Goal: Task Accomplishment & Management: Complete application form

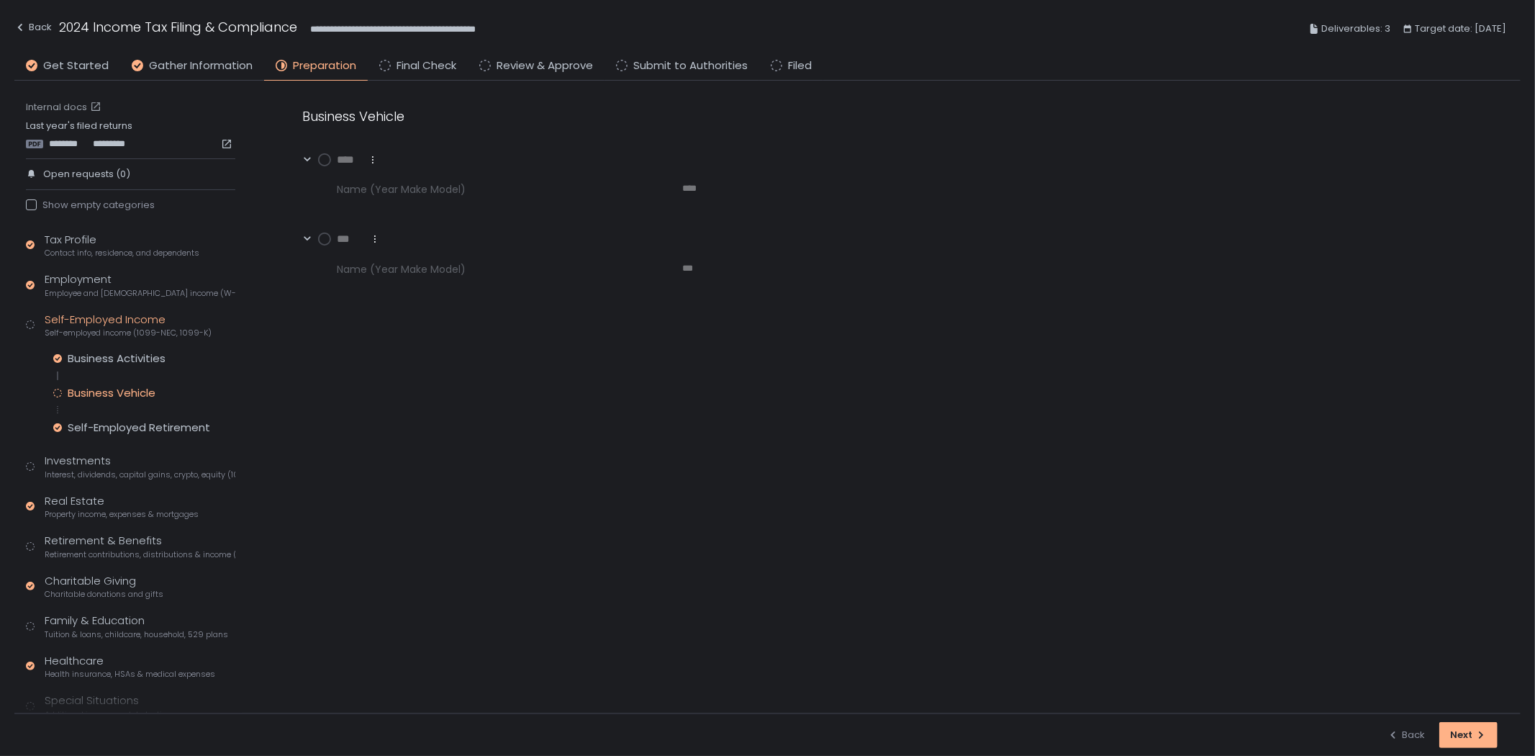
scroll to position [117, 0]
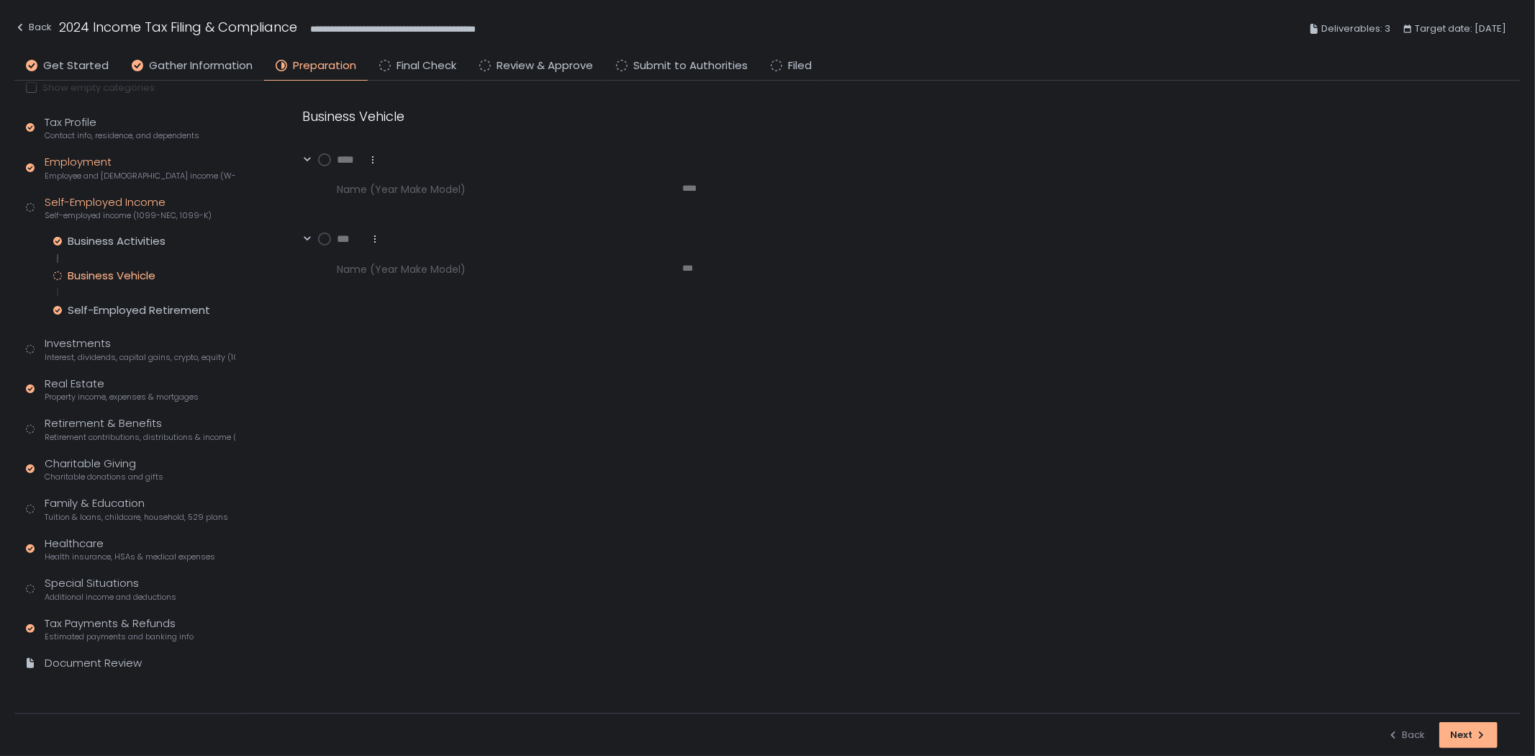
click at [104, 168] on div "Employment Employee and [DEMOGRAPHIC_DATA] income (W-2s)" at bounding box center [140, 167] width 191 height 27
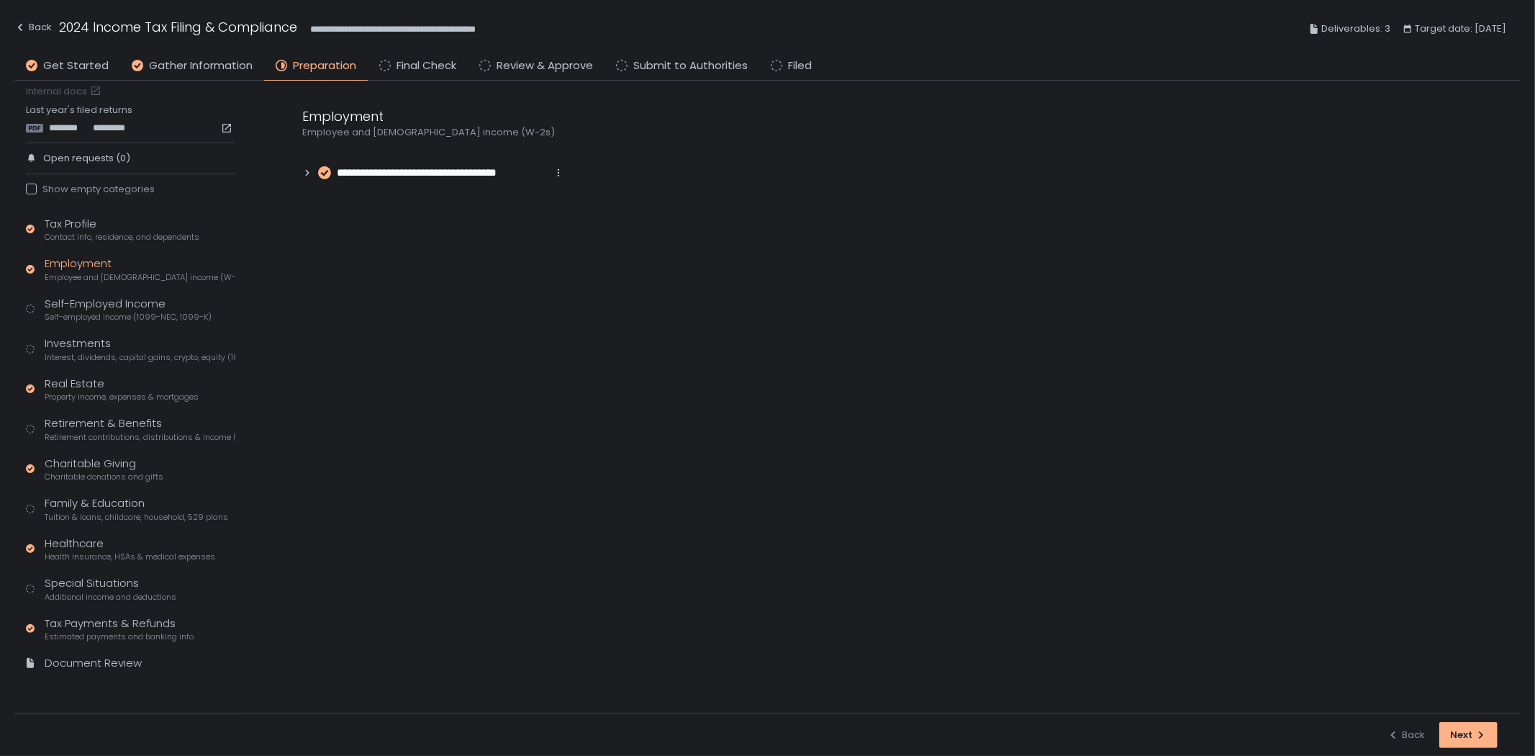
scroll to position [16, 0]
click at [126, 235] on span "Contact info, residence, and dependents" at bounding box center [122, 237] width 155 height 11
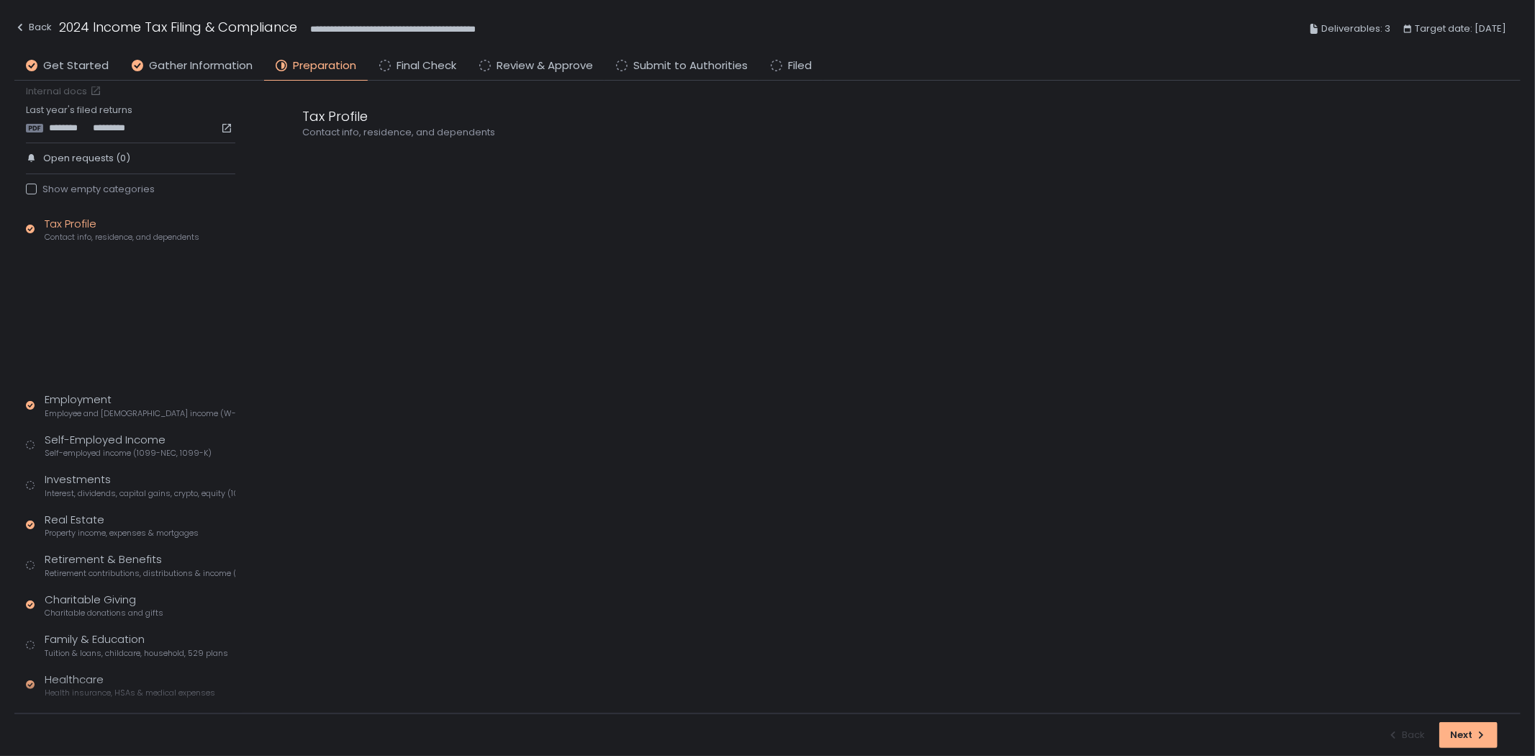
scroll to position [117, 0]
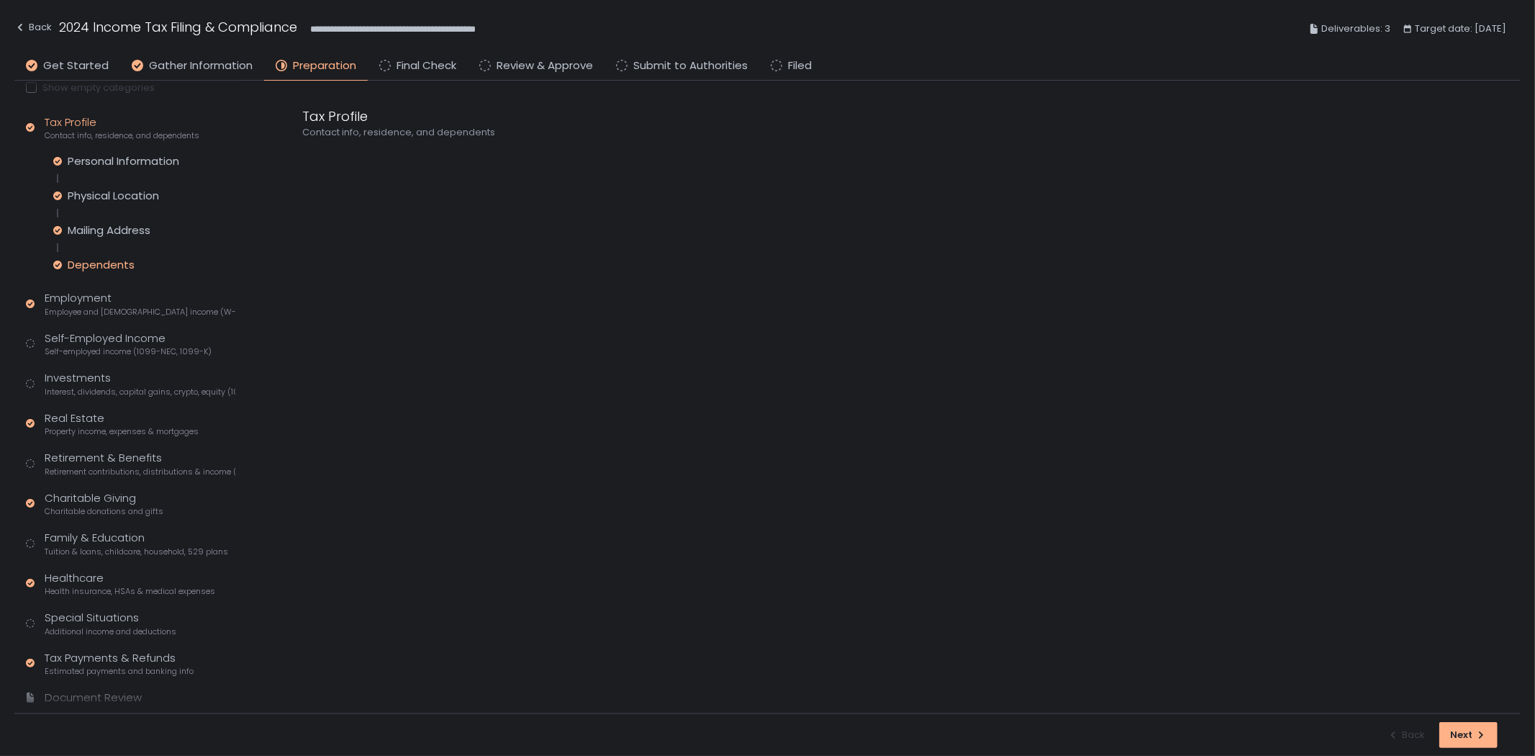
click at [110, 261] on div "Dependents" at bounding box center [101, 265] width 67 height 14
click at [131, 386] on span "Interest, dividends, capital gains, crypto, equity (1099s, K-1s)" at bounding box center [140, 391] width 191 height 11
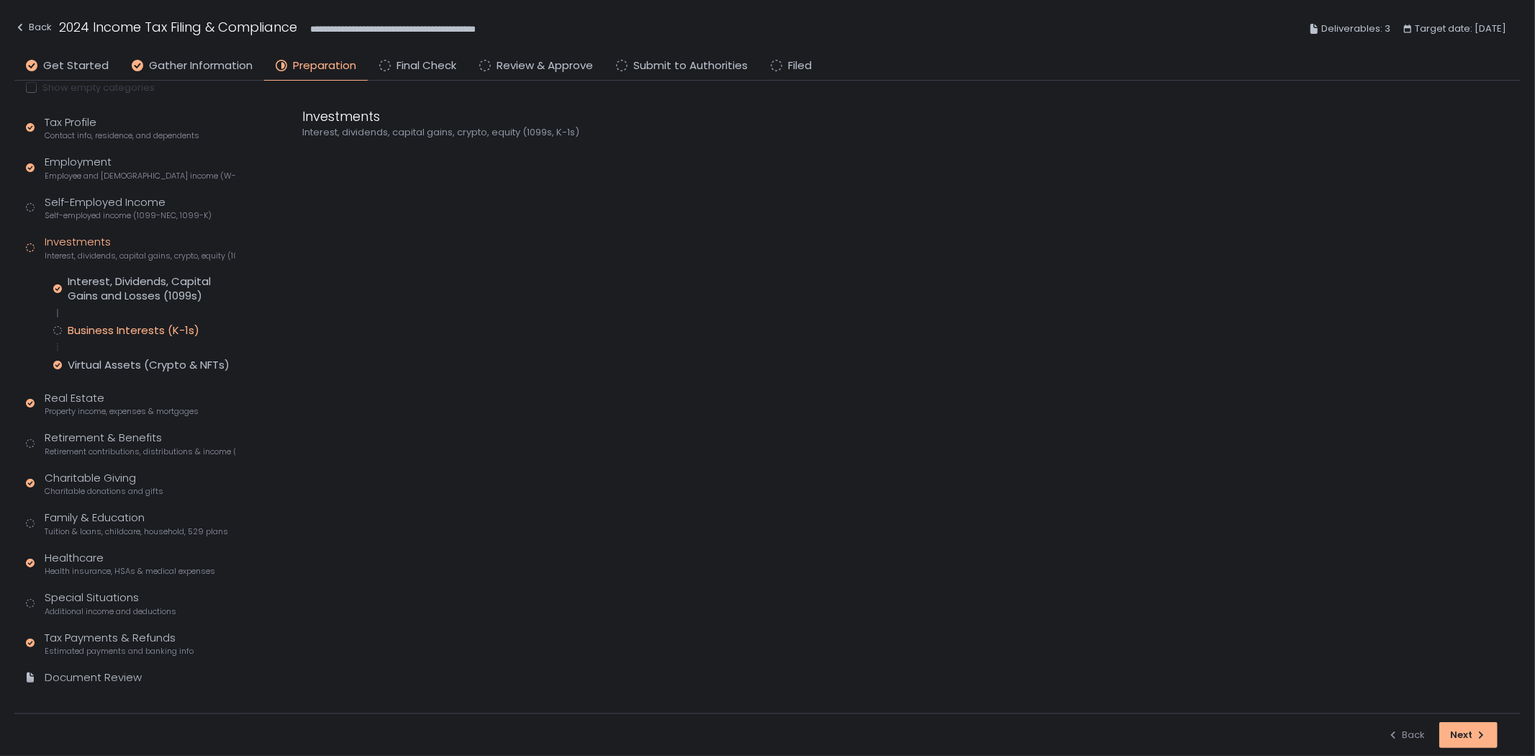
click at [142, 333] on div "Business Interests (K-1s)" at bounding box center [134, 330] width 132 height 14
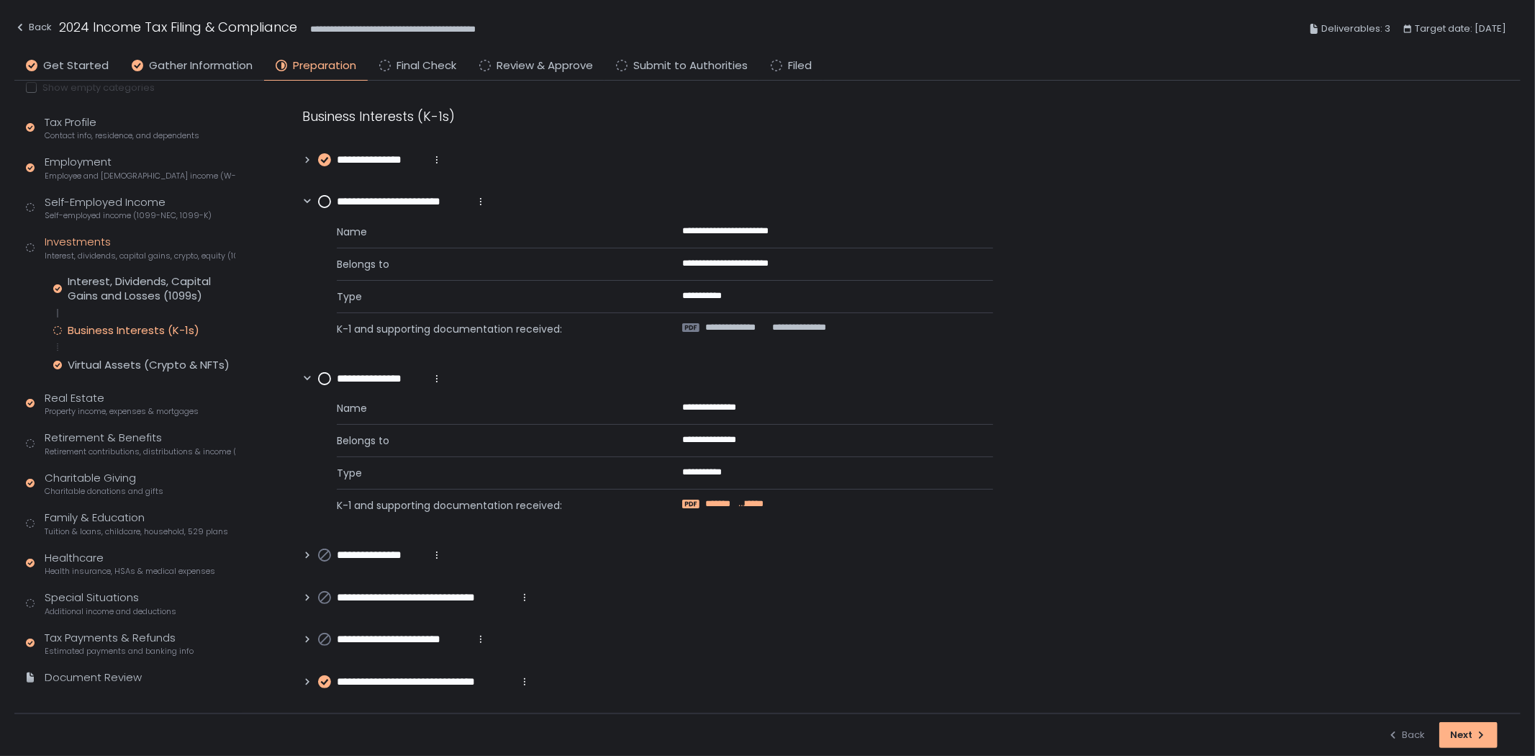
click at [718, 508] on span "******" at bounding box center [721, 503] width 32 height 13
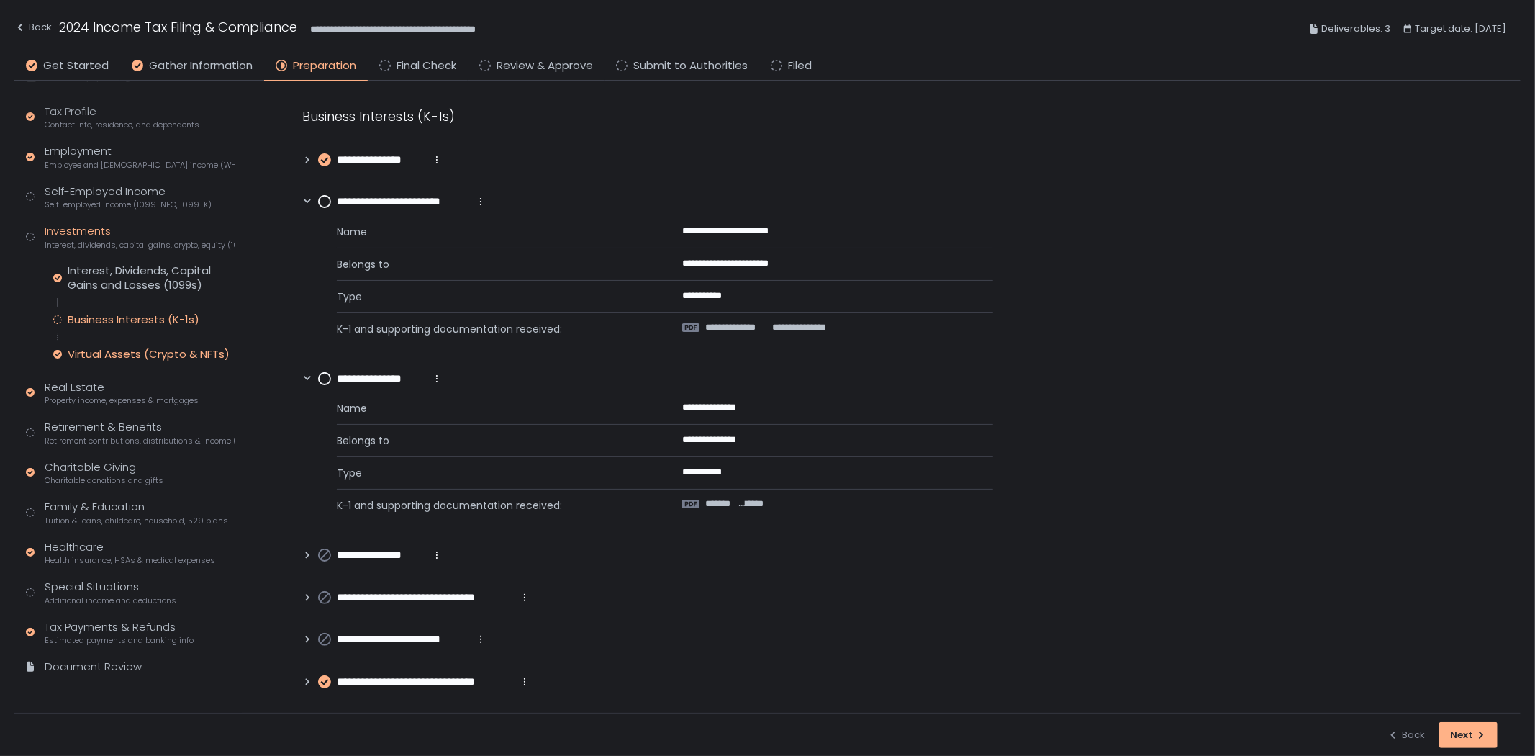
scroll to position [132, 0]
click at [83, 421] on div "Retirement & Benefits Retirement contributions, distributions & income (1099-R,…" at bounding box center [140, 428] width 191 height 27
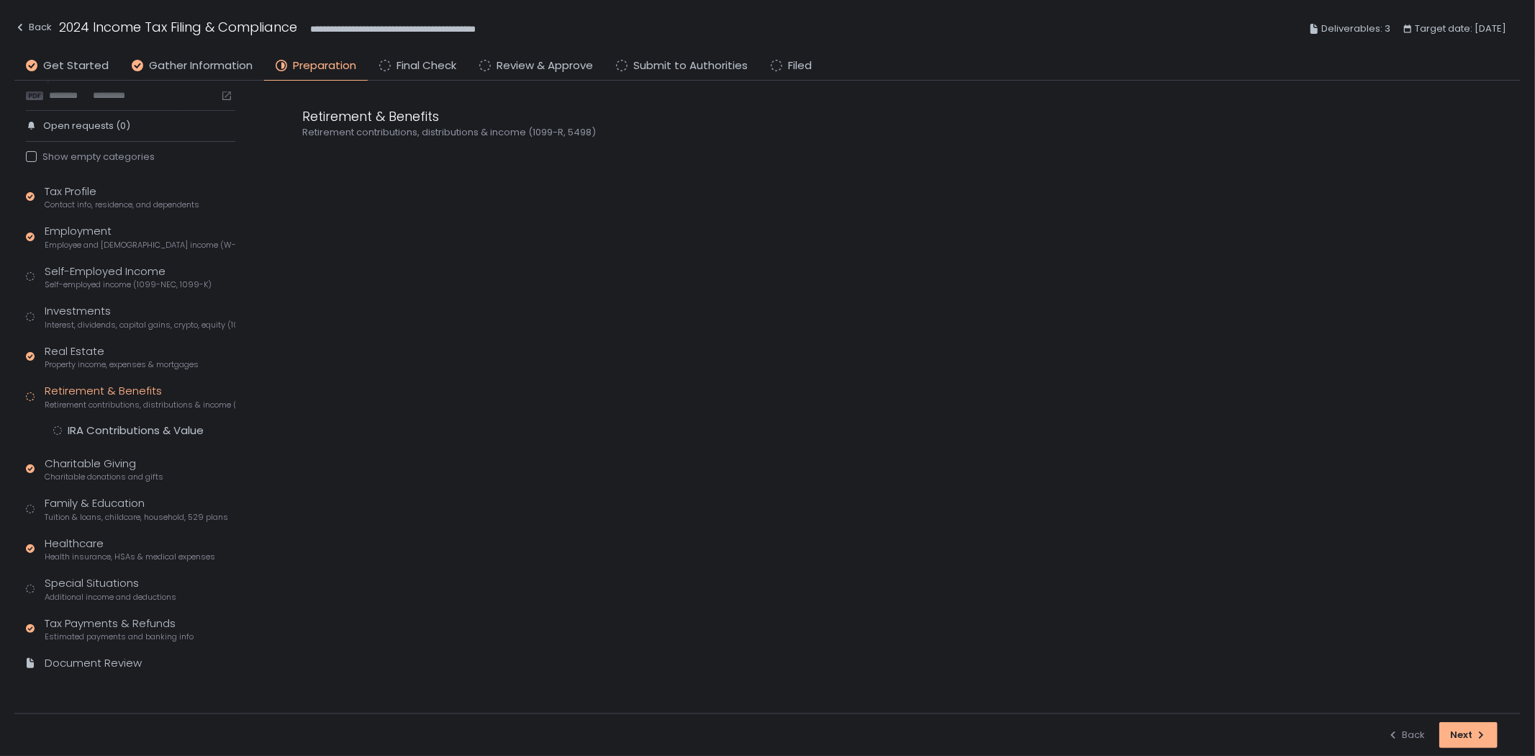
scroll to position [47, 0]
click at [126, 427] on div "IRA Contributions & Value" at bounding box center [136, 431] width 136 height 14
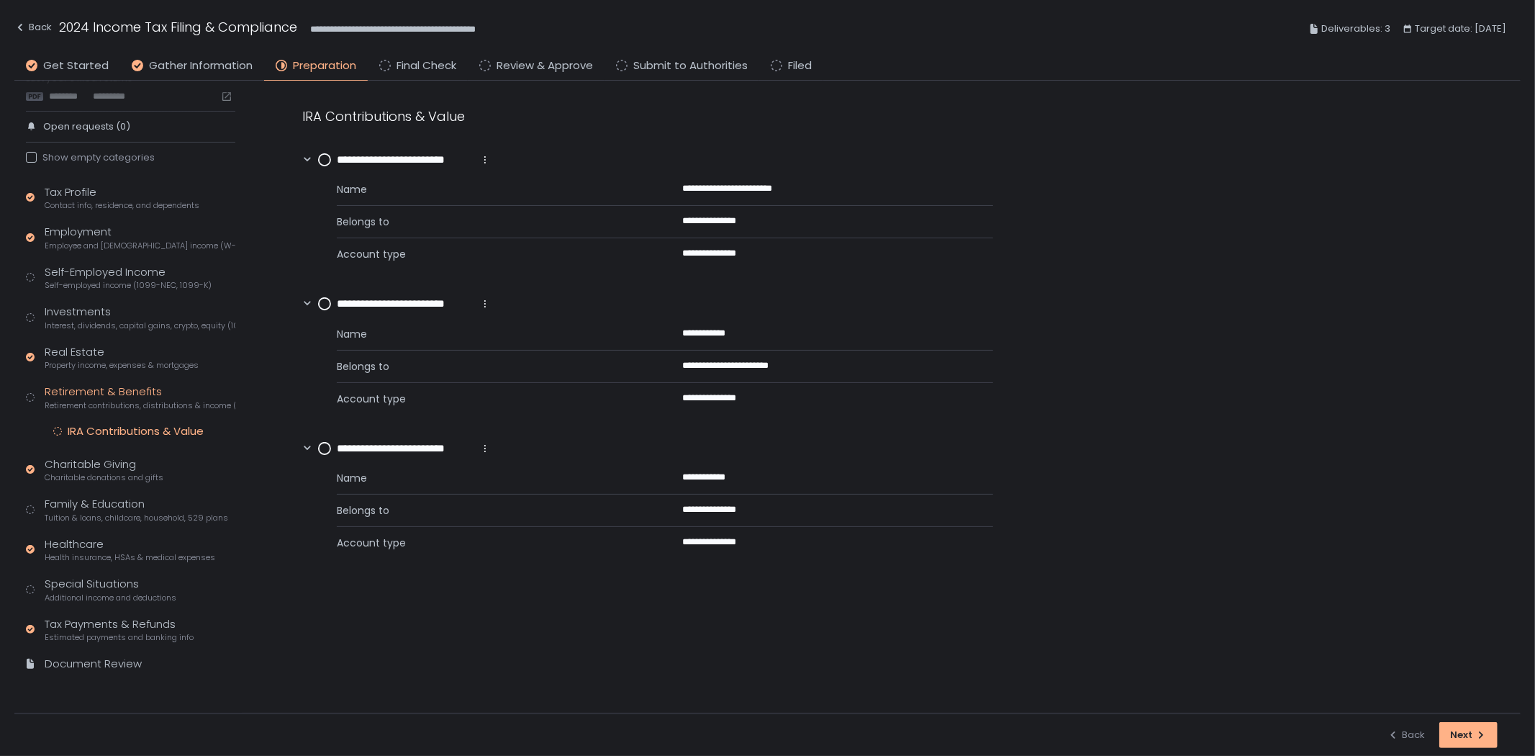
click at [325, 163] on circle at bounding box center [325, 160] width 12 height 12
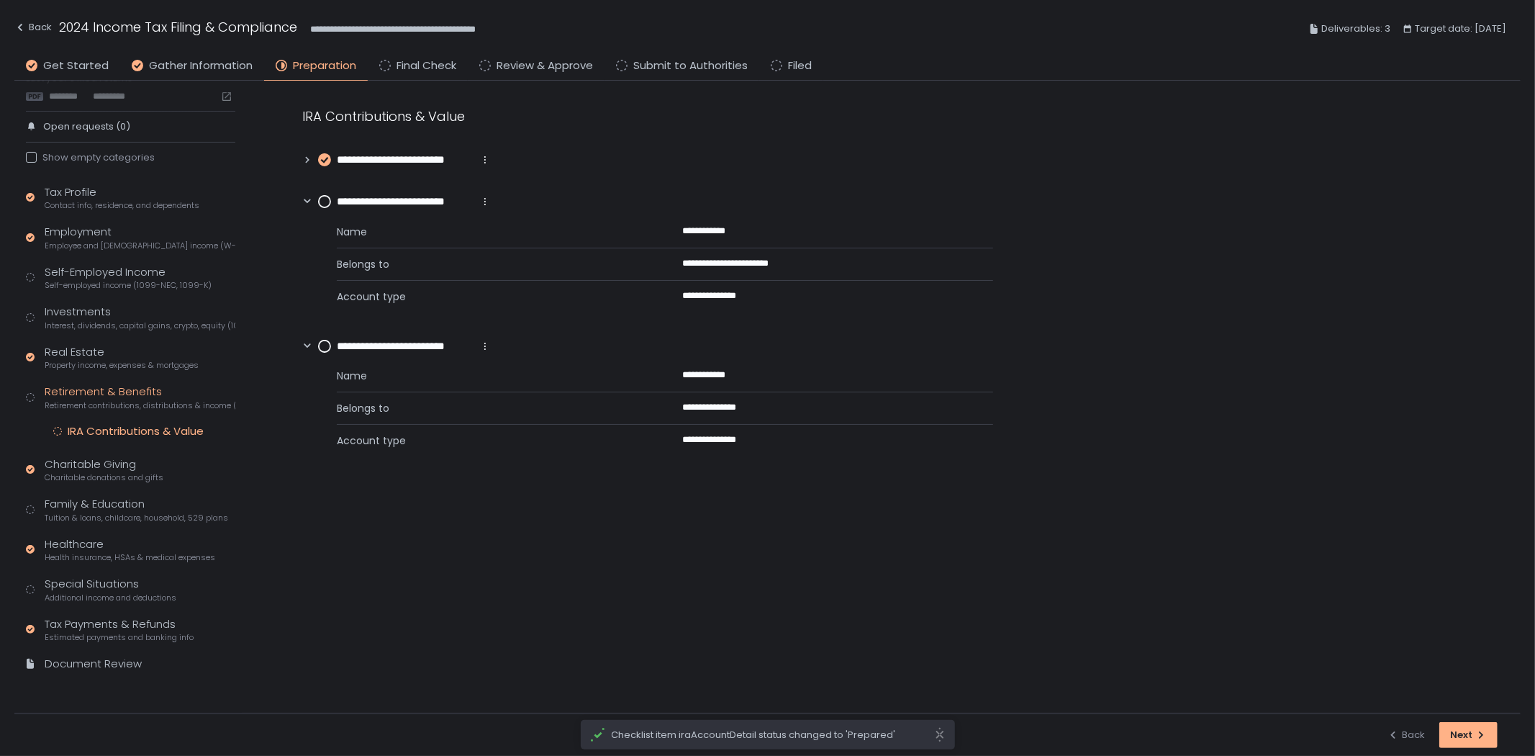
click at [320, 207] on div "**********" at bounding box center [404, 202] width 173 height 17
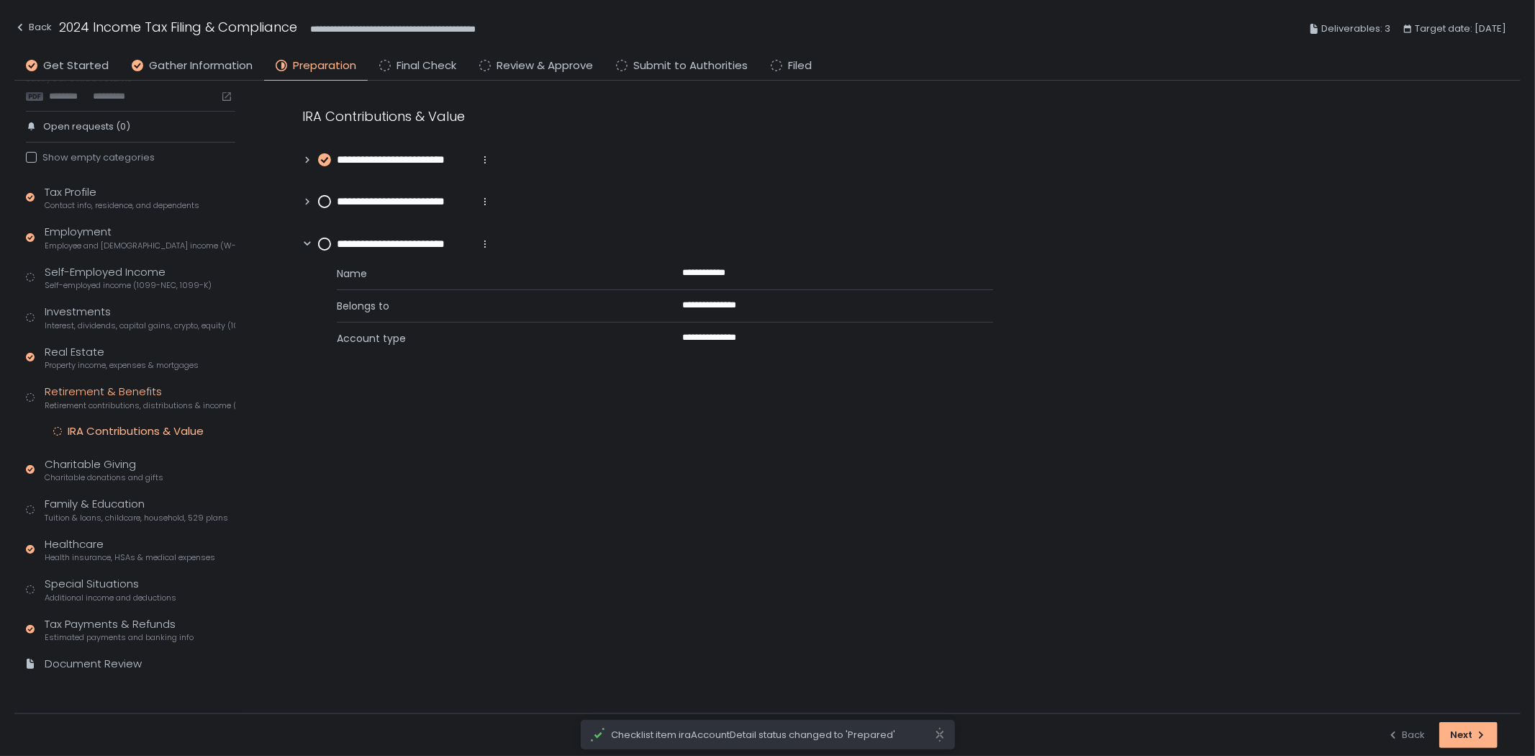
click at [322, 199] on circle at bounding box center [325, 202] width 12 height 12
click at [325, 239] on circle at bounding box center [325, 244] width 12 height 12
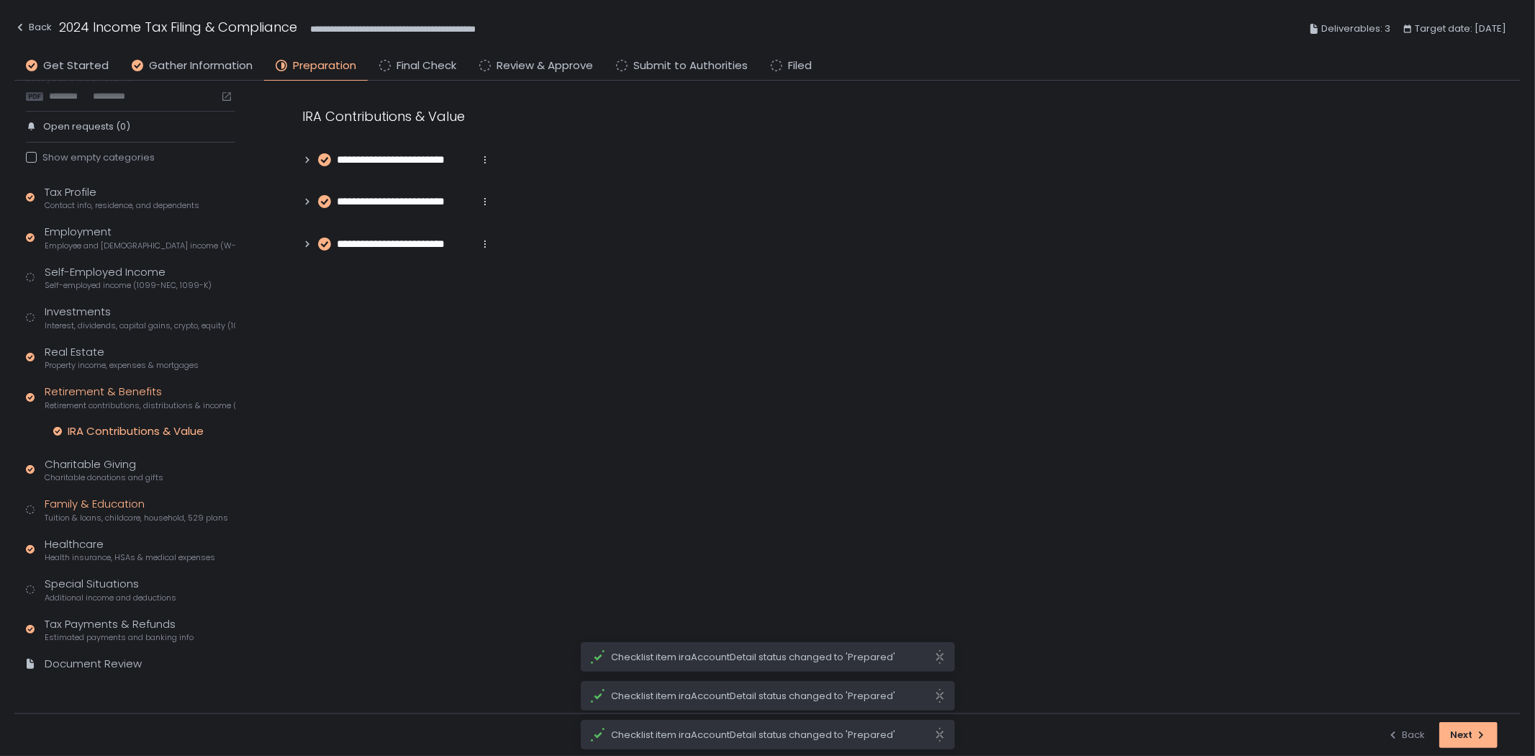
click at [112, 499] on div "Family & Education Tuition & loans, childcare, household, 529 plans" at bounding box center [137, 509] width 184 height 27
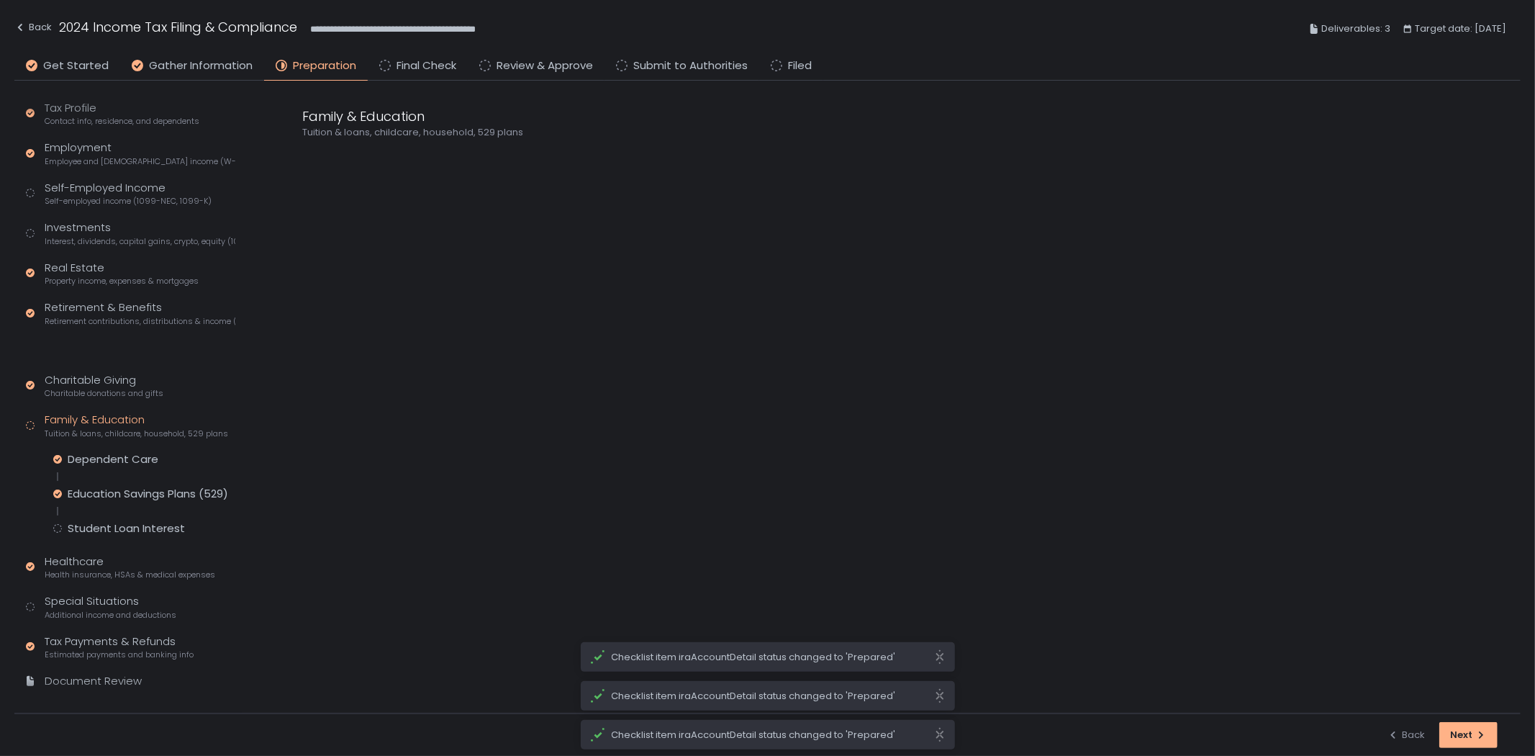
scroll to position [117, 0]
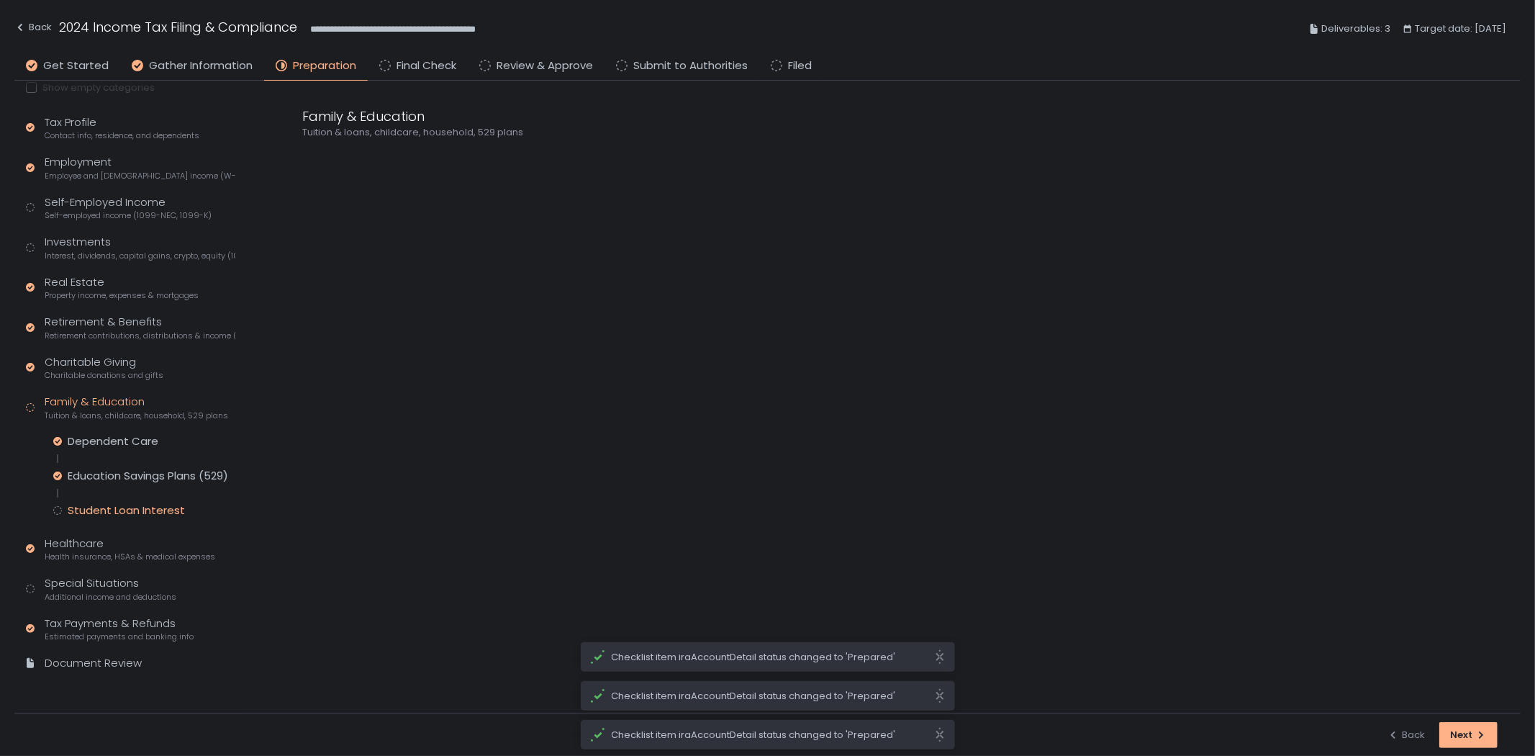
click at [108, 506] on div "Student Loan Interest" at bounding box center [126, 510] width 117 height 14
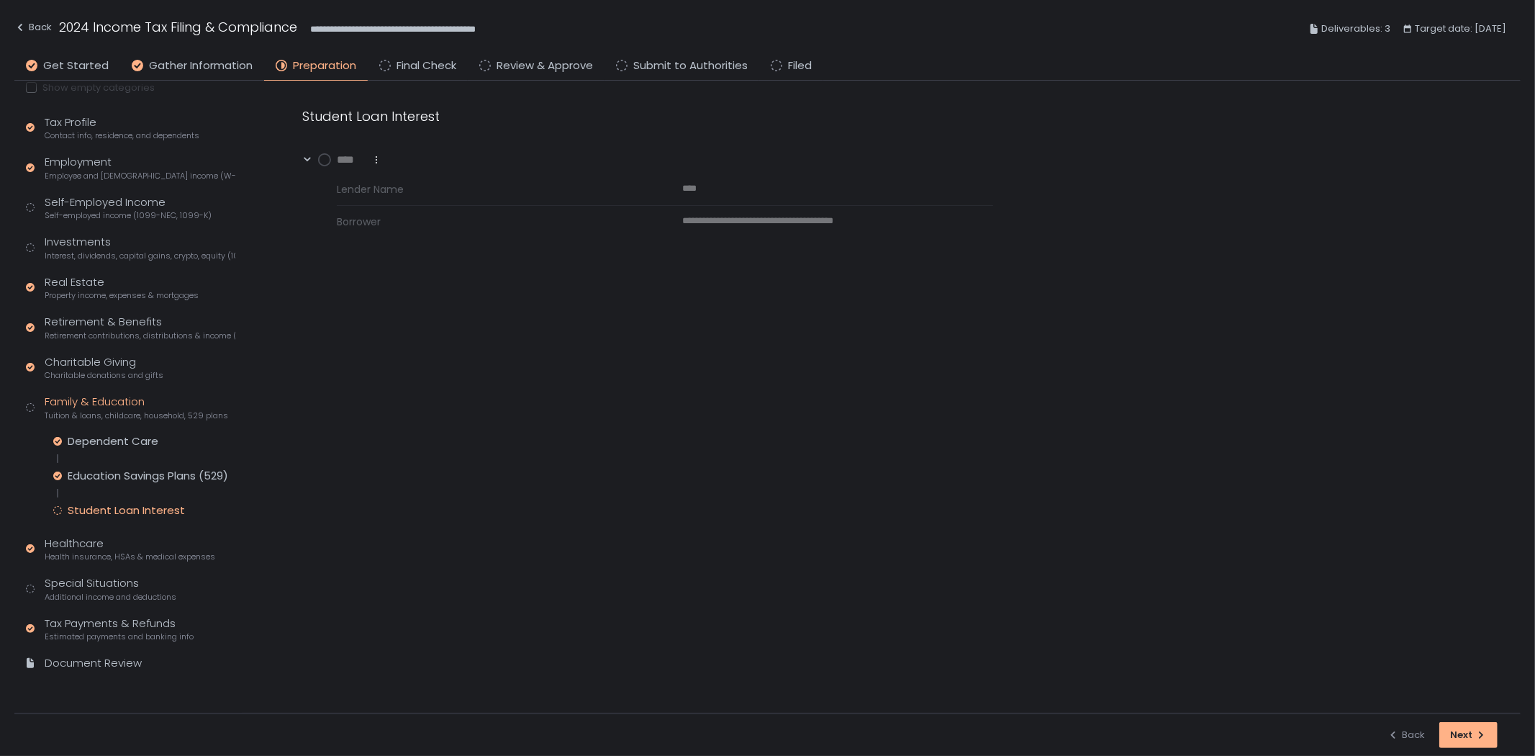
click at [325, 160] on circle at bounding box center [325, 160] width 12 height 12
click at [92, 584] on div "Special Situations Additional income and deductions" at bounding box center [111, 588] width 132 height 27
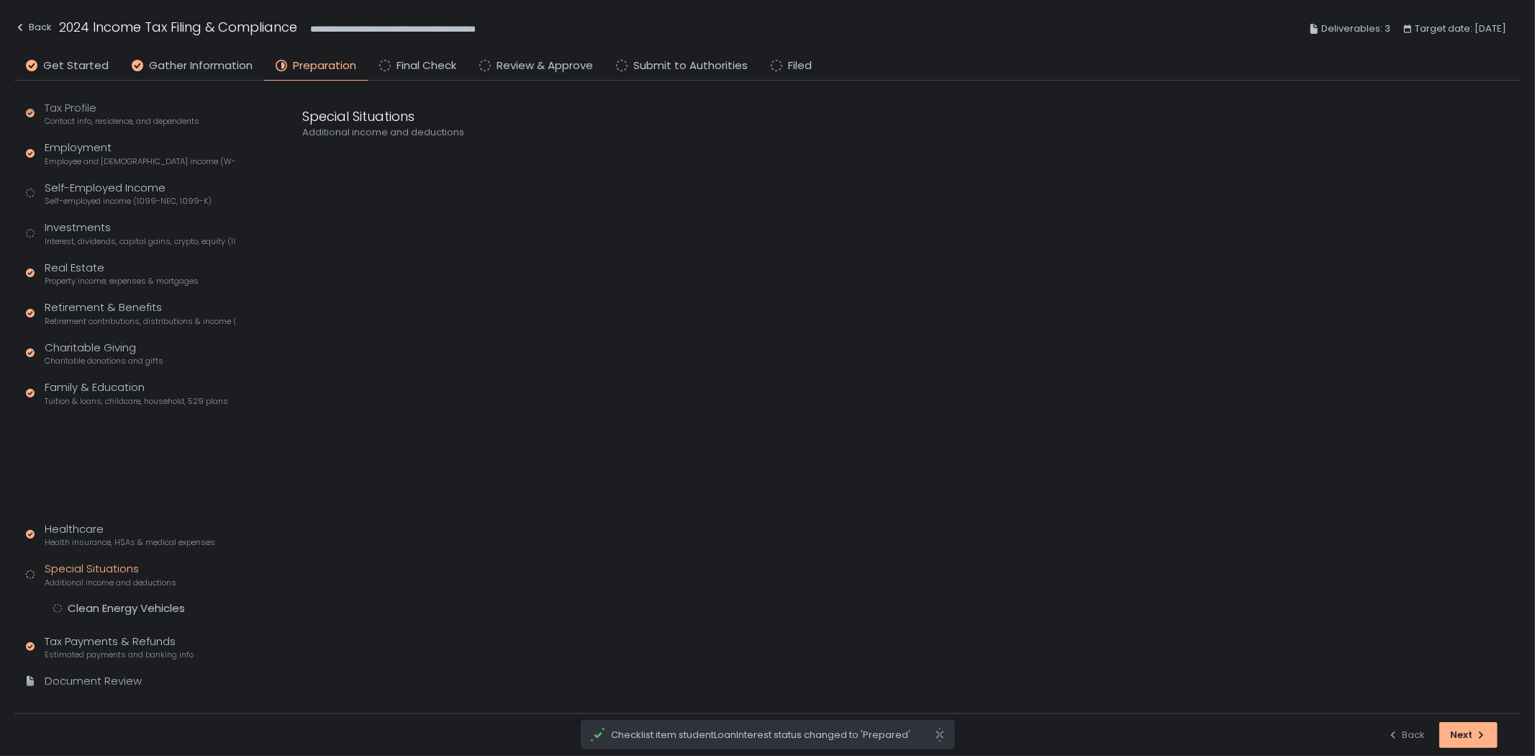
scroll to position [47, 0]
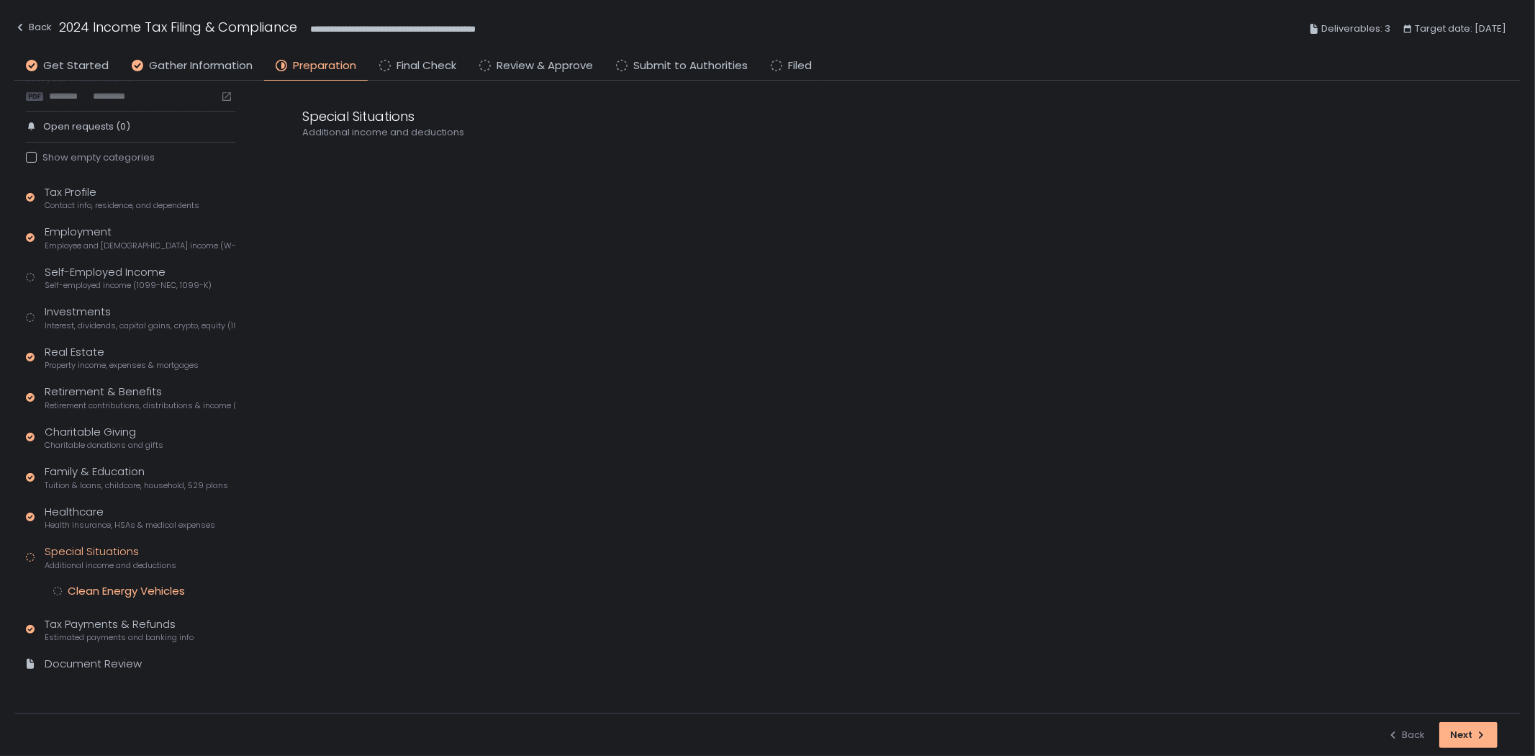
click at [97, 587] on div "Clean Energy Vehicles" at bounding box center [126, 591] width 117 height 14
click at [320, 161] on circle at bounding box center [325, 160] width 12 height 12
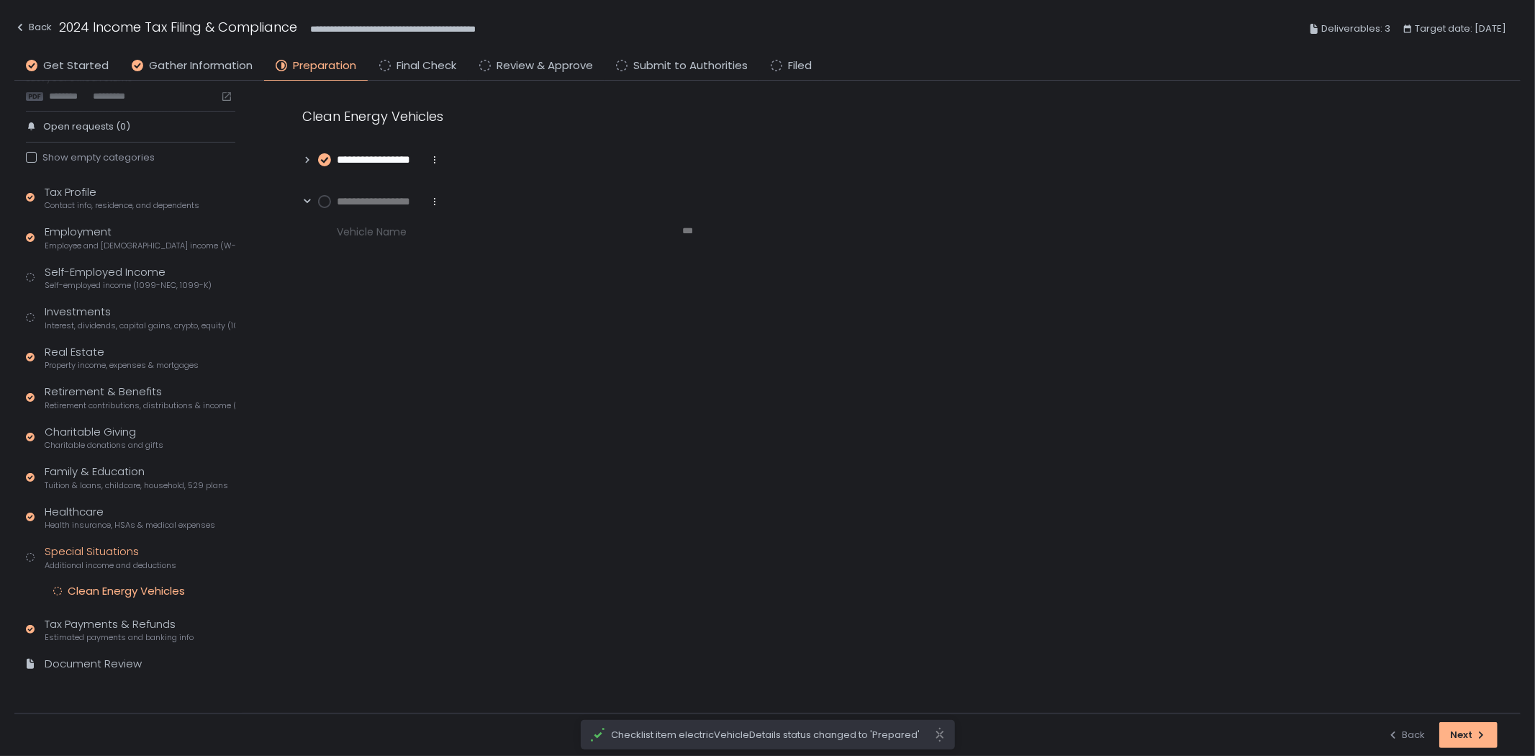
click at [322, 204] on circle at bounding box center [325, 202] width 12 height 12
click at [82, 314] on div "Investments Interest, dividends, capital gains, crypto, equity (1099s, K-1s)" at bounding box center [140, 317] width 191 height 27
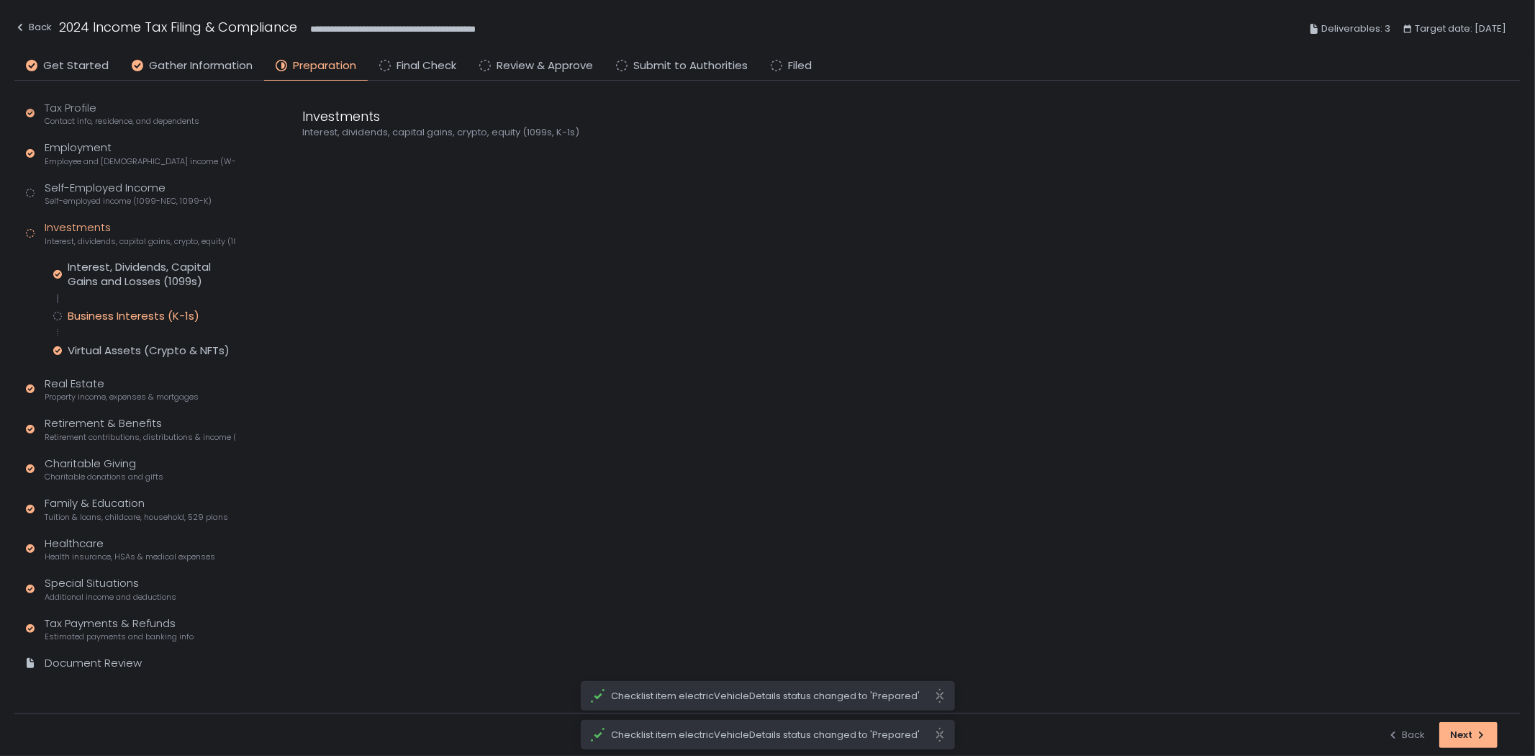
click at [107, 317] on div "Business Interests (K-1s)" at bounding box center [134, 316] width 132 height 14
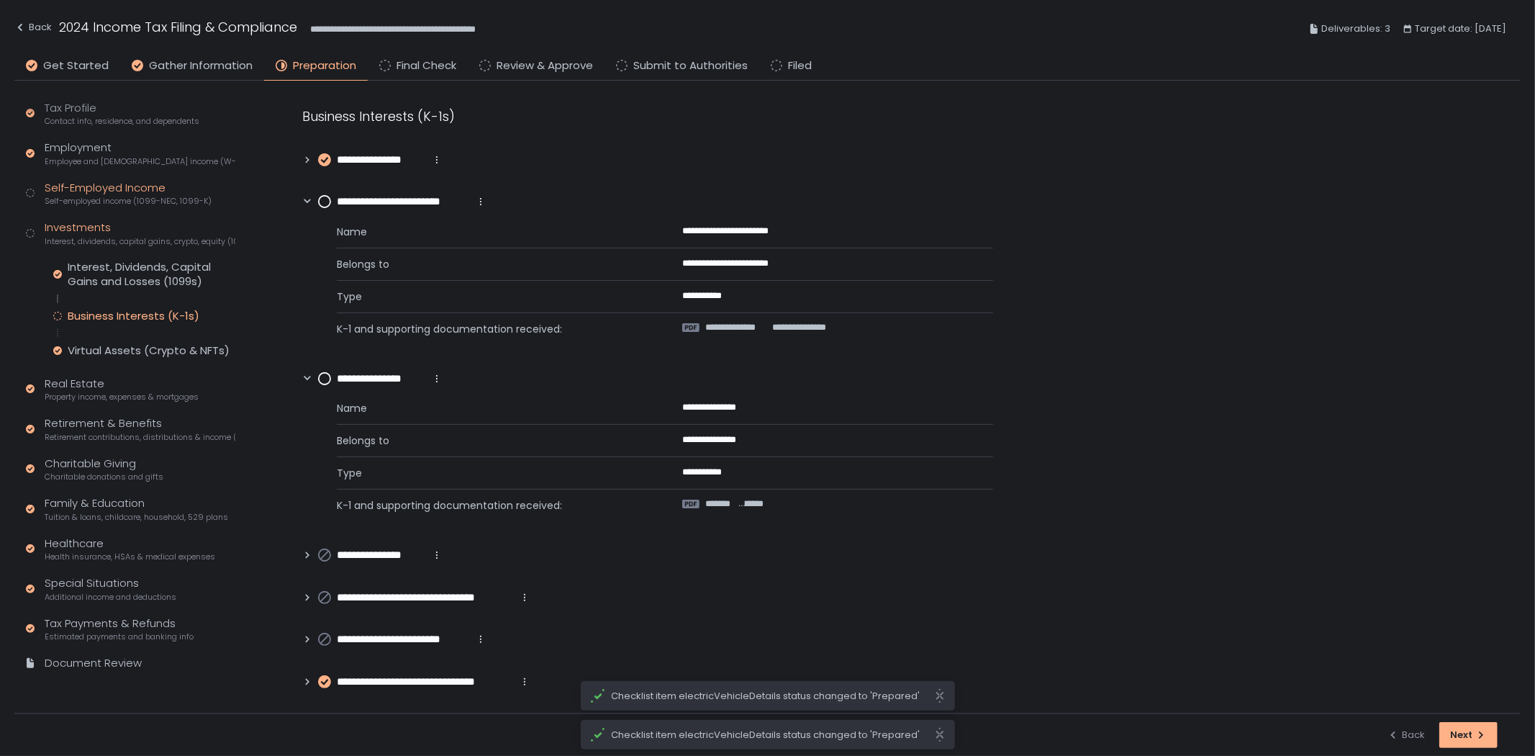
click at [86, 199] on span "Self-employed income (1099-NEC, 1099-K)" at bounding box center [128, 201] width 167 height 11
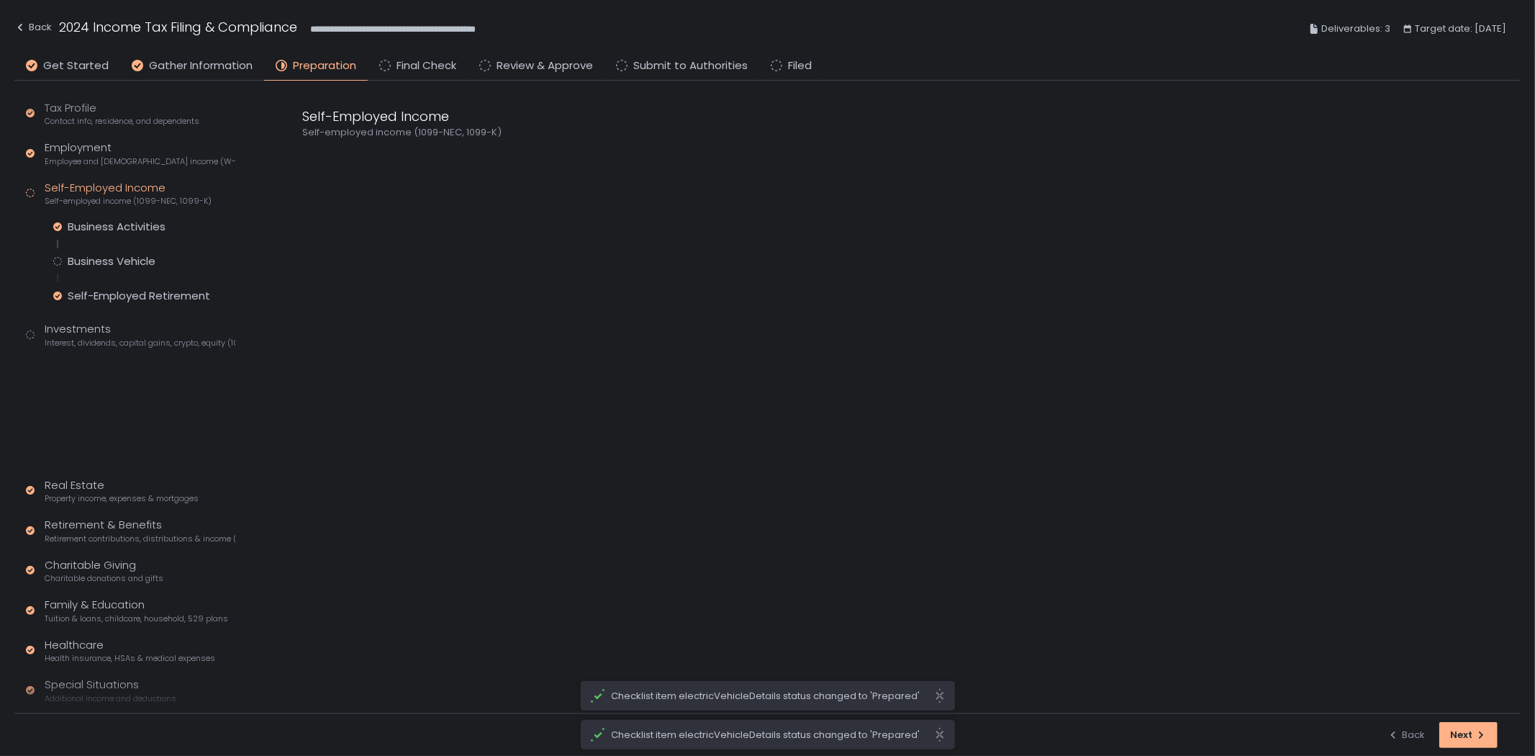
scroll to position [117, 0]
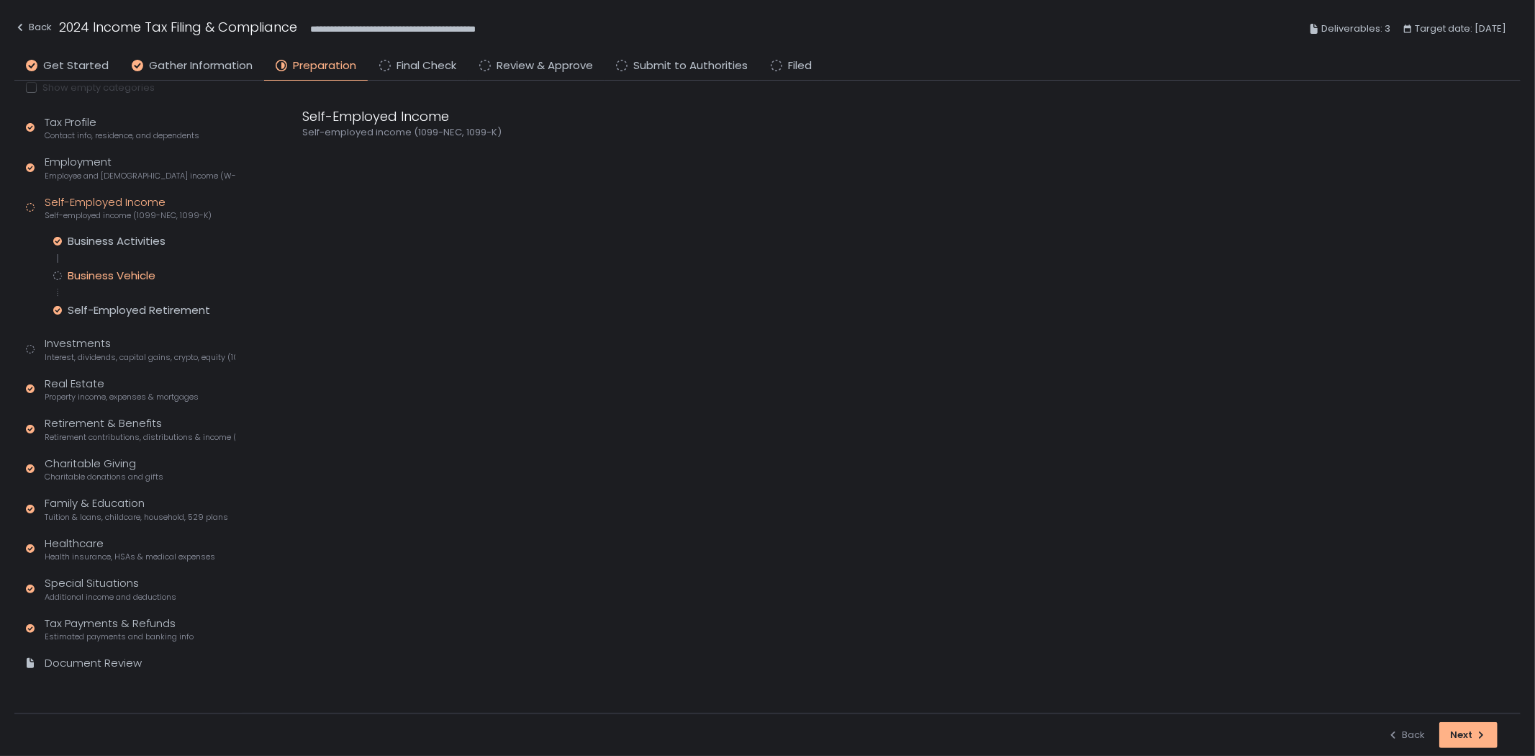
click at [80, 273] on div "Business Vehicle" at bounding box center [112, 275] width 88 height 14
click at [139, 236] on div "Business Activities" at bounding box center [117, 241] width 98 height 14
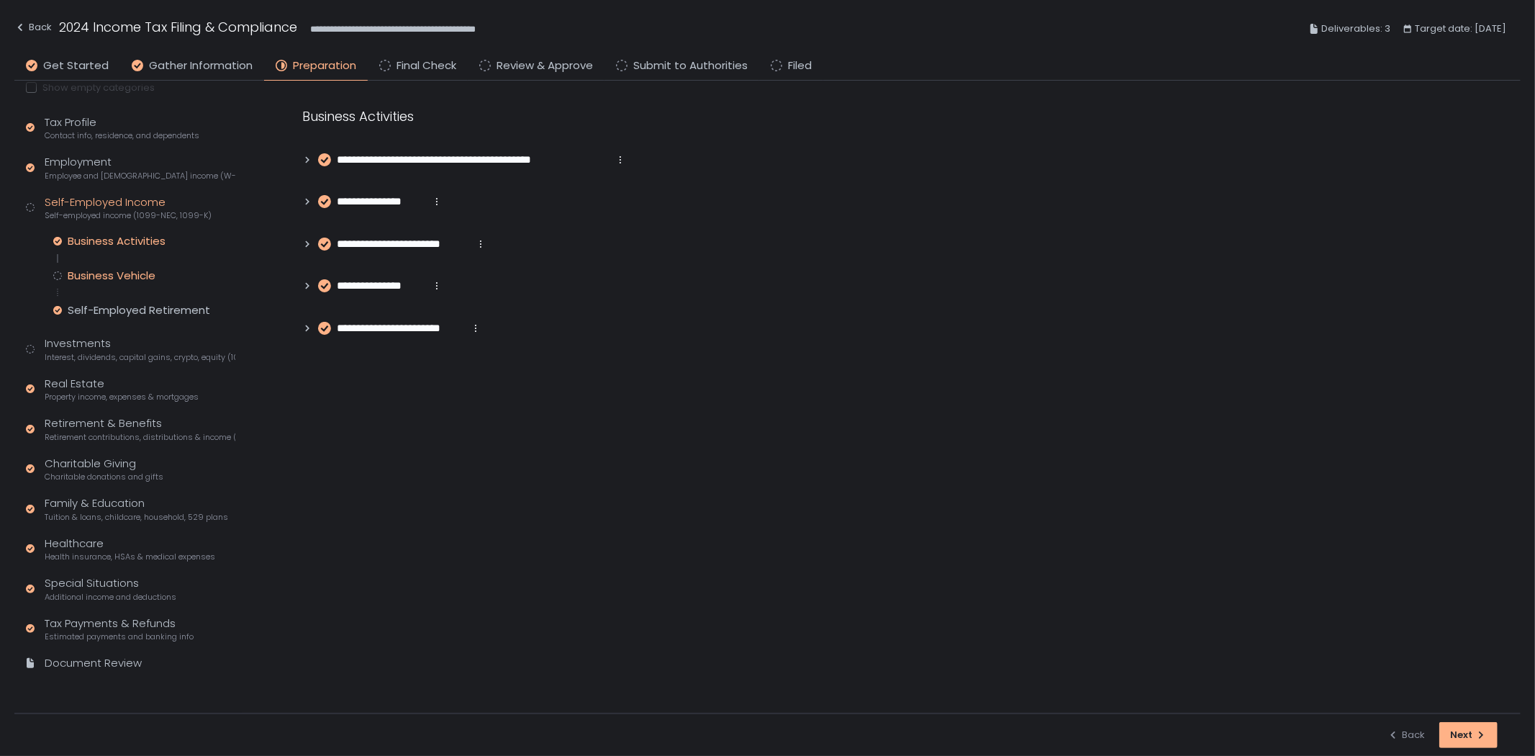
click at [125, 275] on div "Business Vehicle" at bounding box center [112, 275] width 88 height 14
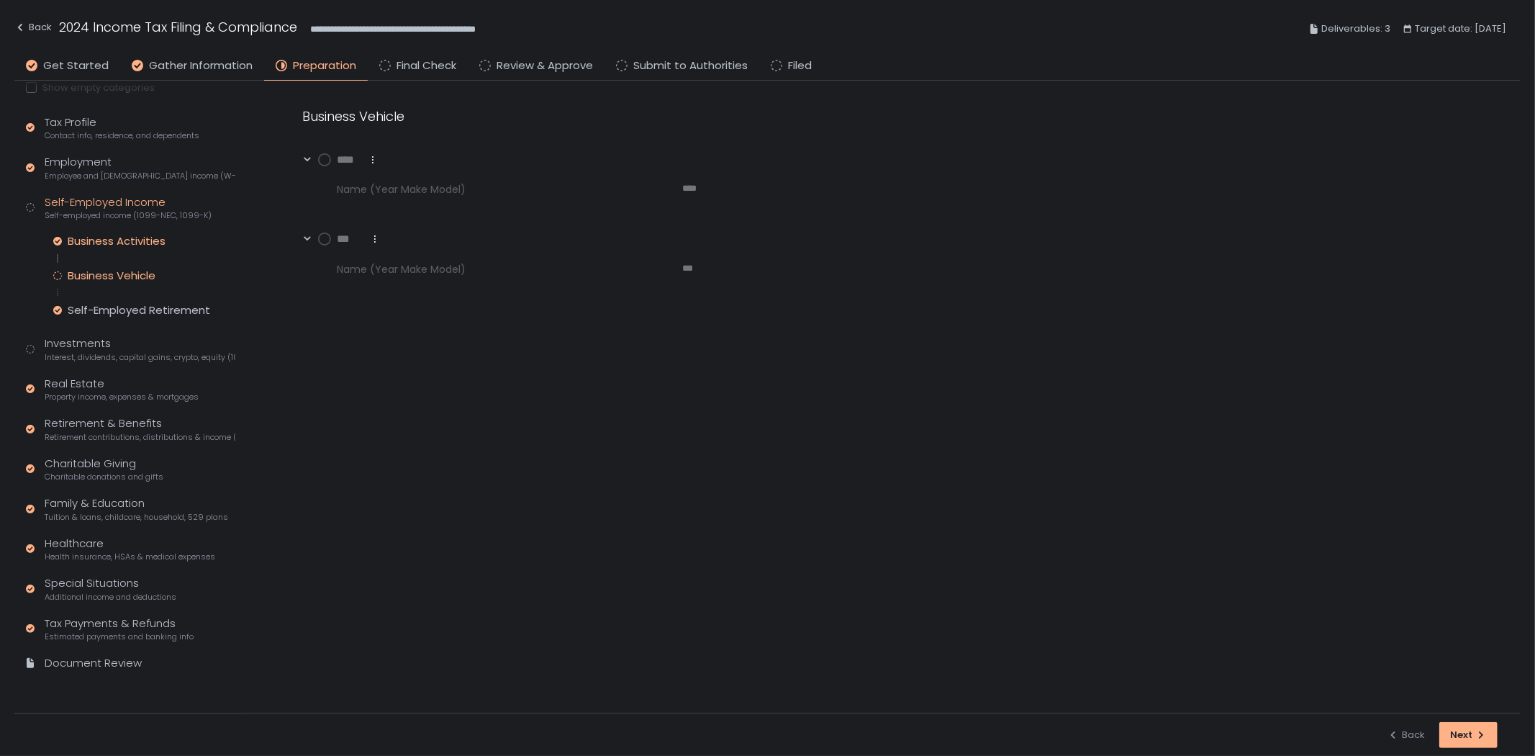
click at [138, 240] on div "Business Activities" at bounding box center [117, 241] width 98 height 14
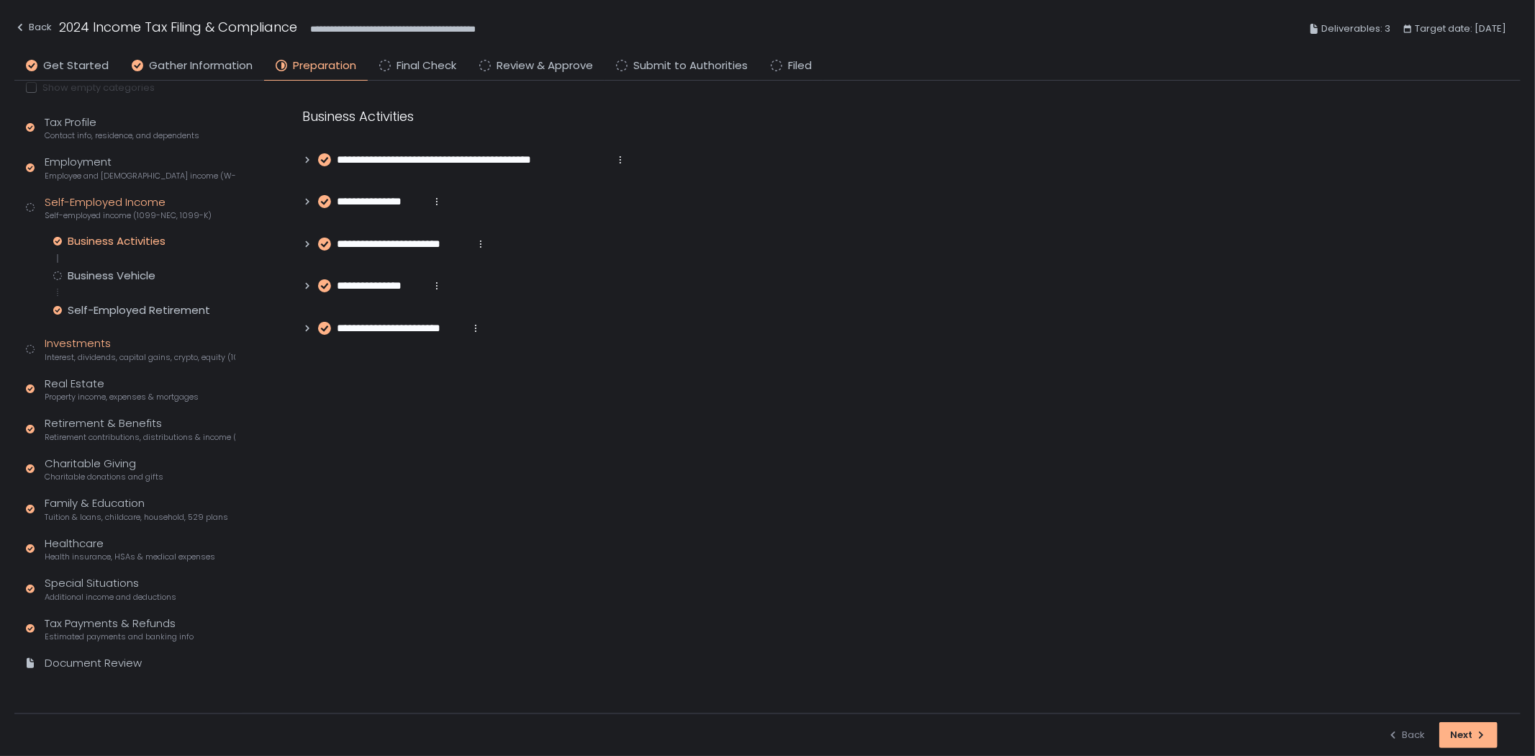
click at [140, 355] on span "Interest, dividends, capital gains, crypto, equity (1099s, K-1s)" at bounding box center [140, 357] width 191 height 11
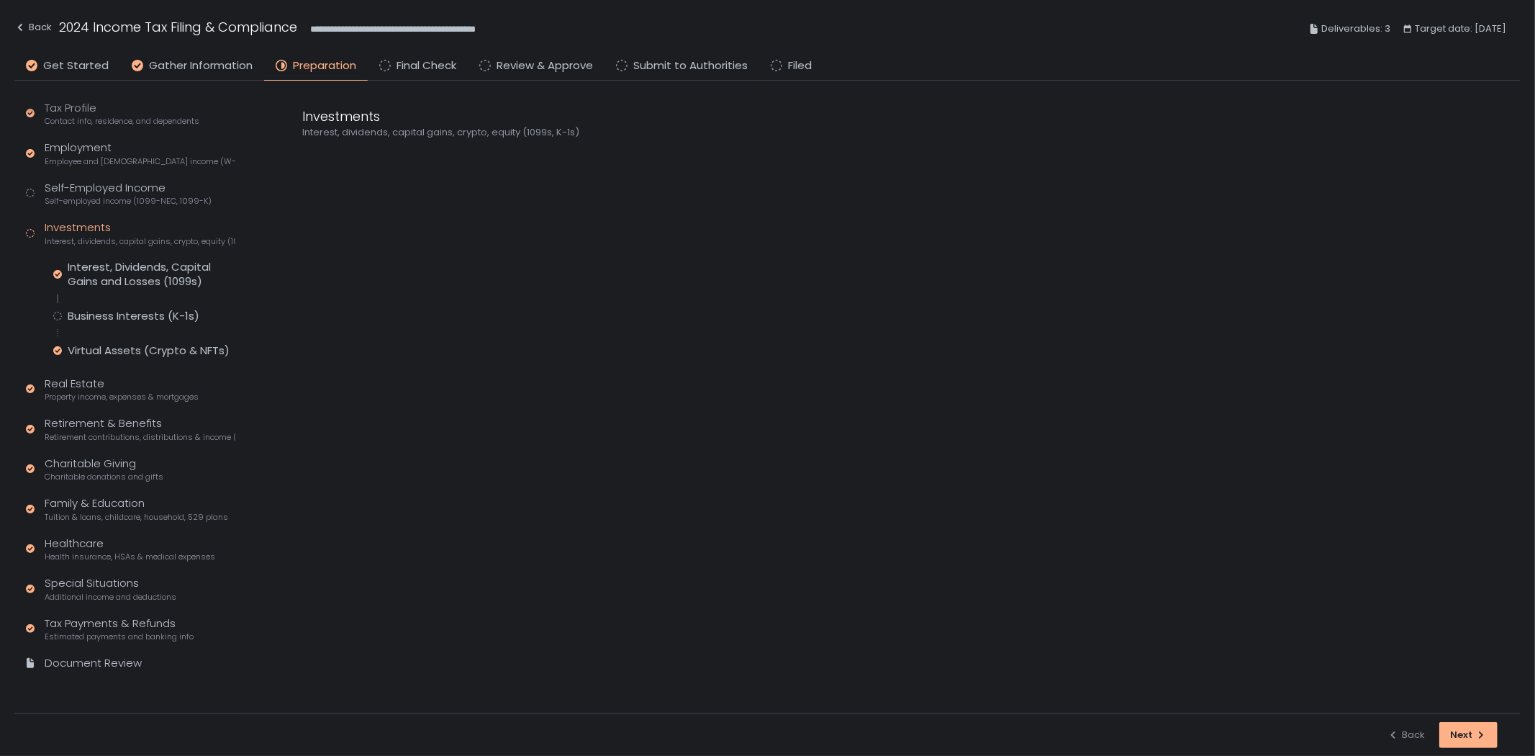
click at [139, 325] on div "Interest, Dividends, Capital Gains and Losses (1099s) Business Interests (K-1s)…" at bounding box center [144, 309] width 182 height 98
click at [139, 317] on div "Business Interests (K-1s)" at bounding box center [134, 316] width 132 height 14
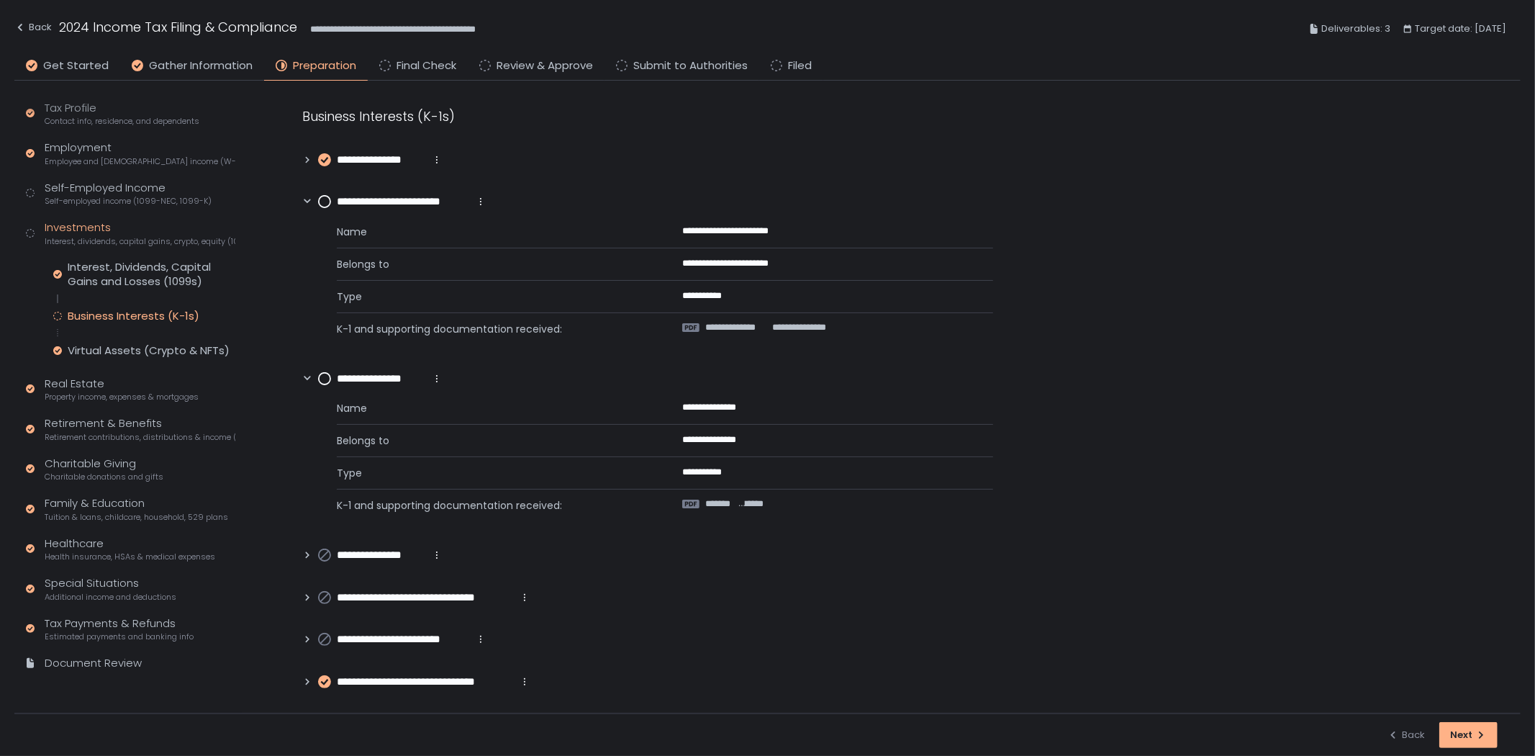
click at [317, 381] on div "**********" at bounding box center [372, 379] width 140 height 17
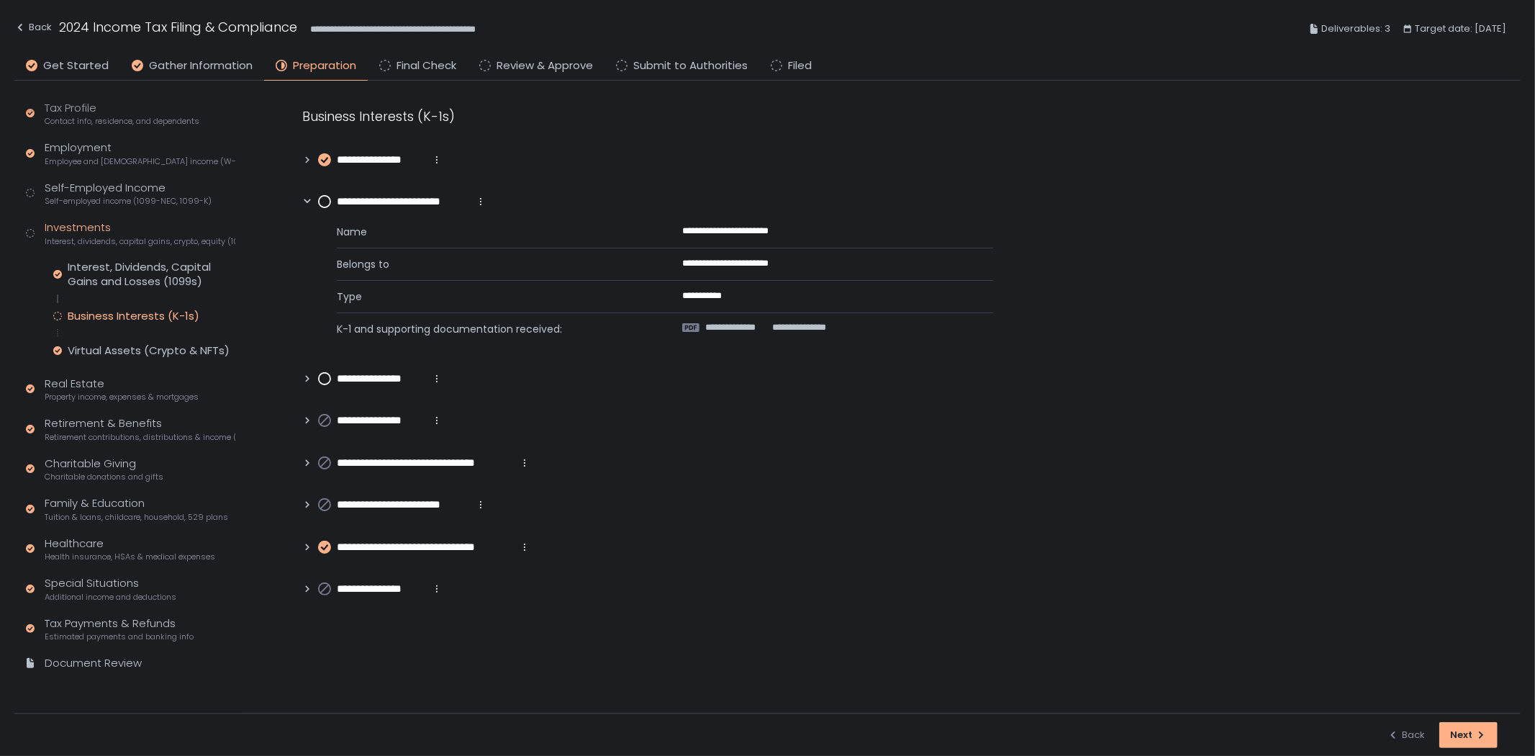
click at [322, 379] on circle at bounding box center [325, 379] width 12 height 12
click at [723, 329] on span "**********" at bounding box center [737, 327] width 65 height 13
click at [325, 203] on circle at bounding box center [325, 202] width 12 height 12
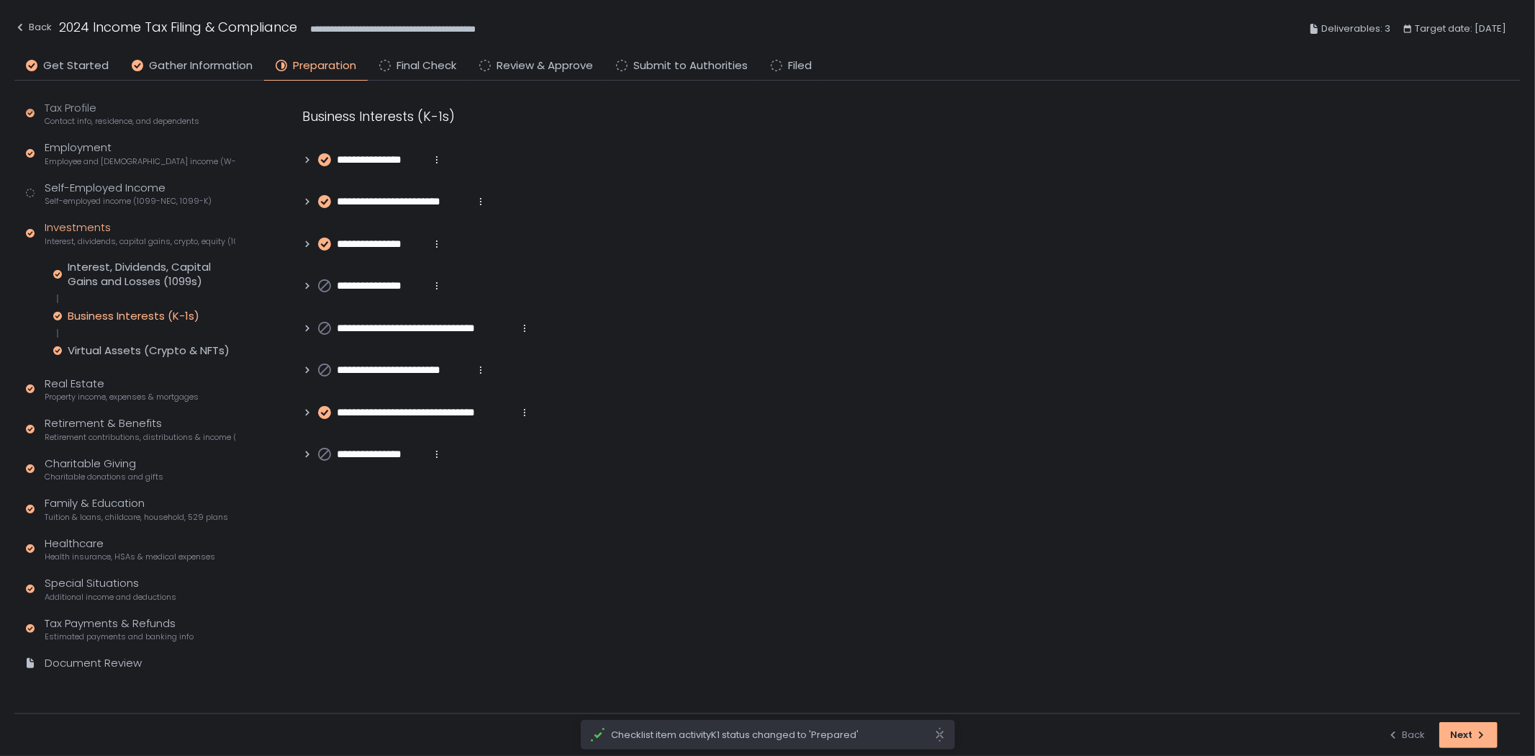
click at [325, 65] on span "Preparation" at bounding box center [324, 66] width 63 height 17
click at [1246, 212] on div "**********" at bounding box center [896, 285] width 1247 height 408
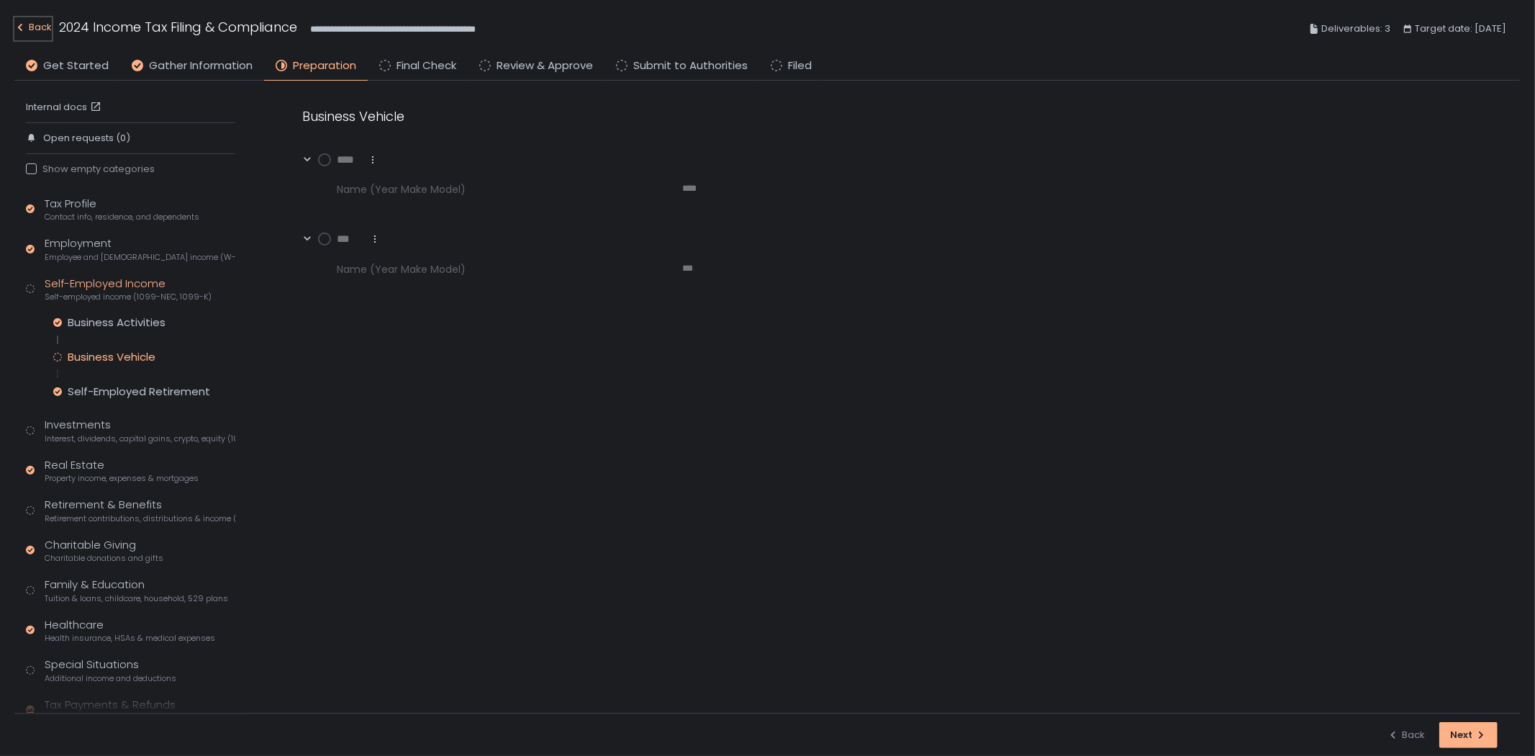
click at [34, 26] on div "Back" at bounding box center [32, 27] width 37 height 17
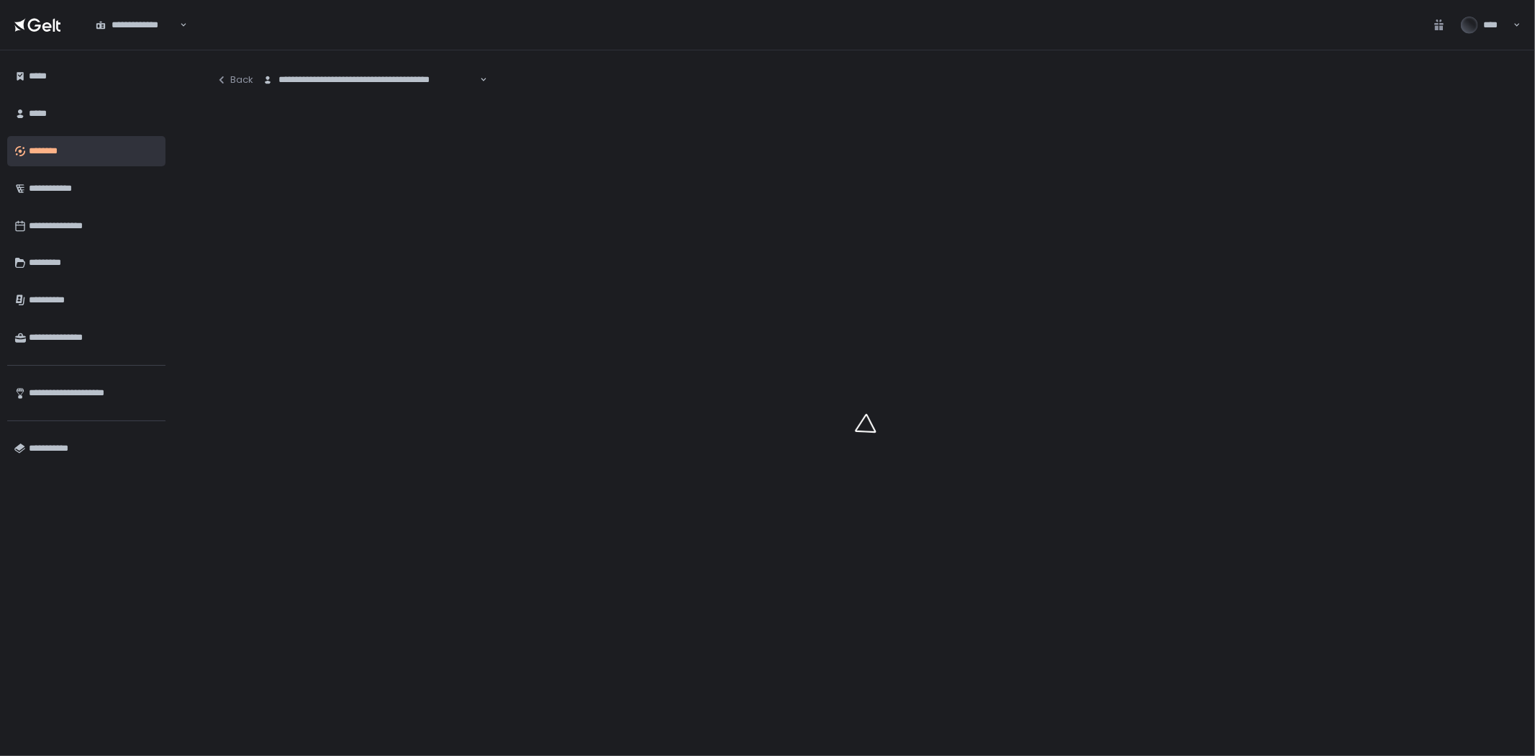
click at [304, 76] on div "**********" at bounding box center [370, 80] width 219 height 14
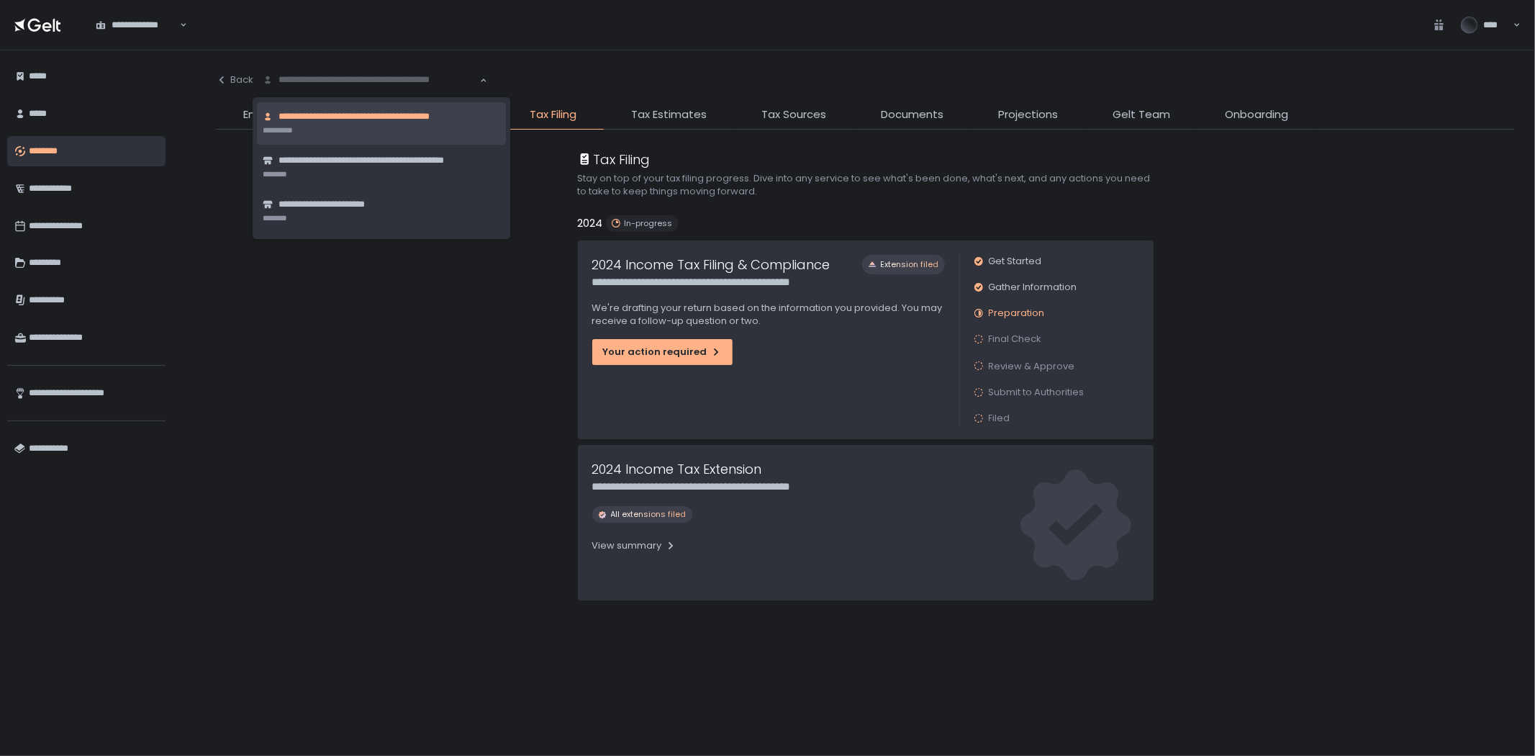
type input "*"
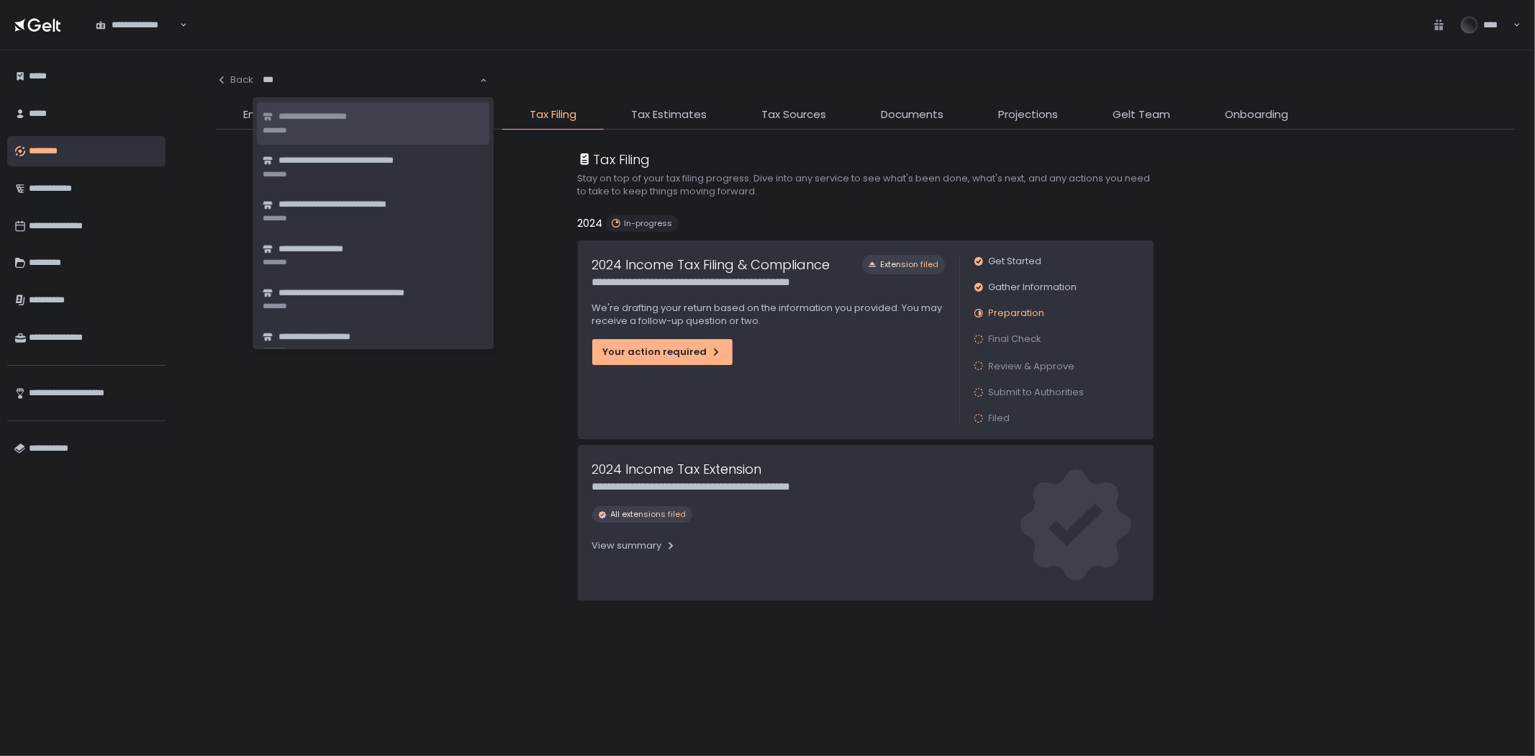
type input "****"
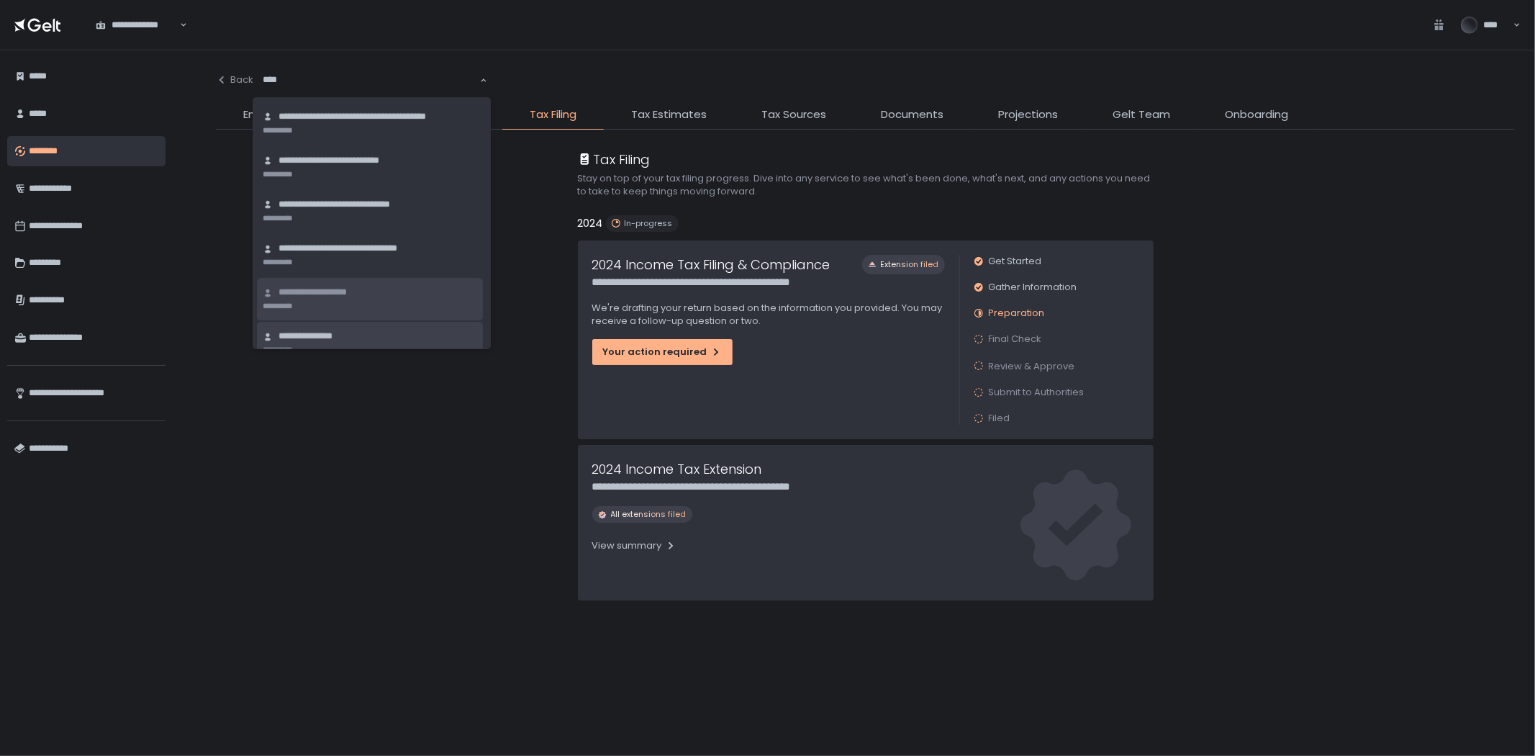
scroll to position [16, 0]
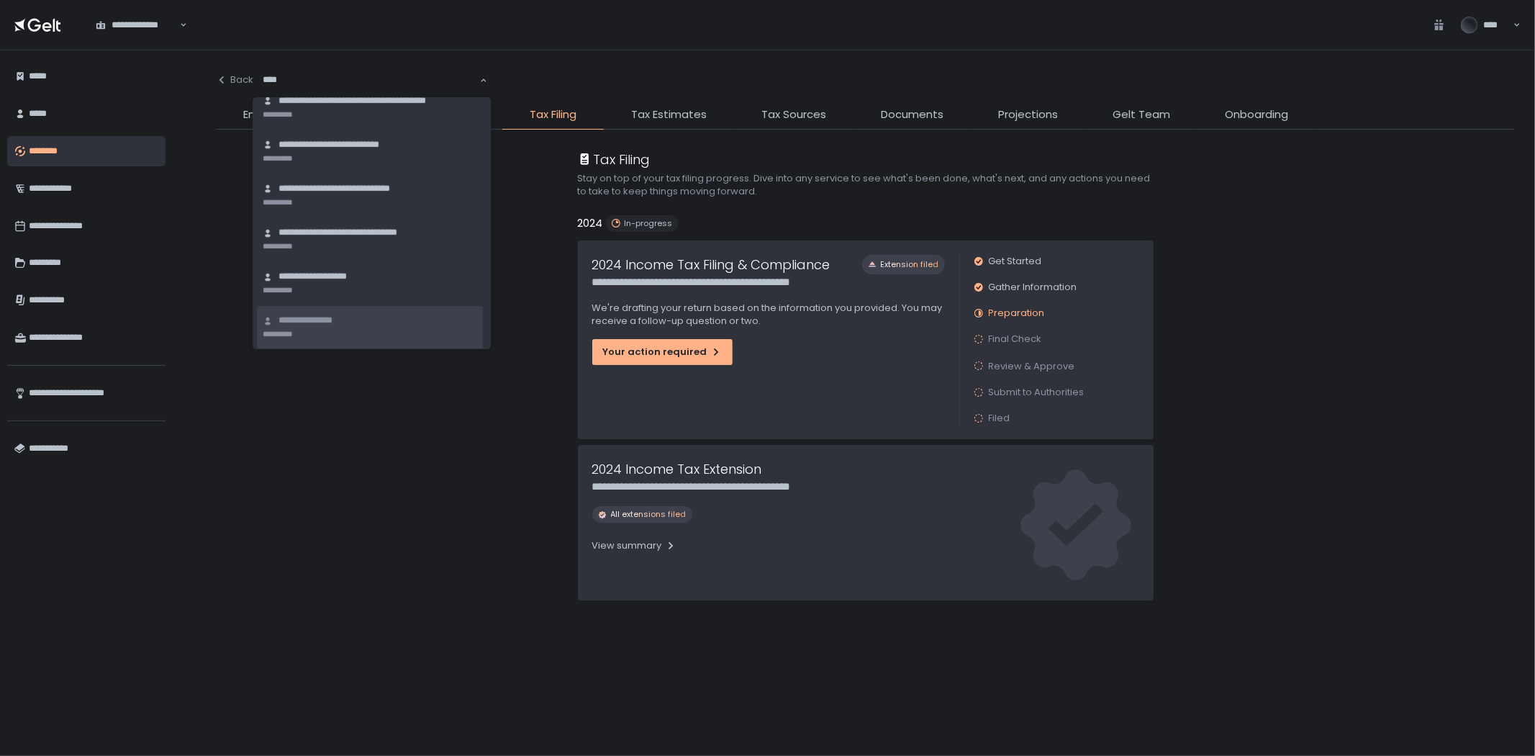
click at [358, 322] on div "**********" at bounding box center [370, 321] width 214 height 14
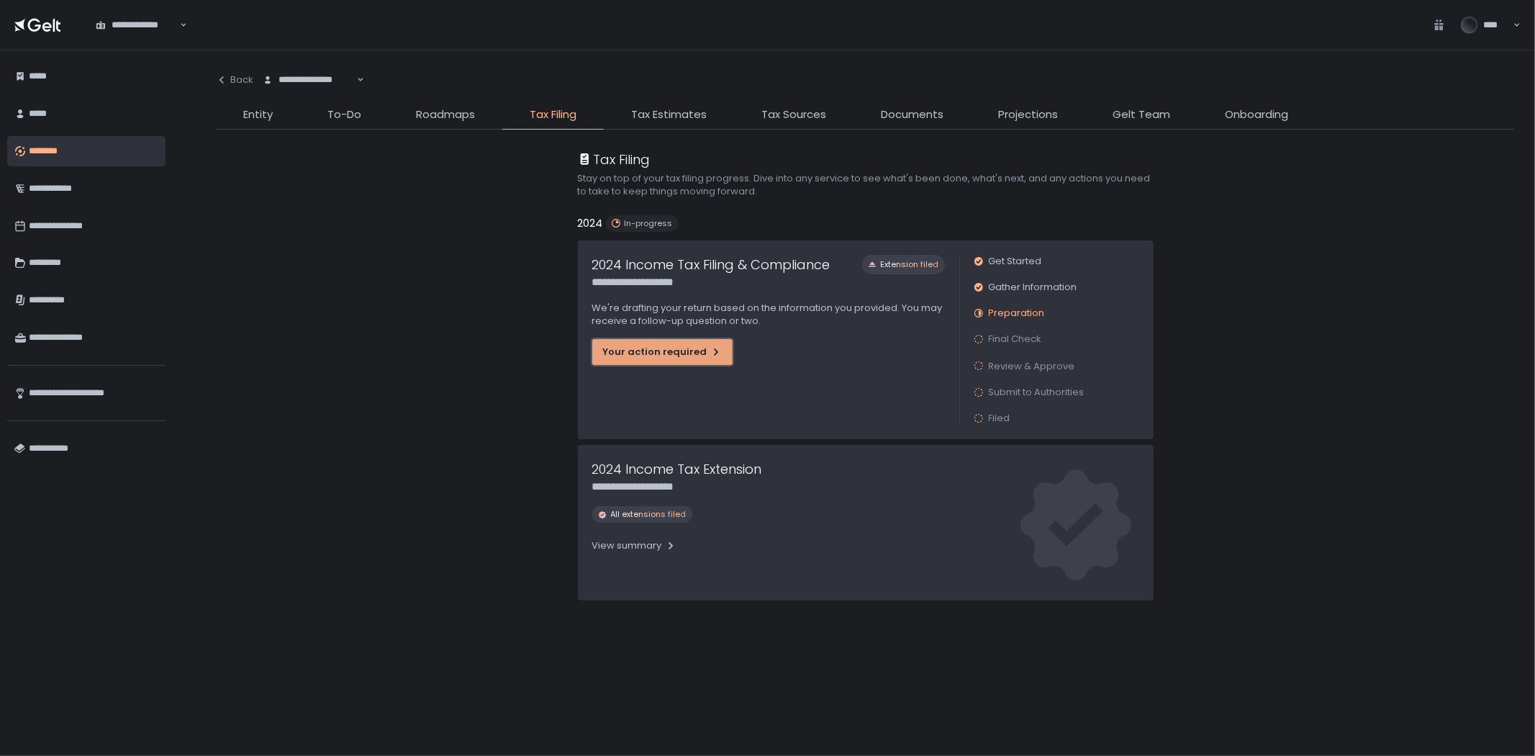
click at [699, 350] on div "Your action required" at bounding box center [662, 351] width 119 height 13
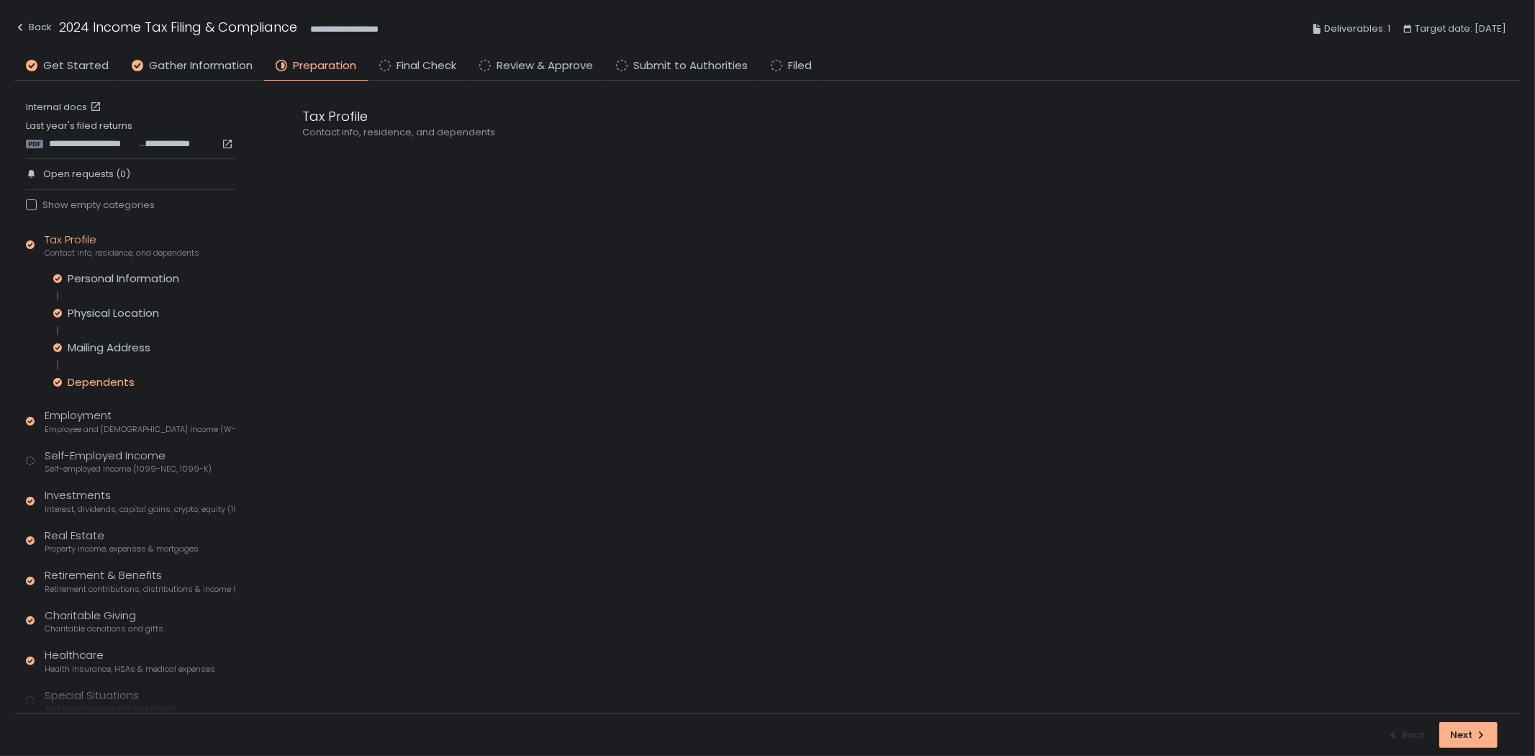
click at [123, 384] on div "Dependents" at bounding box center [101, 382] width 67 height 14
click at [380, 158] on span "**********" at bounding box center [366, 160] width 59 height 17
click at [973, 227] on icon "button" at bounding box center [973, 222] width 12 height 12
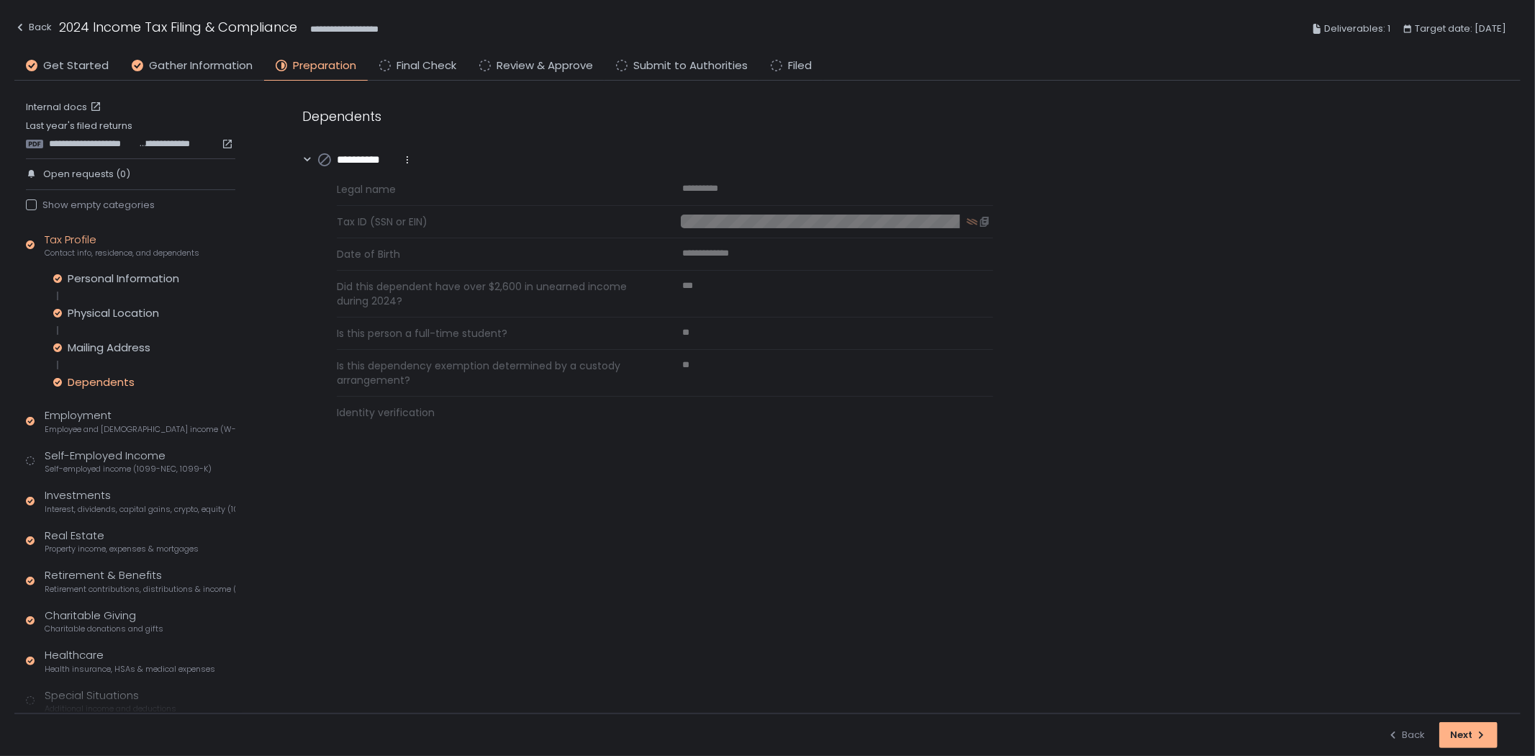
click at [789, 166] on div "**********" at bounding box center [647, 160] width 691 height 17
click at [376, 161] on span "**********" at bounding box center [366, 160] width 59 height 17
click at [85, 462] on div "Self-Employed Income Self-employed income (1099-NEC, 1099-K)" at bounding box center [128, 461] width 167 height 27
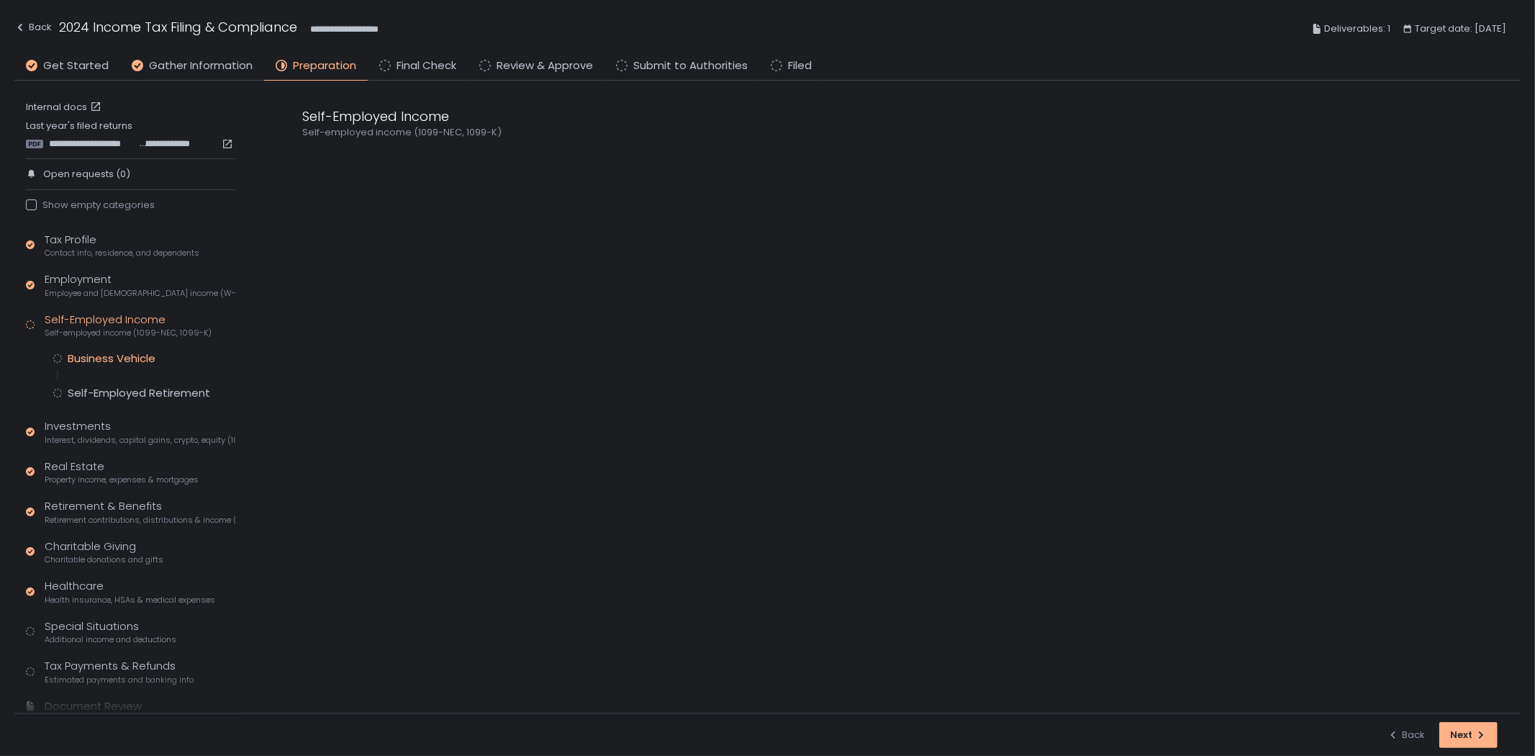
click at [96, 356] on div "Business Vehicle" at bounding box center [112, 358] width 88 height 14
click at [109, 387] on div "Self-Employed Retirement" at bounding box center [139, 393] width 142 height 14
click at [134, 357] on div "Business Vehicle" at bounding box center [112, 358] width 88 height 14
click at [125, 384] on div "Business Vehicle Self-Employed Retirement" at bounding box center [144, 375] width 182 height 49
click at [119, 394] on div "Self-Employed Retirement" at bounding box center [139, 393] width 142 height 14
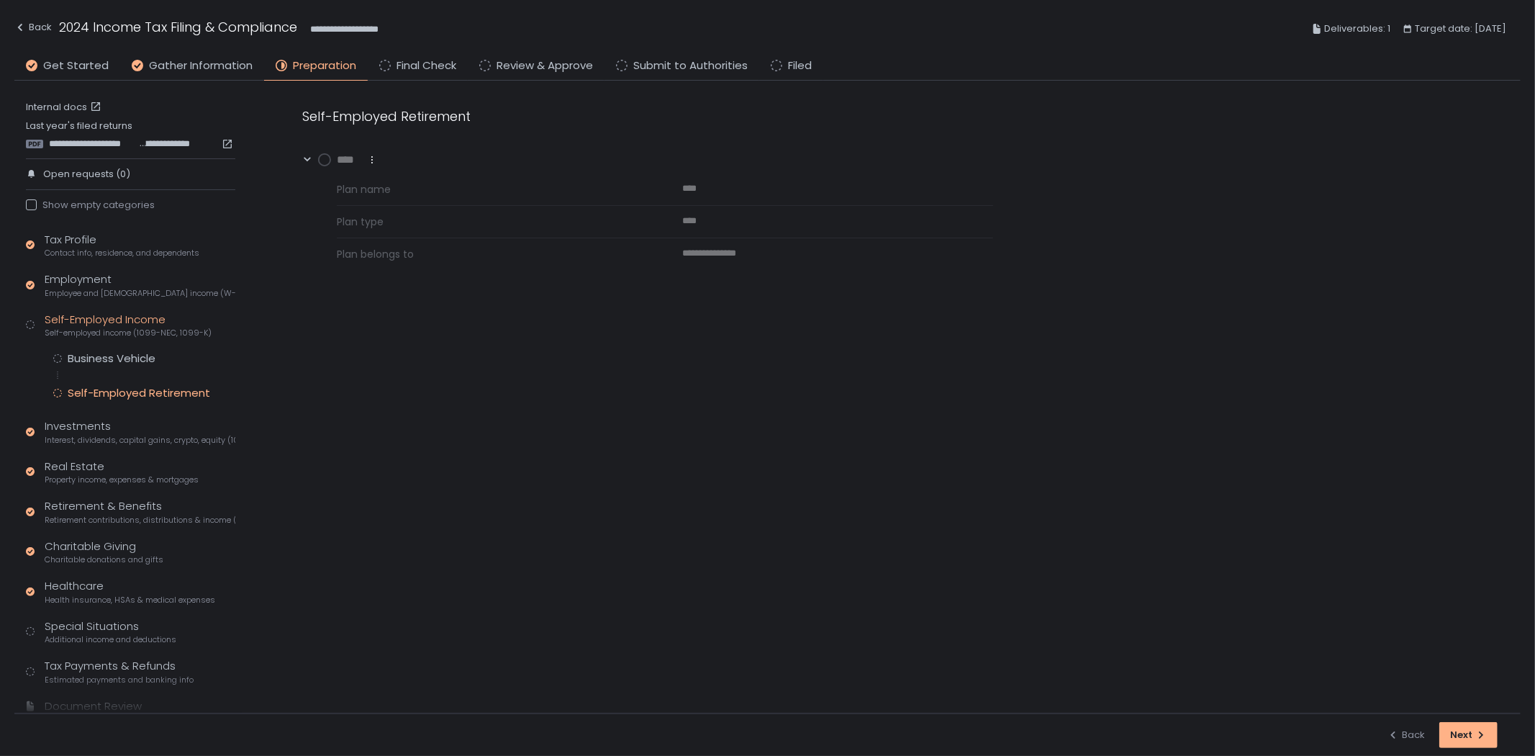
click at [320, 166] on icon at bounding box center [324, 159] width 13 height 13
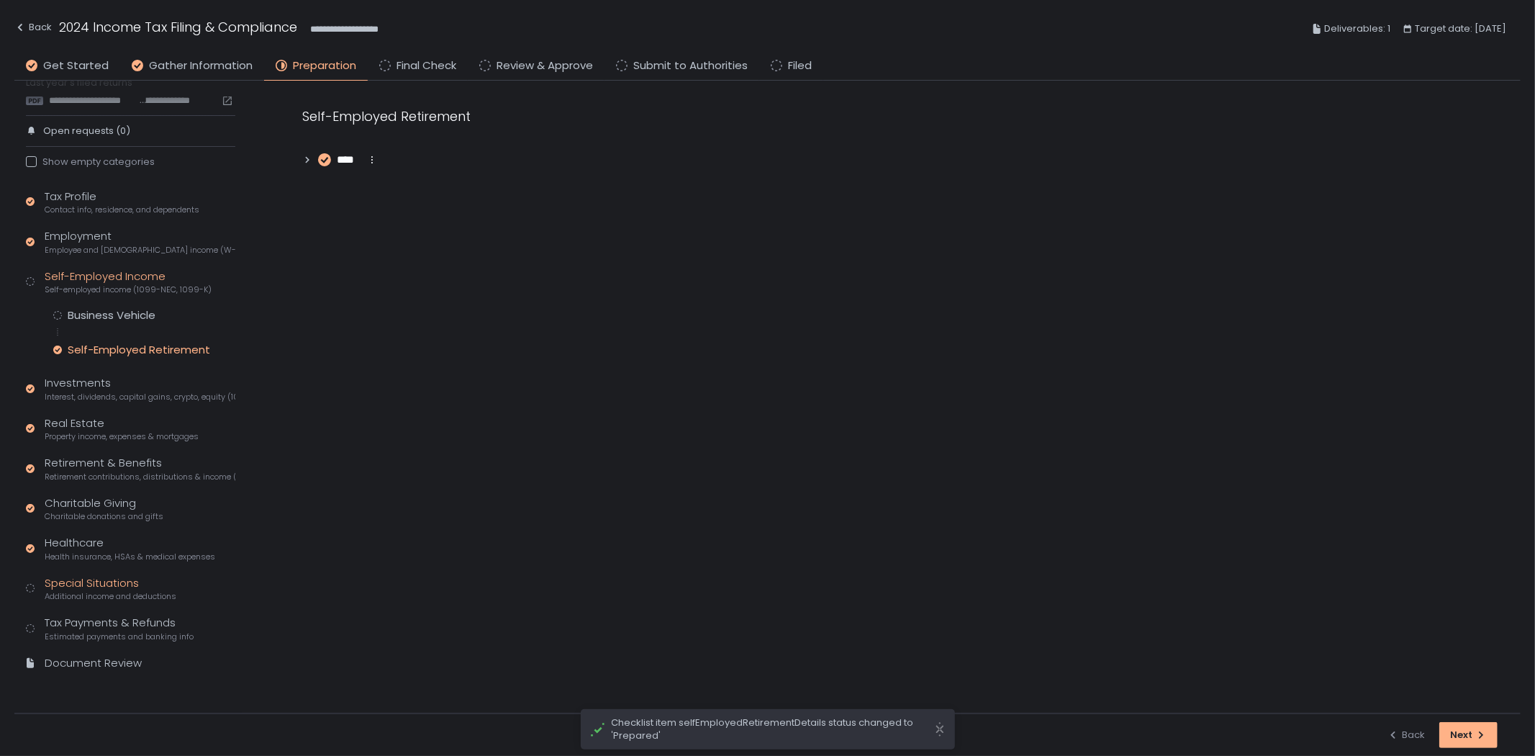
click at [110, 581] on div "Special Situations Additional income and deductions" at bounding box center [111, 588] width 132 height 27
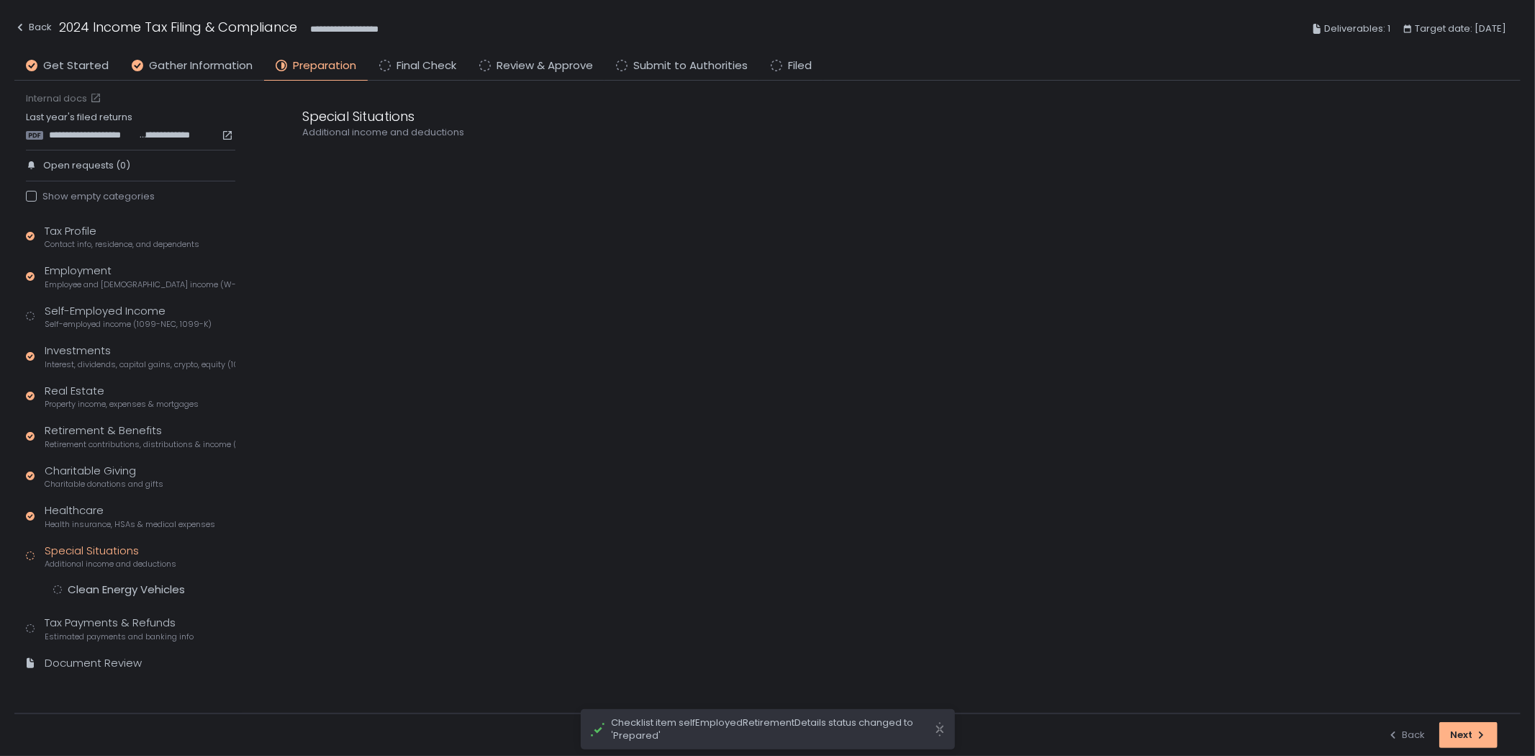
scroll to position [8, 0]
click at [131, 584] on div "Clean Energy Vehicles" at bounding box center [126, 590] width 117 height 14
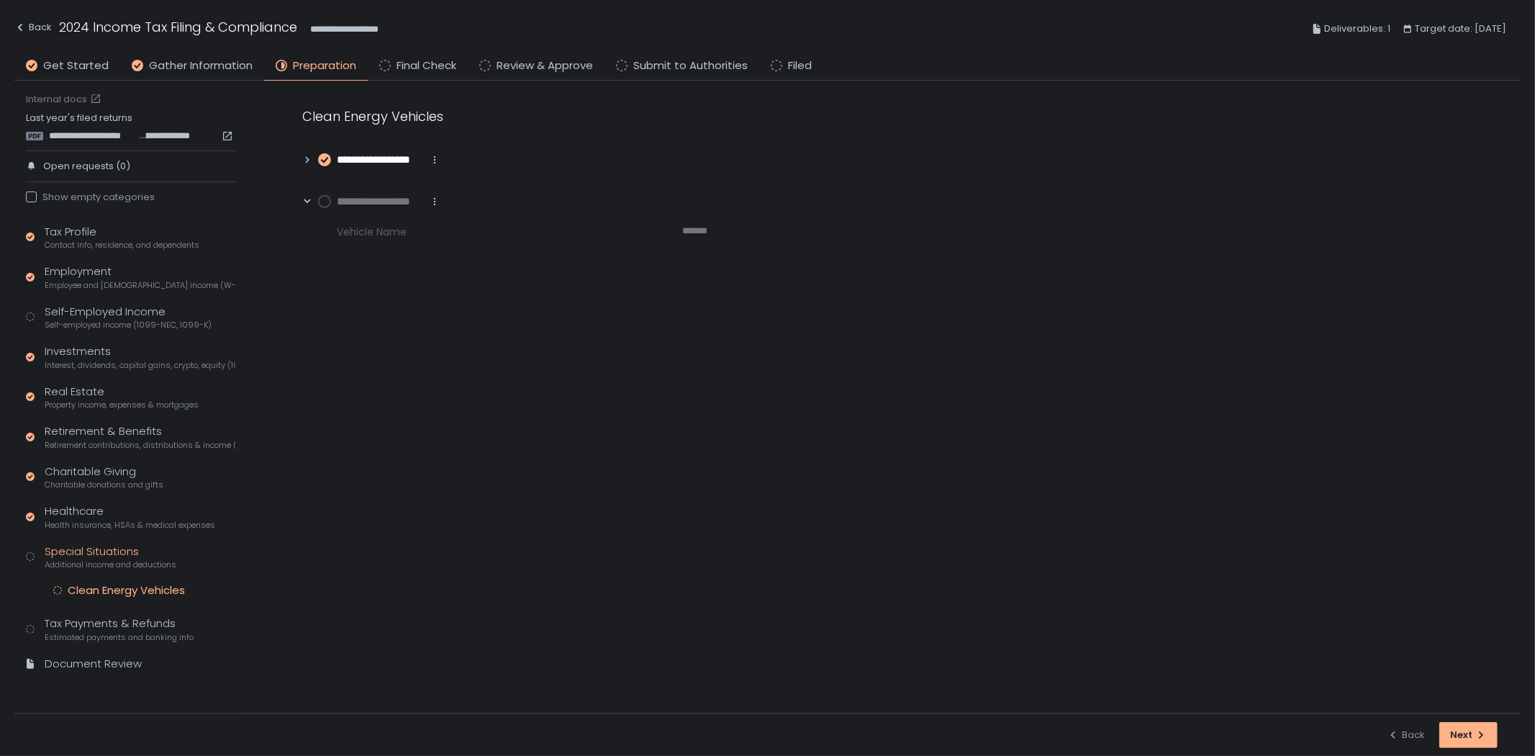
click at [397, 160] on span "**********" at bounding box center [380, 160] width 86 height 17
click at [322, 163] on circle at bounding box center [325, 160] width 12 height 12
click at [125, 314] on div "Self-Employed Income Self-employed income (1099-NEC, 1099-K)" at bounding box center [128, 317] width 167 height 27
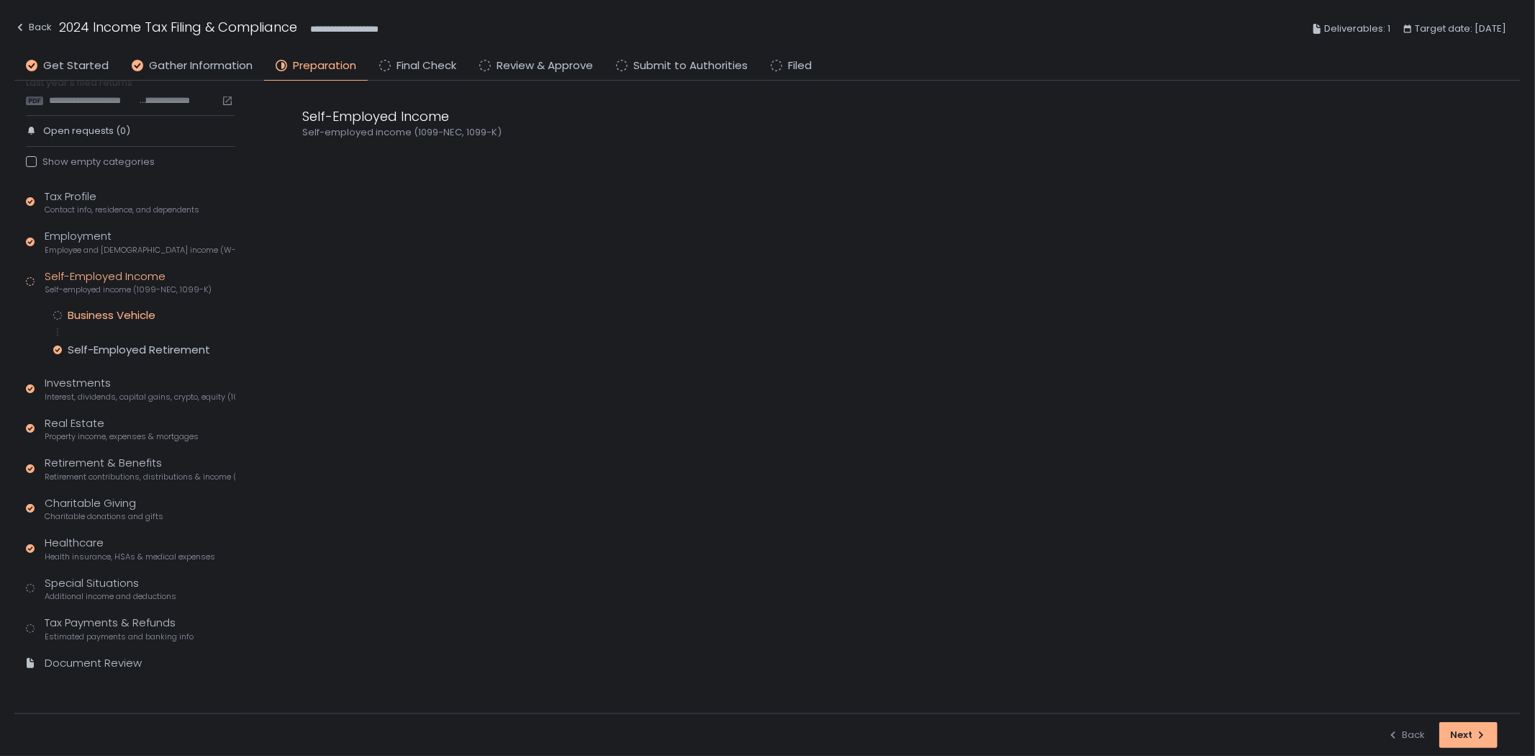
click at [99, 312] on div "Business Vehicle" at bounding box center [112, 315] width 88 height 14
click at [199, 68] on span "Gather Information" at bounding box center [201, 66] width 104 height 17
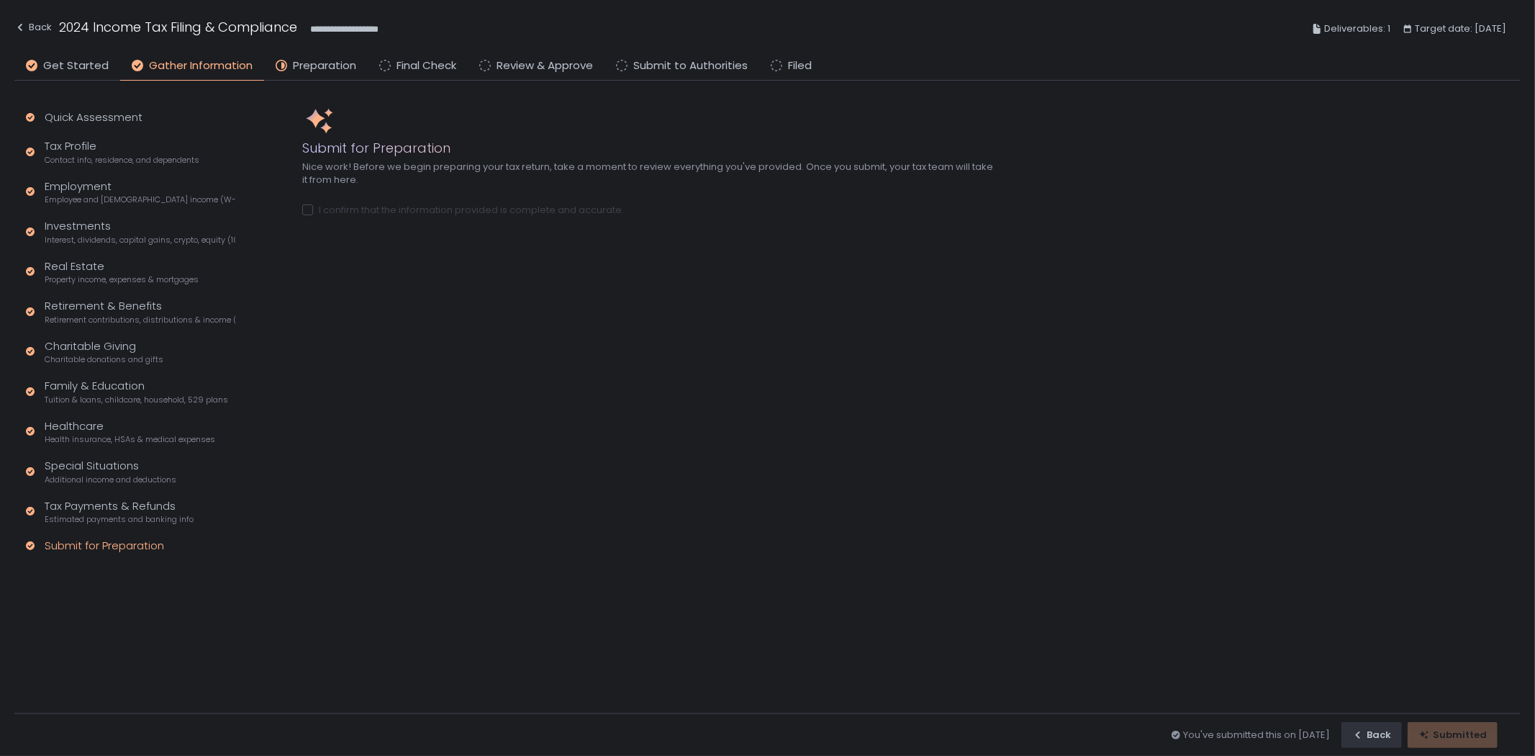
click at [120, 245] on div "Quick Assessment Tax Profile Contact info, residence, and dependents Employment…" at bounding box center [127, 338] width 227 height 515
click at [124, 235] on span "Interest, dividends, capital gains, crypto, equity (1099s, K-1s)" at bounding box center [140, 240] width 191 height 11
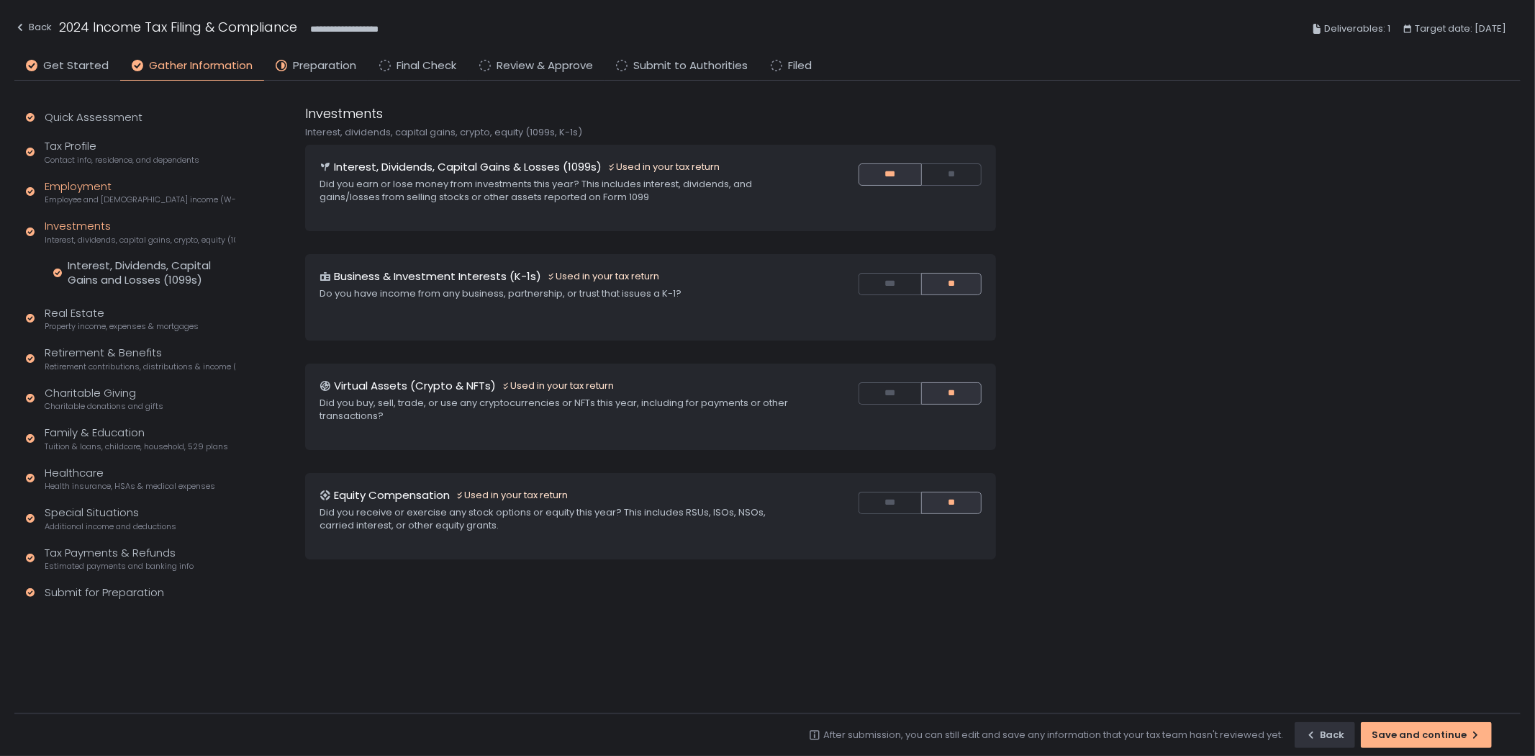
click at [130, 202] on span "Employee and [DEMOGRAPHIC_DATA] income (W-2s)" at bounding box center [140, 199] width 191 height 11
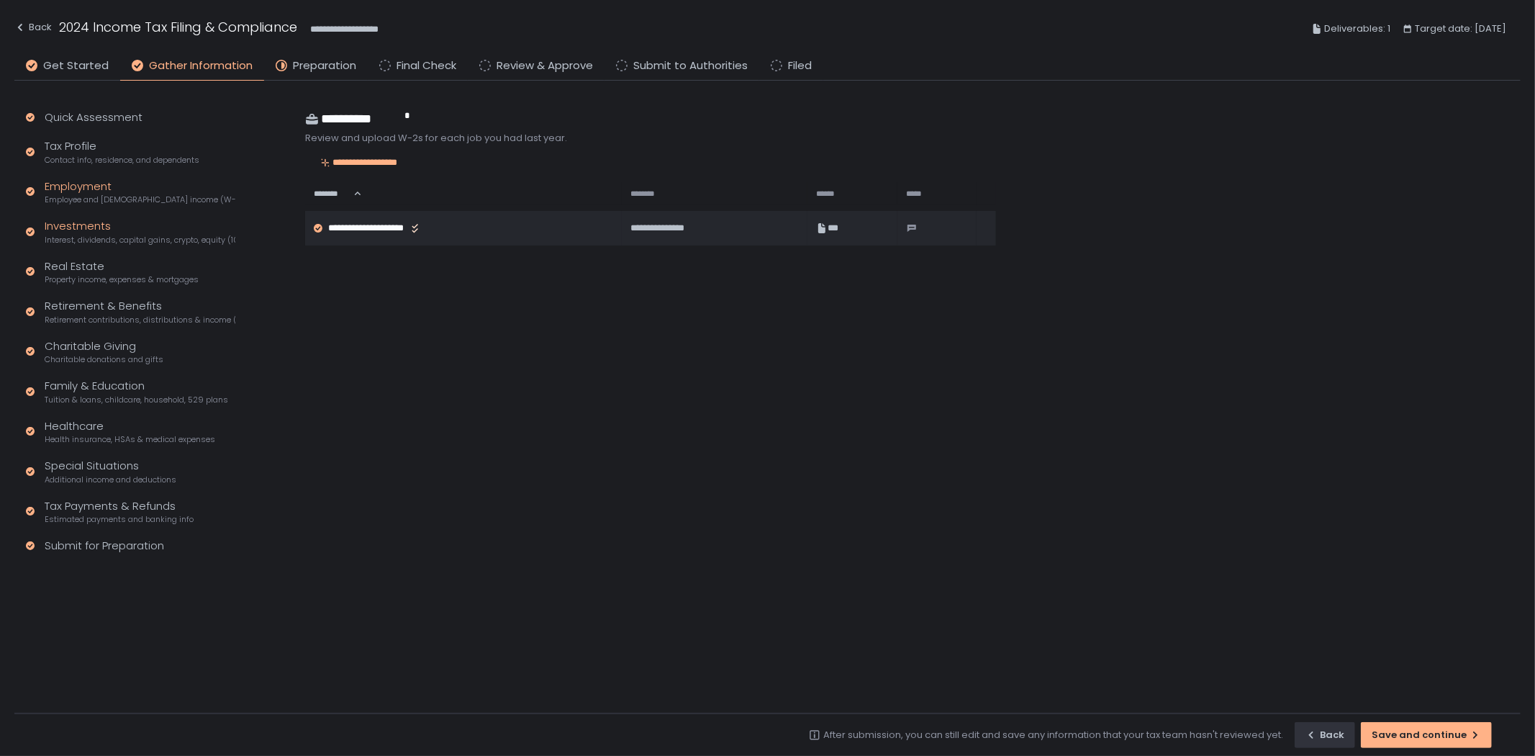
click at [127, 232] on div "Investments Interest, dividends, capital gains, crypto, equity (1099s, K-1s)" at bounding box center [140, 231] width 191 height 27
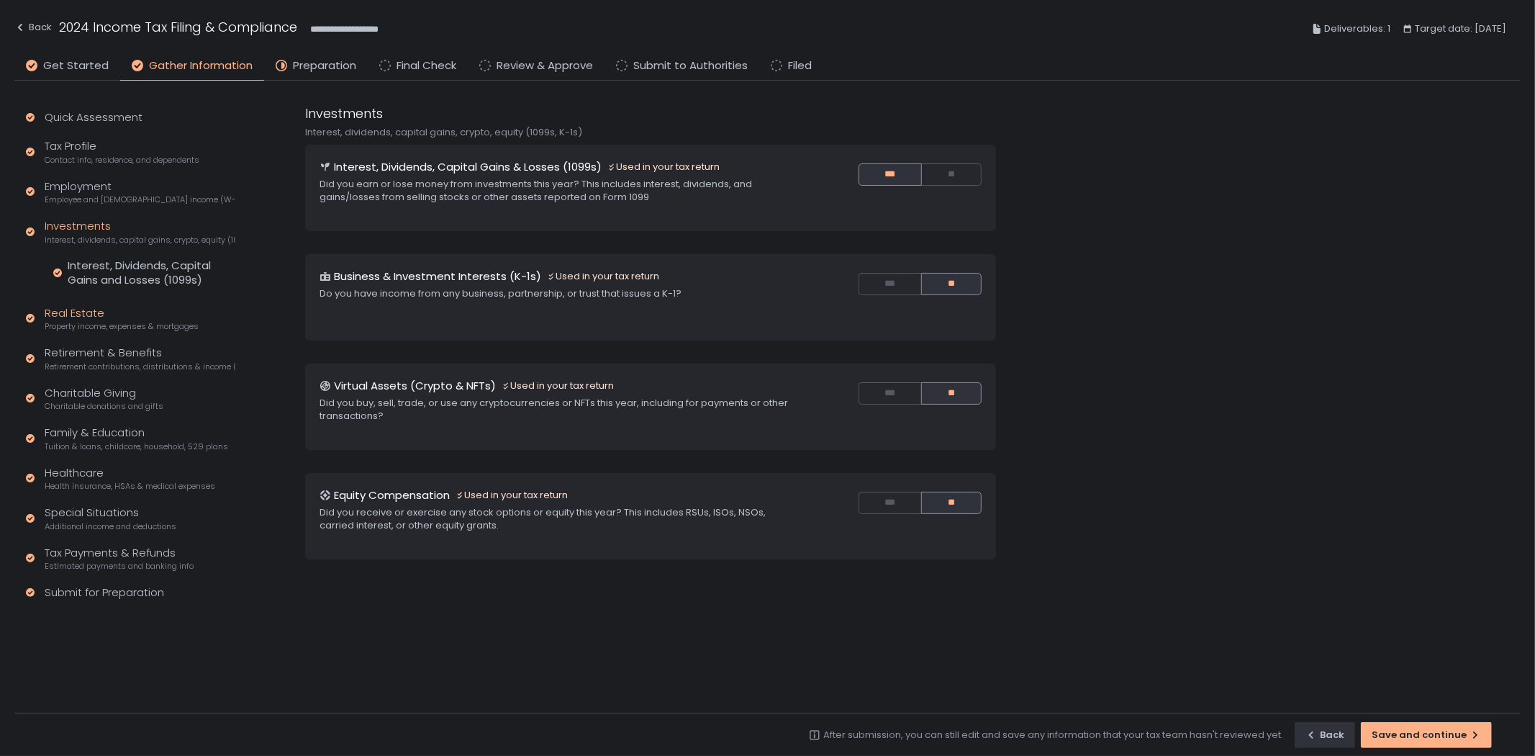
click at [109, 315] on div "Real Estate Property income, expenses & mortgages" at bounding box center [122, 318] width 154 height 27
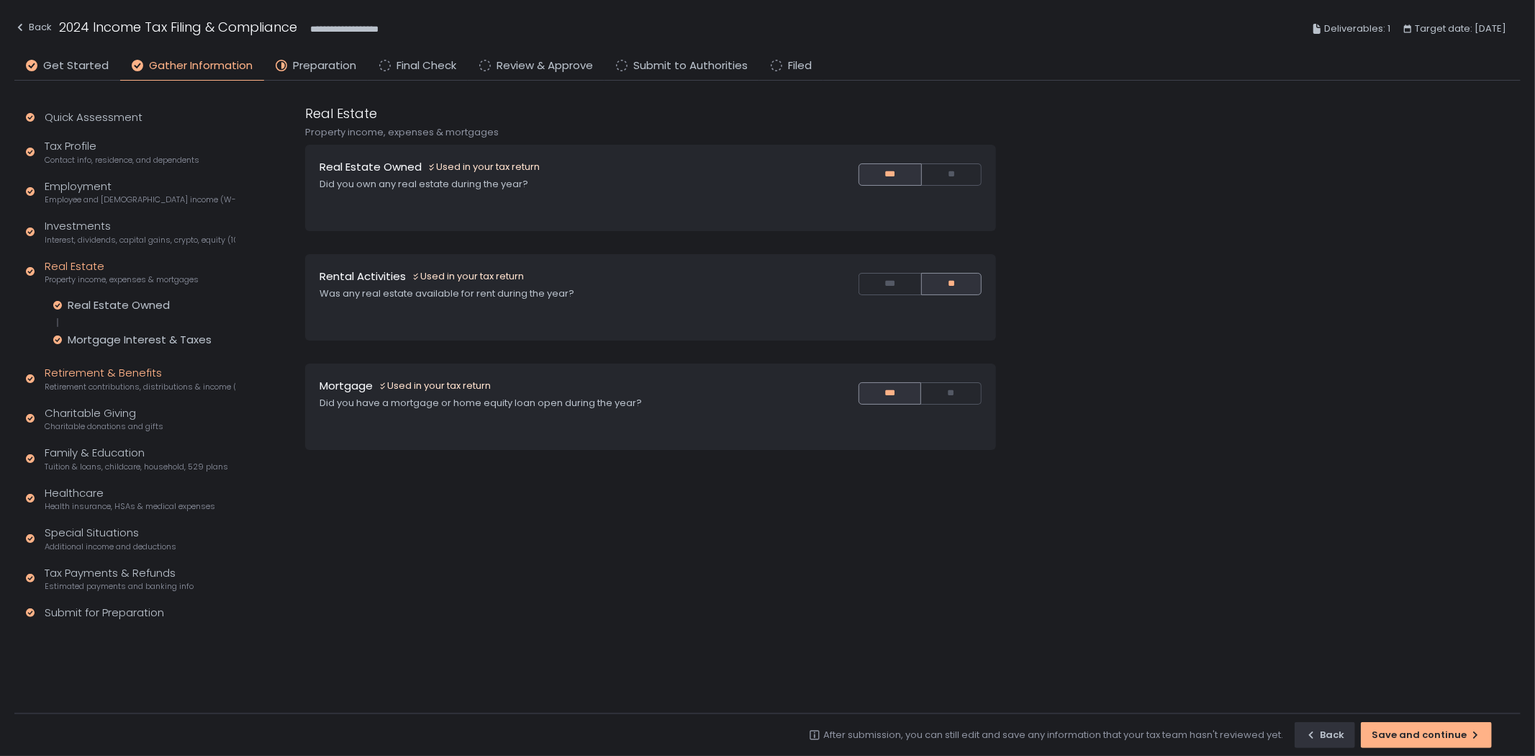
click at [121, 384] on span "Retirement contributions, distributions & income (1099-R, 5498)" at bounding box center [140, 386] width 191 height 11
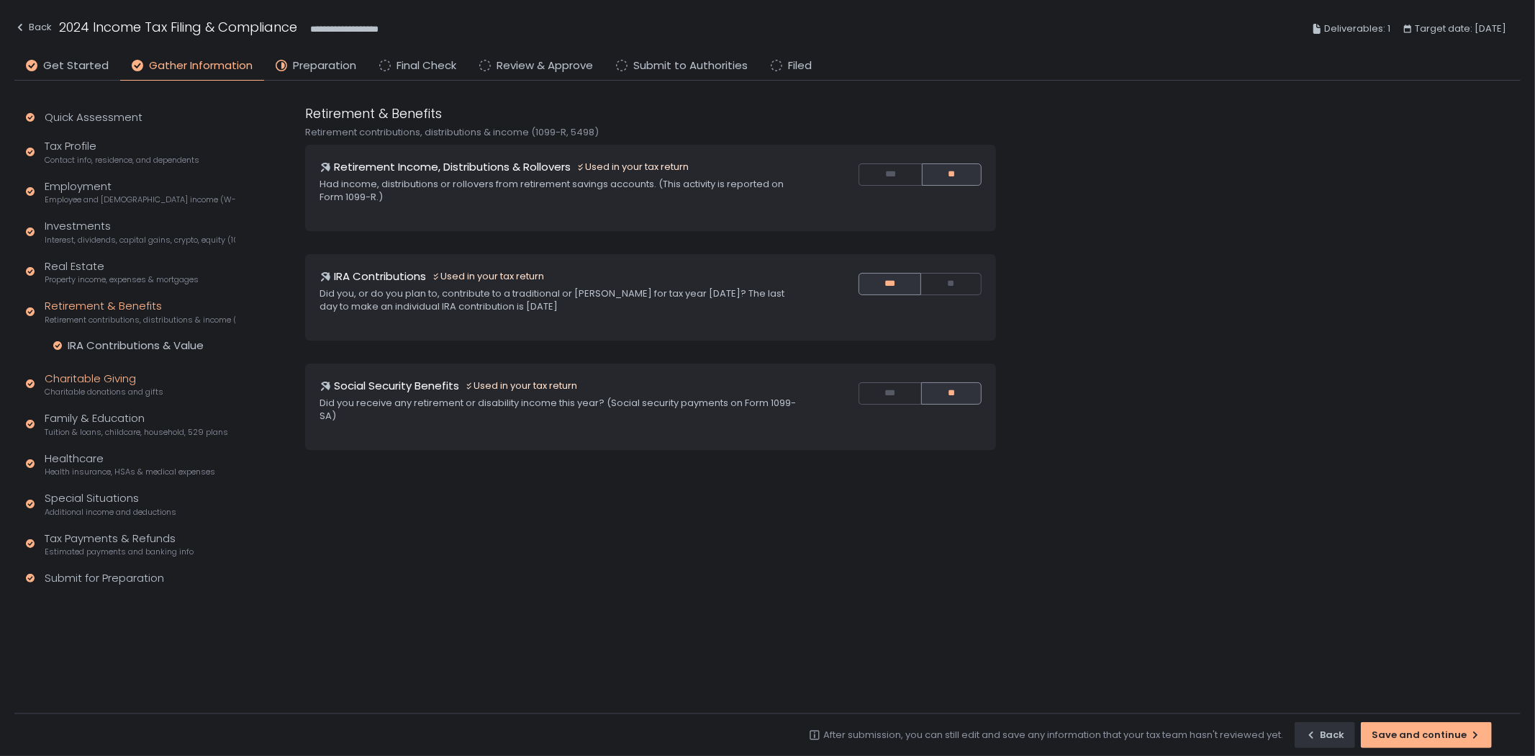
click at [108, 382] on div "Charitable Giving Charitable donations and gifts" at bounding box center [104, 384] width 119 height 27
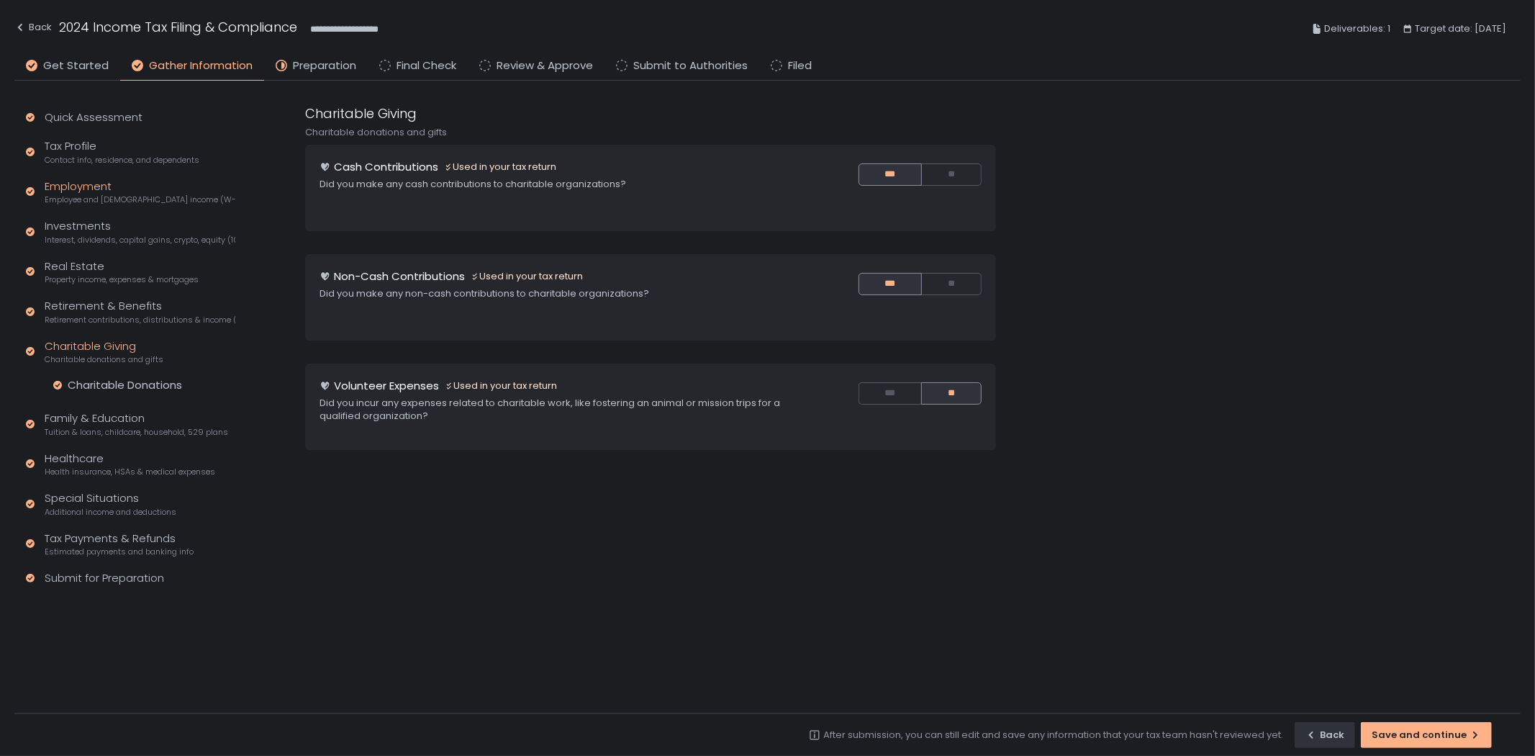
click at [120, 195] on span "Employee and [DEMOGRAPHIC_DATA] income (W-2s)" at bounding box center [140, 199] width 191 height 11
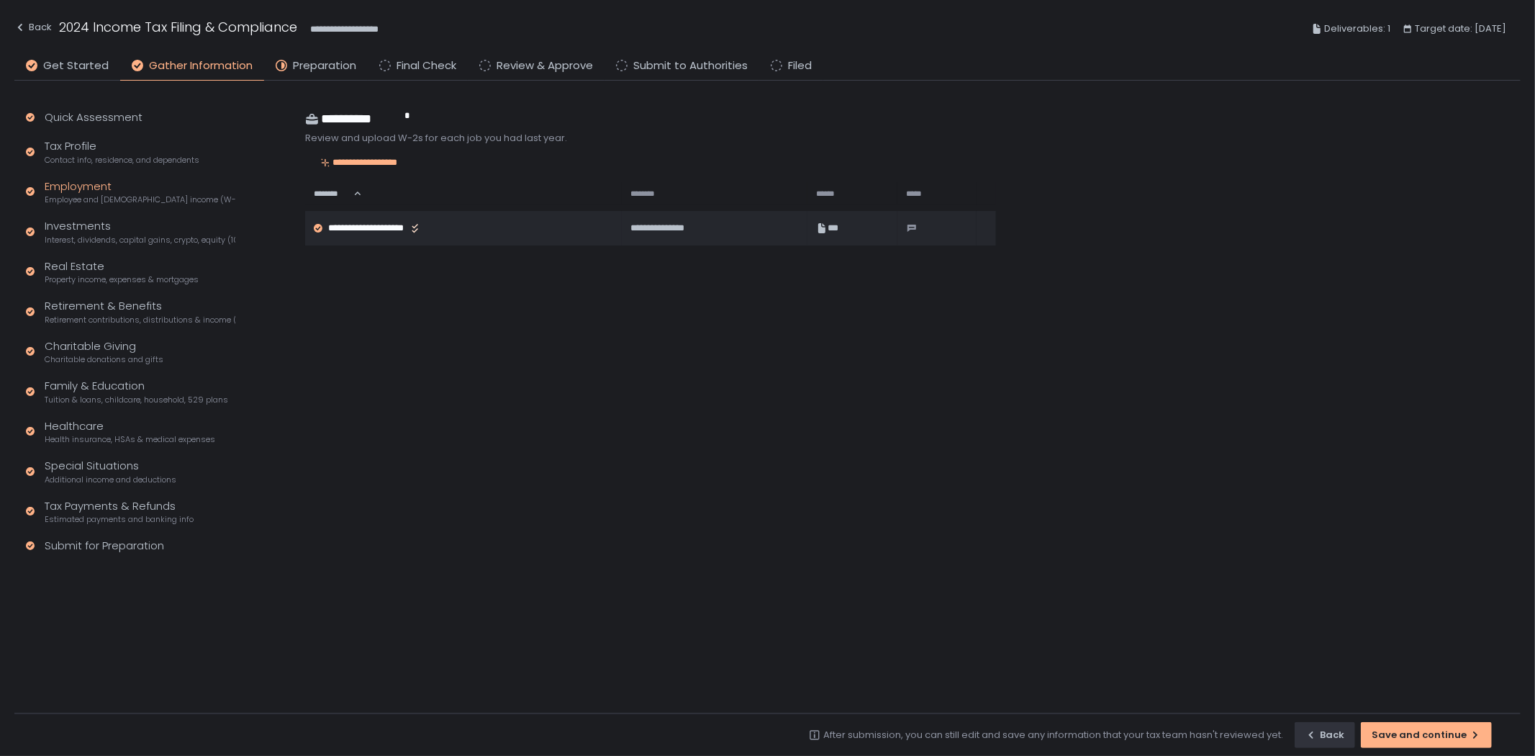
click at [86, 191] on div "Employment Employee and [DEMOGRAPHIC_DATA] income (W-2s)" at bounding box center [140, 191] width 191 height 27
click at [99, 190] on div "Employment Employee and [DEMOGRAPHIC_DATA] income (W-2s)" at bounding box center [140, 191] width 191 height 27
click at [83, 191] on div "Employment Employee and [DEMOGRAPHIC_DATA] income (W-2s)" at bounding box center [140, 191] width 191 height 27
click at [90, 240] on span "Interest, dividends, capital gains, crypto, equity (1099s, K-1s)" at bounding box center [140, 240] width 191 height 11
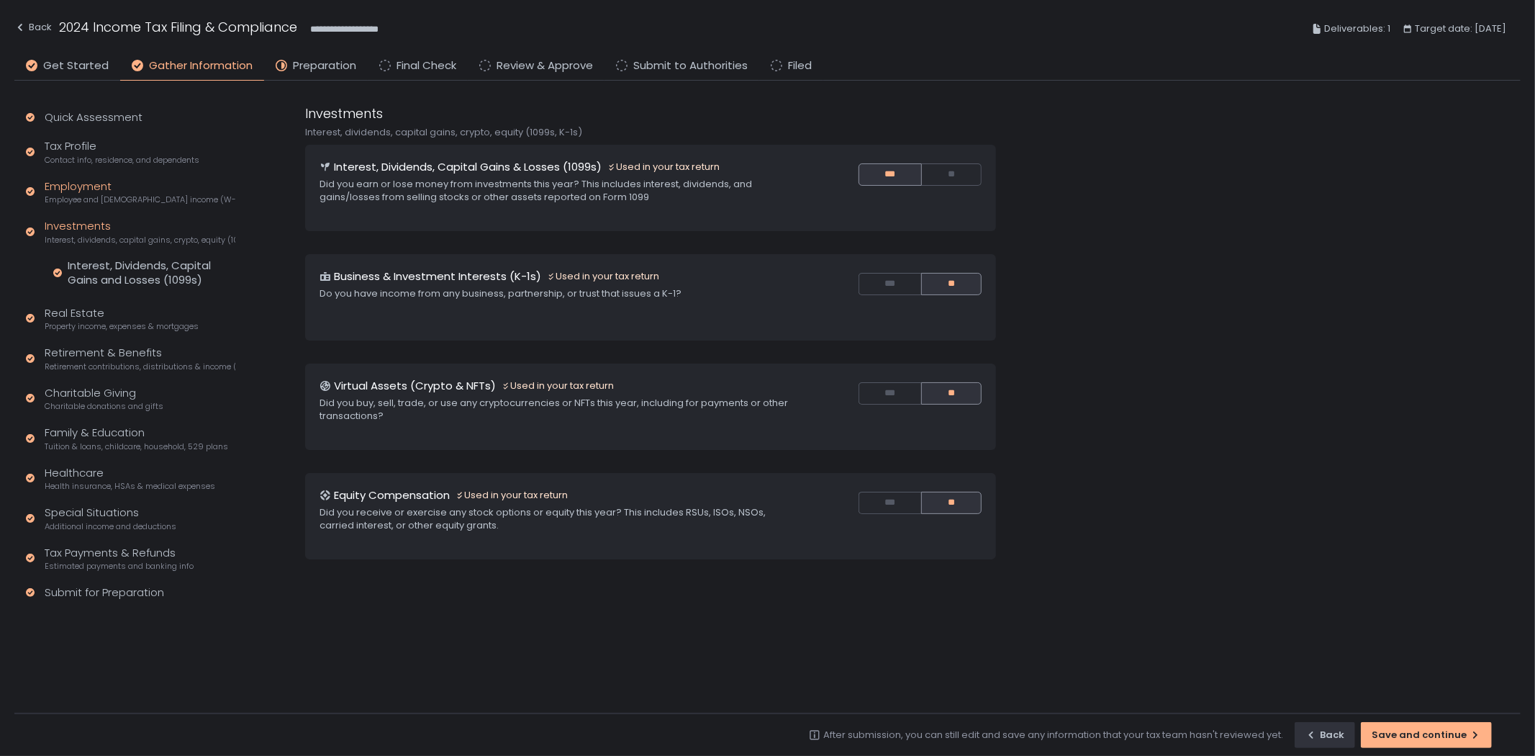
click at [68, 191] on div "Employment Employee and [DEMOGRAPHIC_DATA] income (W-2s)" at bounding box center [140, 191] width 191 height 27
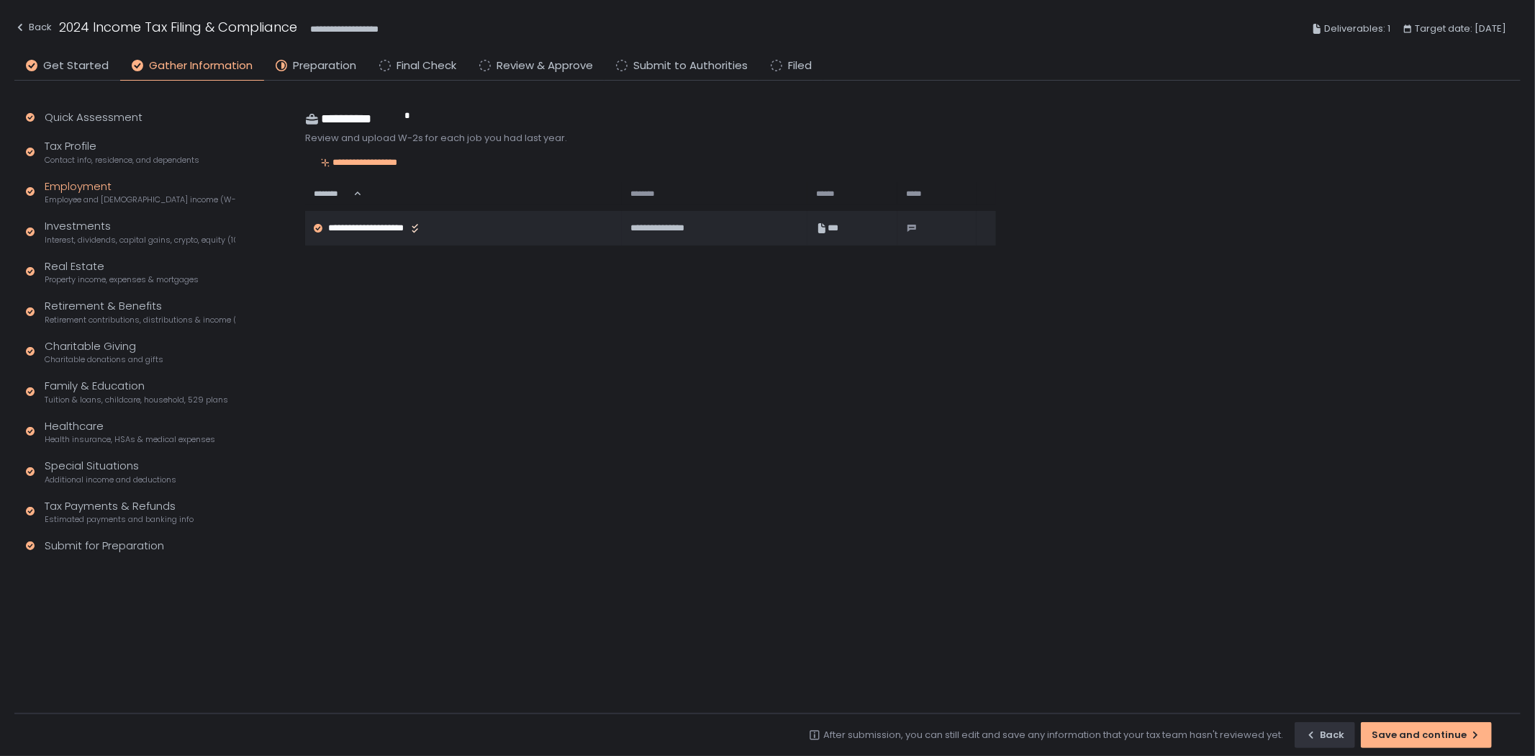
click at [63, 194] on span "Employee and [DEMOGRAPHIC_DATA] income (W-2s)" at bounding box center [140, 199] width 191 height 11
click at [65, 222] on div "Investments Interest, dividends, capital gains, crypto, equity (1099s, K-1s)" at bounding box center [140, 231] width 191 height 27
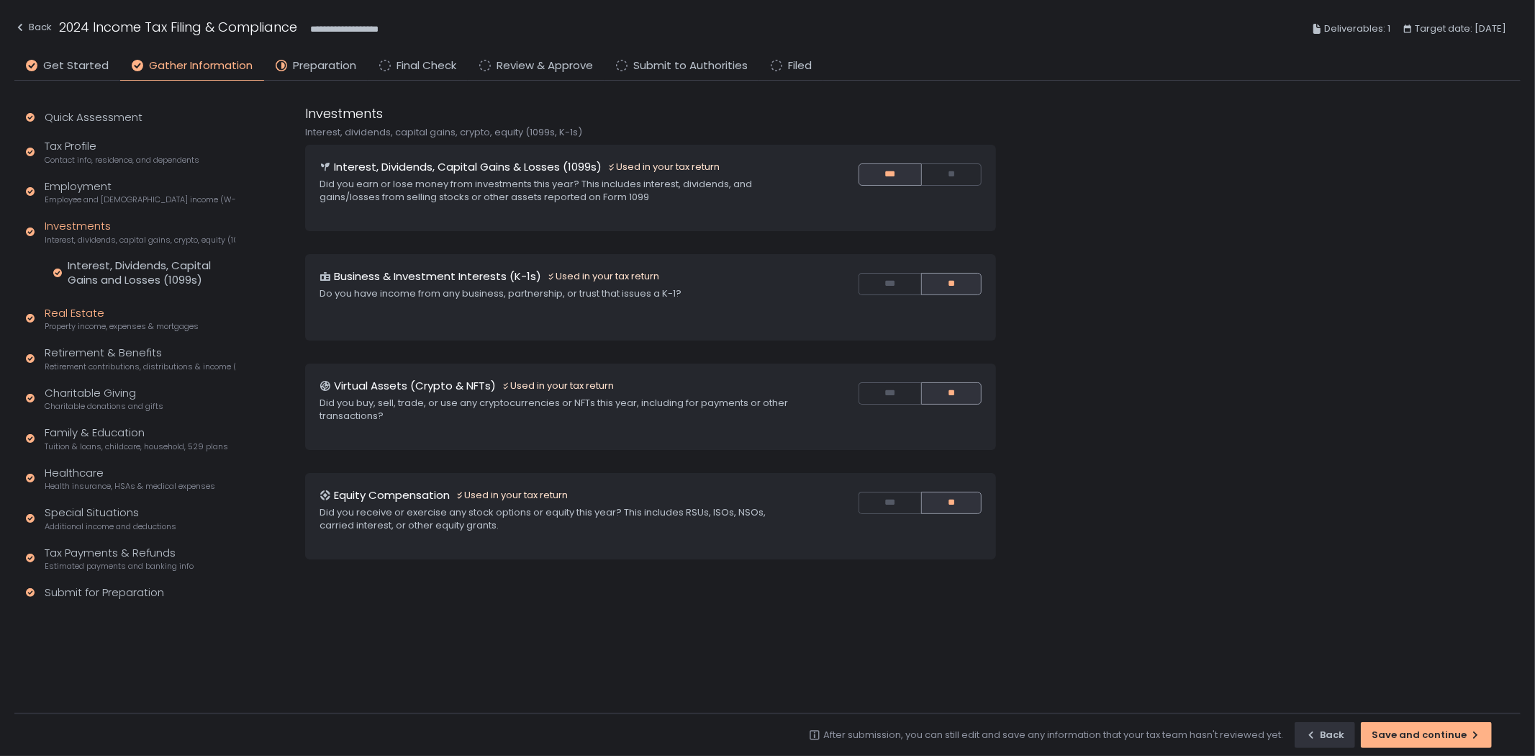
click at [79, 310] on div "Real Estate Property income, expenses & mortgages" at bounding box center [122, 318] width 154 height 27
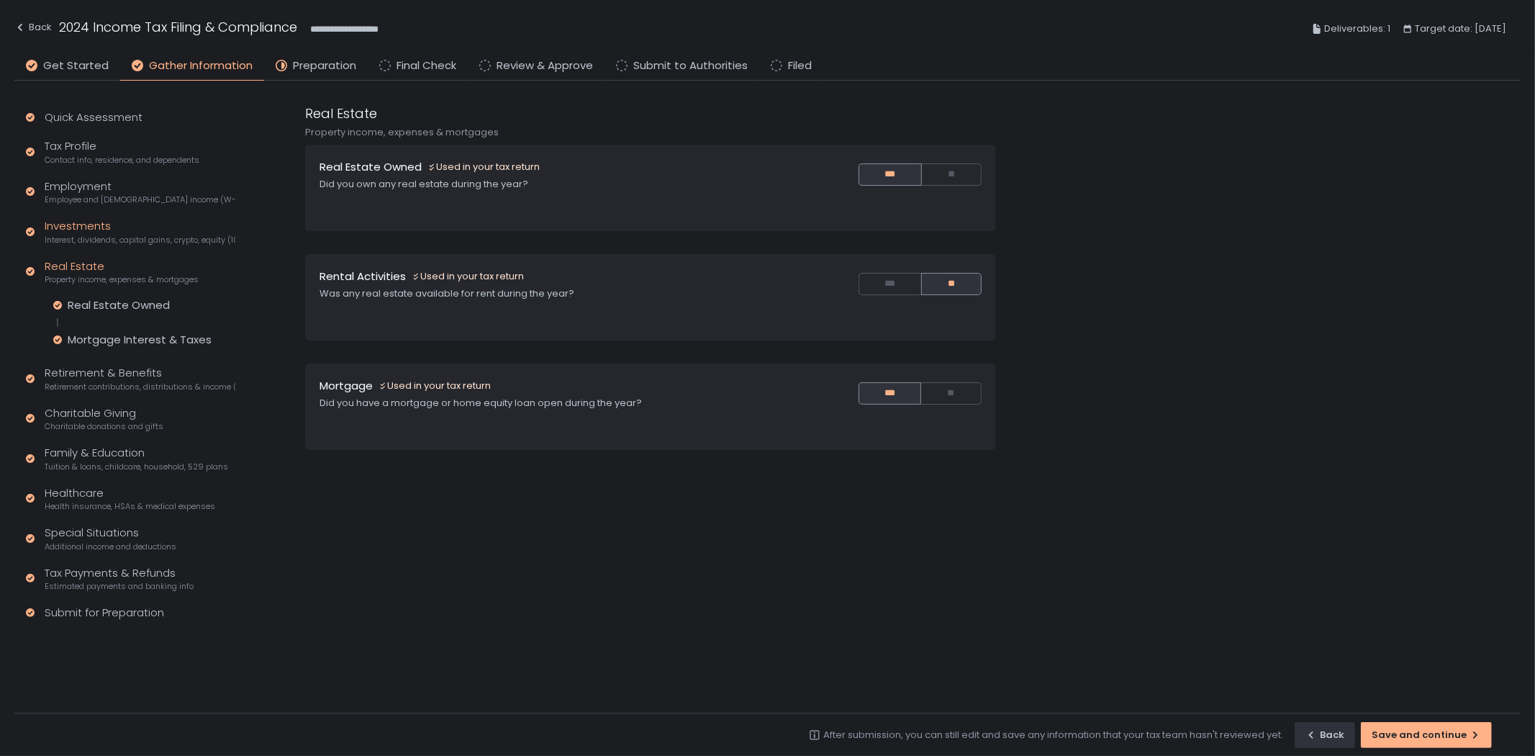
click at [68, 235] on span "Interest, dividends, capital gains, crypto, equity (1099s, K-1s)" at bounding box center [140, 240] width 191 height 11
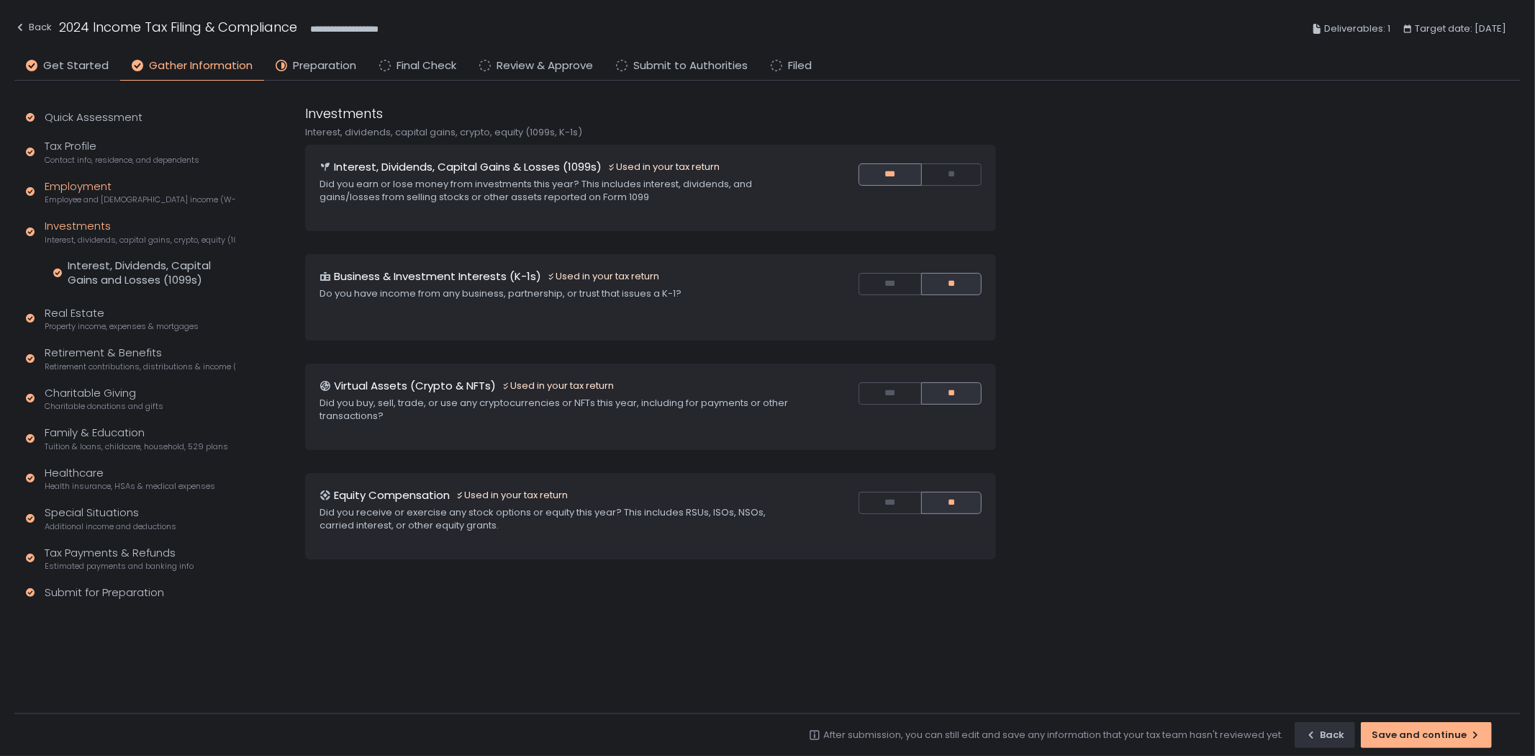
click at [78, 200] on span "Employee and [DEMOGRAPHIC_DATA] income (W-2s)" at bounding box center [140, 199] width 191 height 11
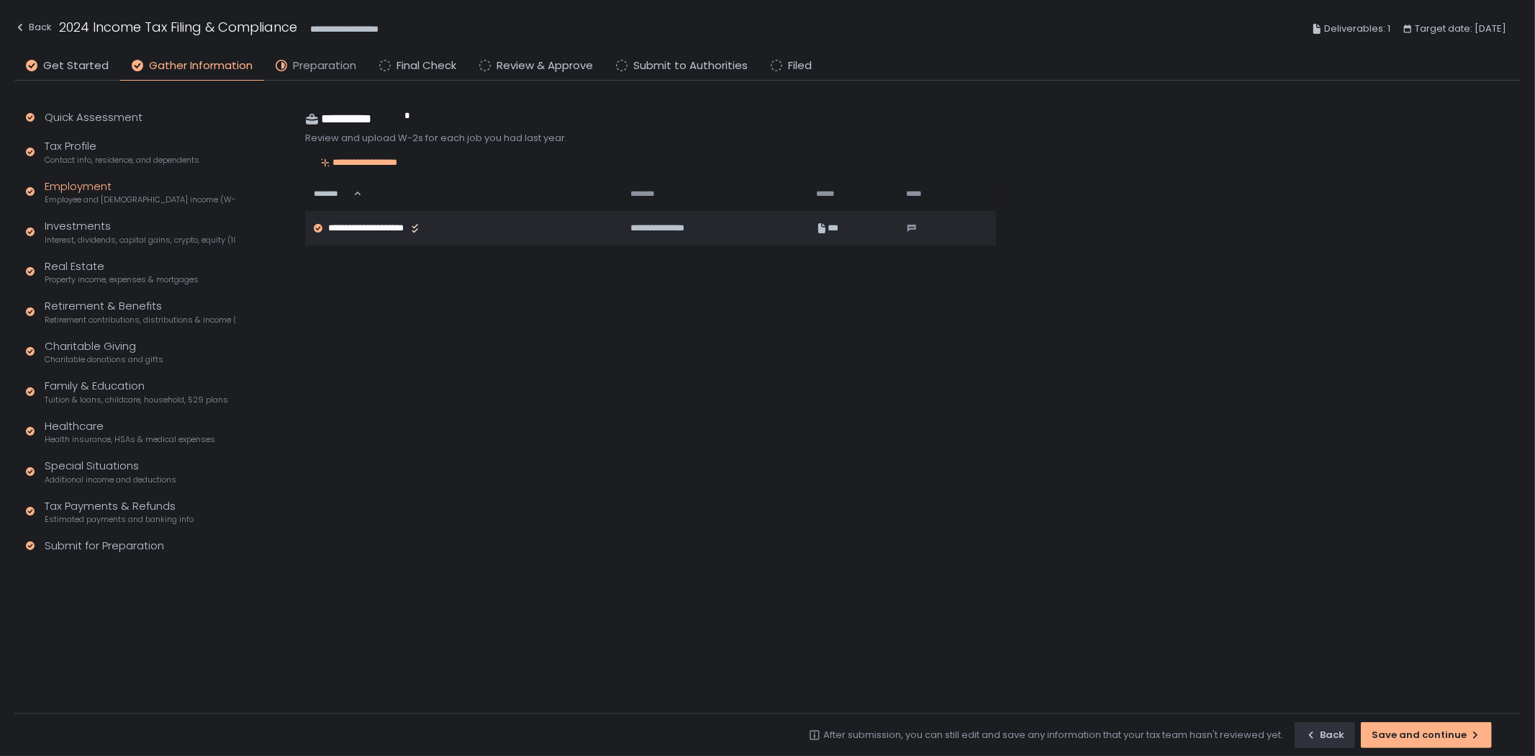
click at [321, 63] on span "Preparation" at bounding box center [324, 66] width 63 height 17
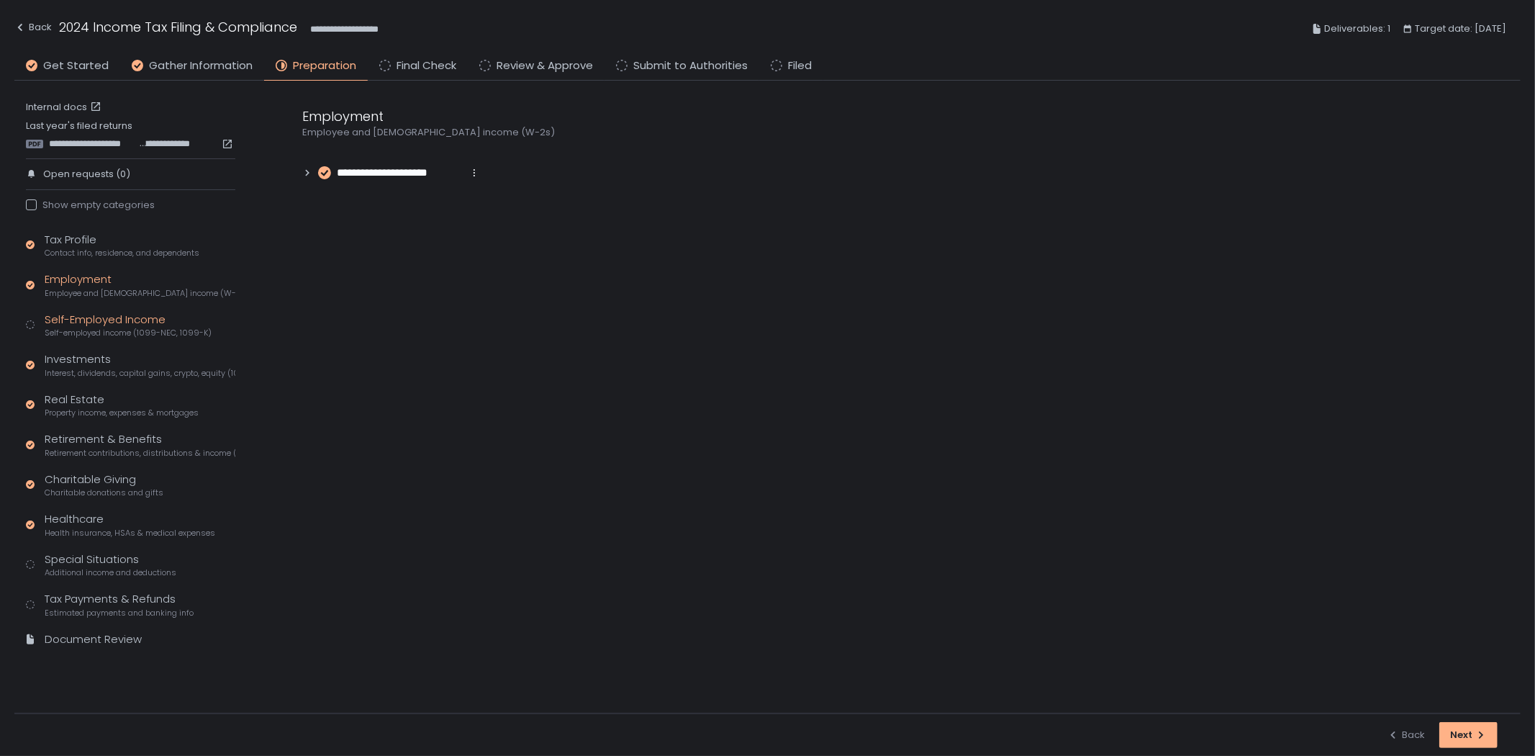
click at [110, 327] on span "Self-employed income (1099-NEC, 1099-K)" at bounding box center [128, 332] width 167 height 11
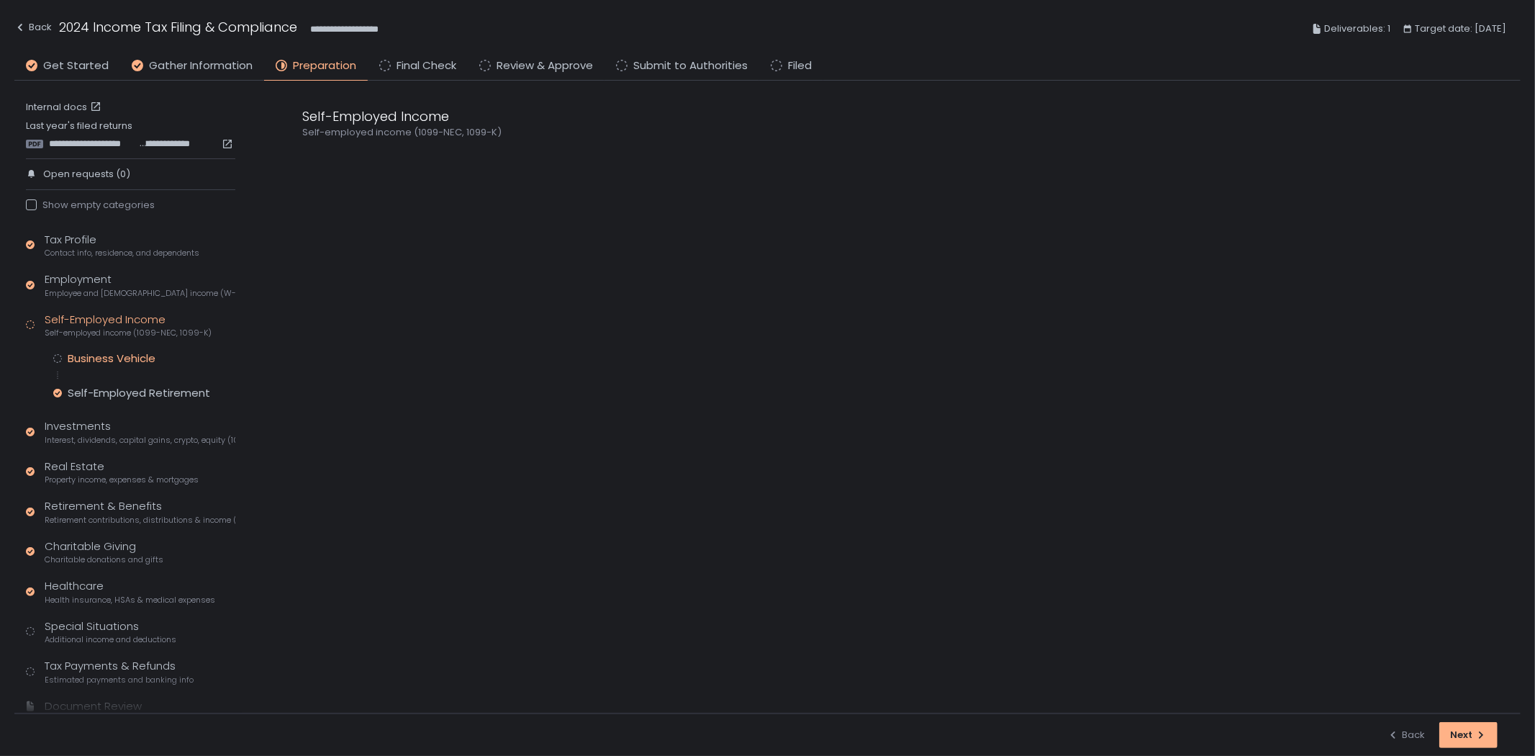
click at [103, 358] on div "Business Vehicle" at bounding box center [112, 358] width 88 height 14
click at [120, 391] on div "Self-Employed Retirement" at bounding box center [139, 393] width 142 height 14
click at [99, 318] on div "Self-Employed Income Self-employed income (1099-NEC, 1099-K)" at bounding box center [128, 325] width 167 height 27
click at [109, 288] on span "Employee and [DEMOGRAPHIC_DATA] income (W-2s)" at bounding box center [140, 293] width 191 height 11
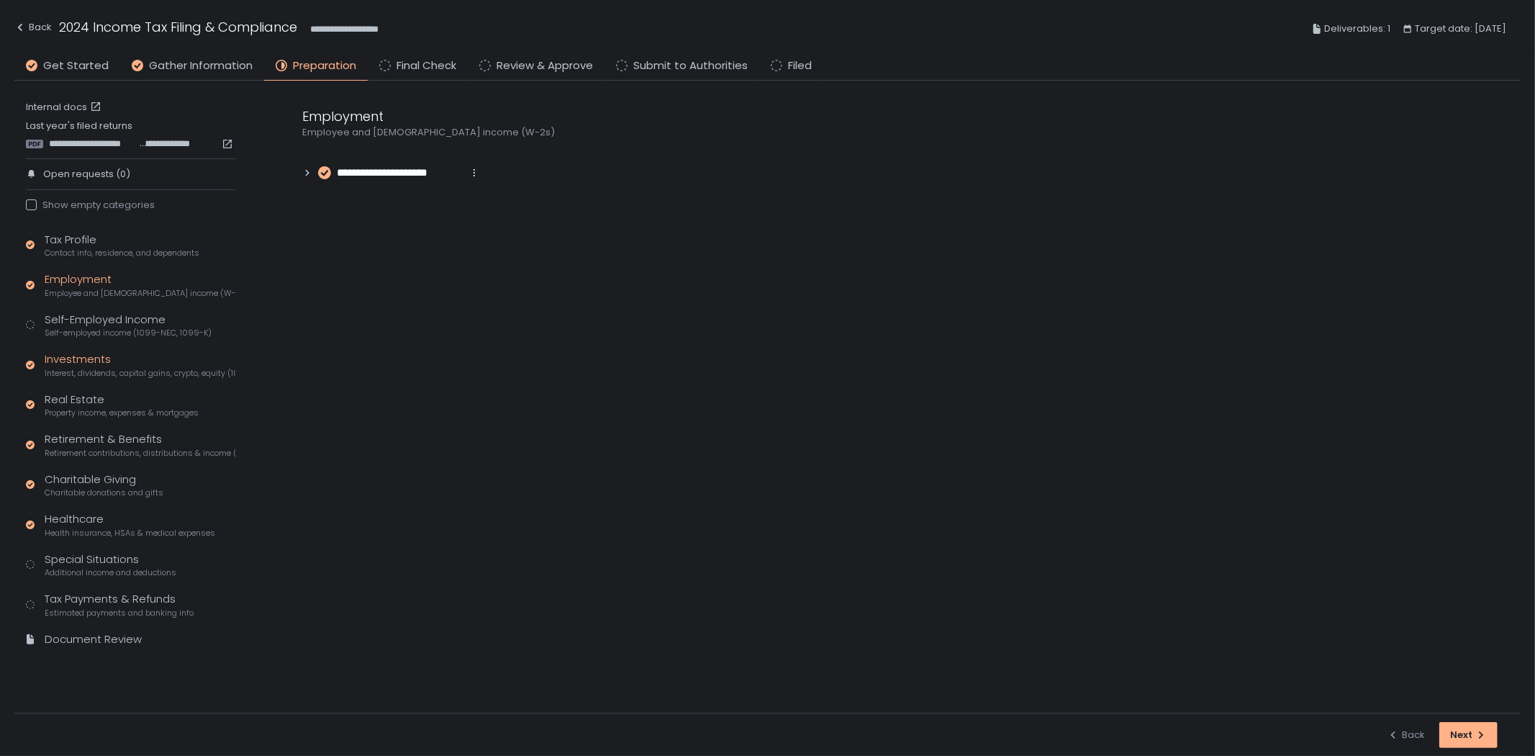
click at [102, 363] on div "Investments Interest, dividends, capital gains, crypto, equity (1099s, K-1s)" at bounding box center [140, 364] width 191 height 27
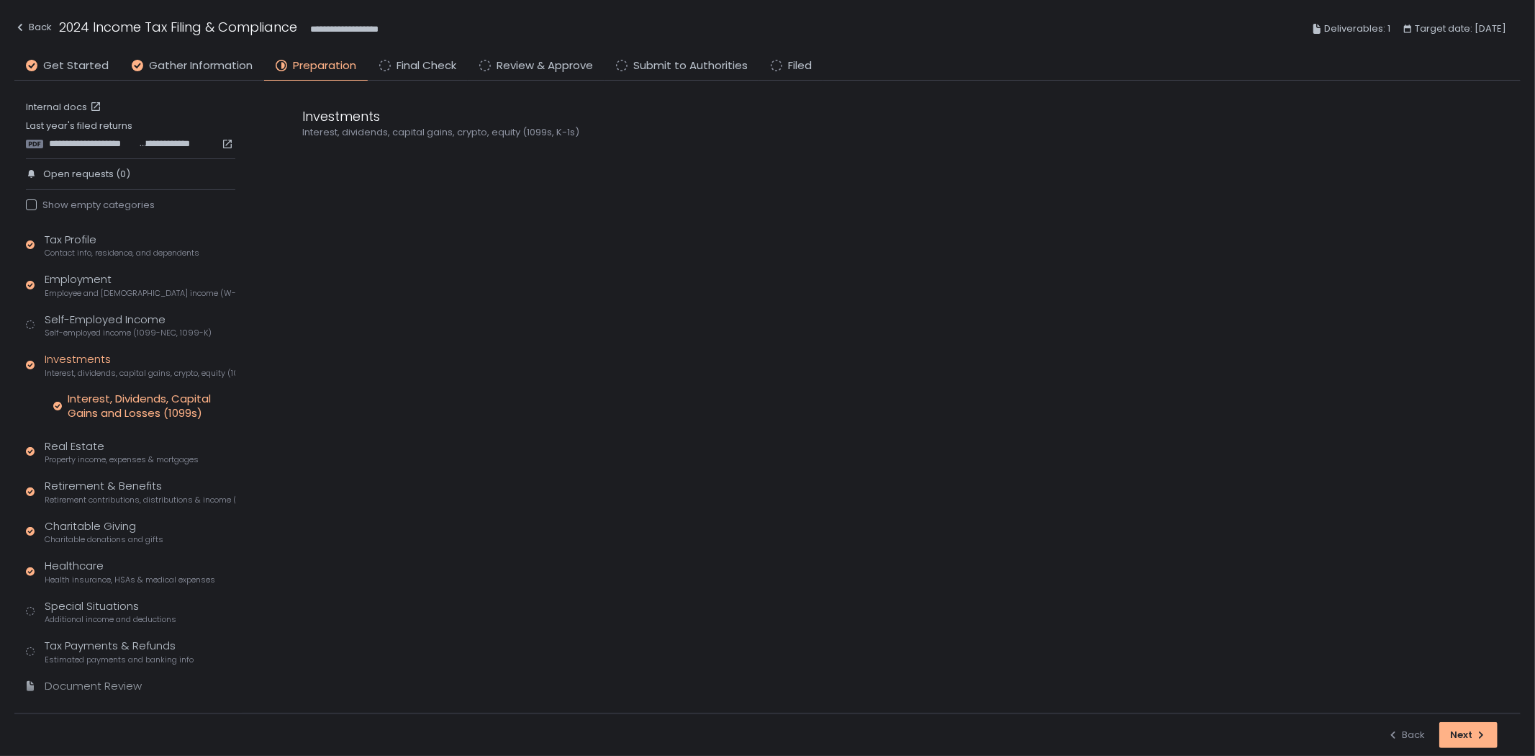
click at [109, 405] on div "Interest, Dividends, Capital Gains and Losses (1099s)" at bounding box center [152, 405] width 168 height 29
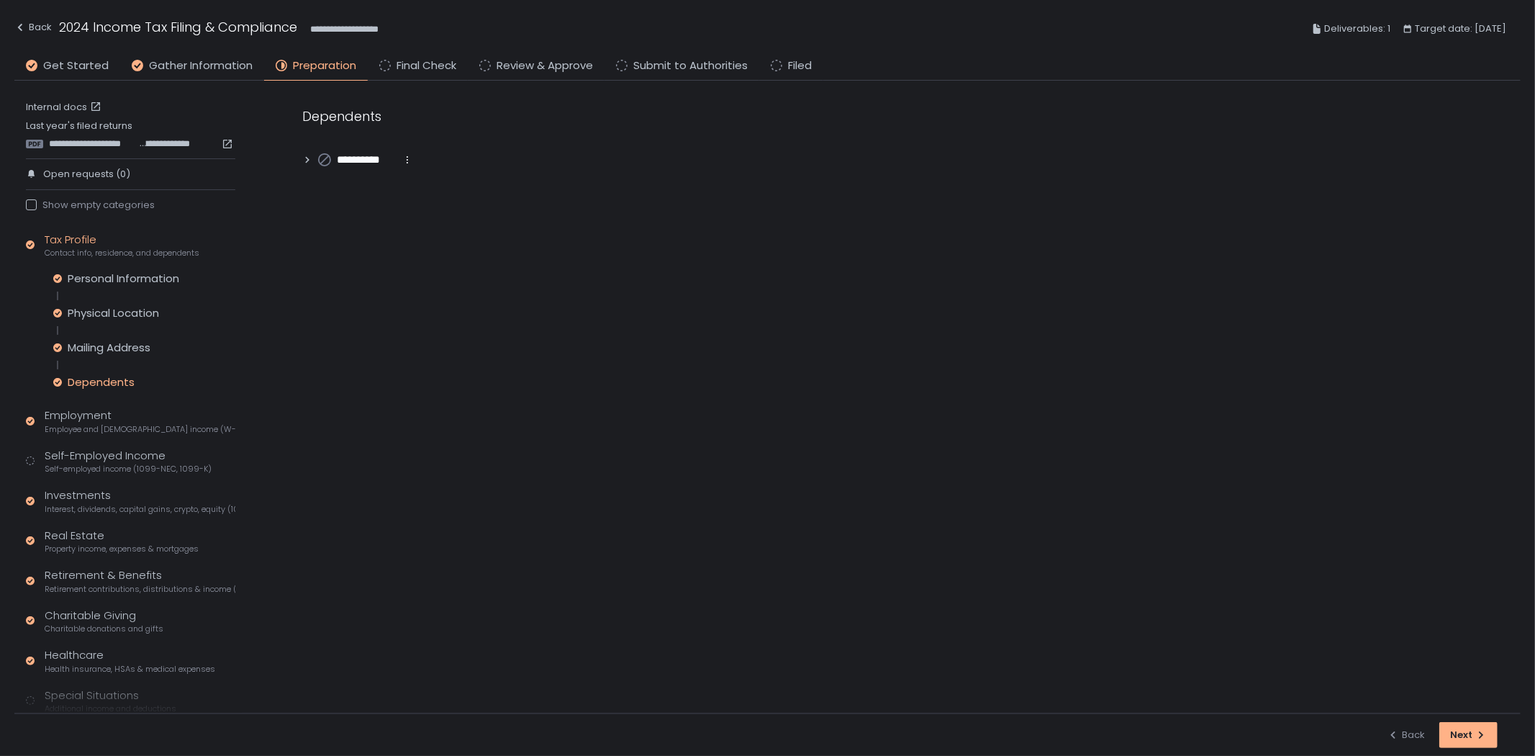
click at [59, 31] on h1 "2024 Income Tax Filing & Compliance" at bounding box center [178, 26] width 238 height 19
click at [37, 29] on div "Back" at bounding box center [32, 27] width 37 height 17
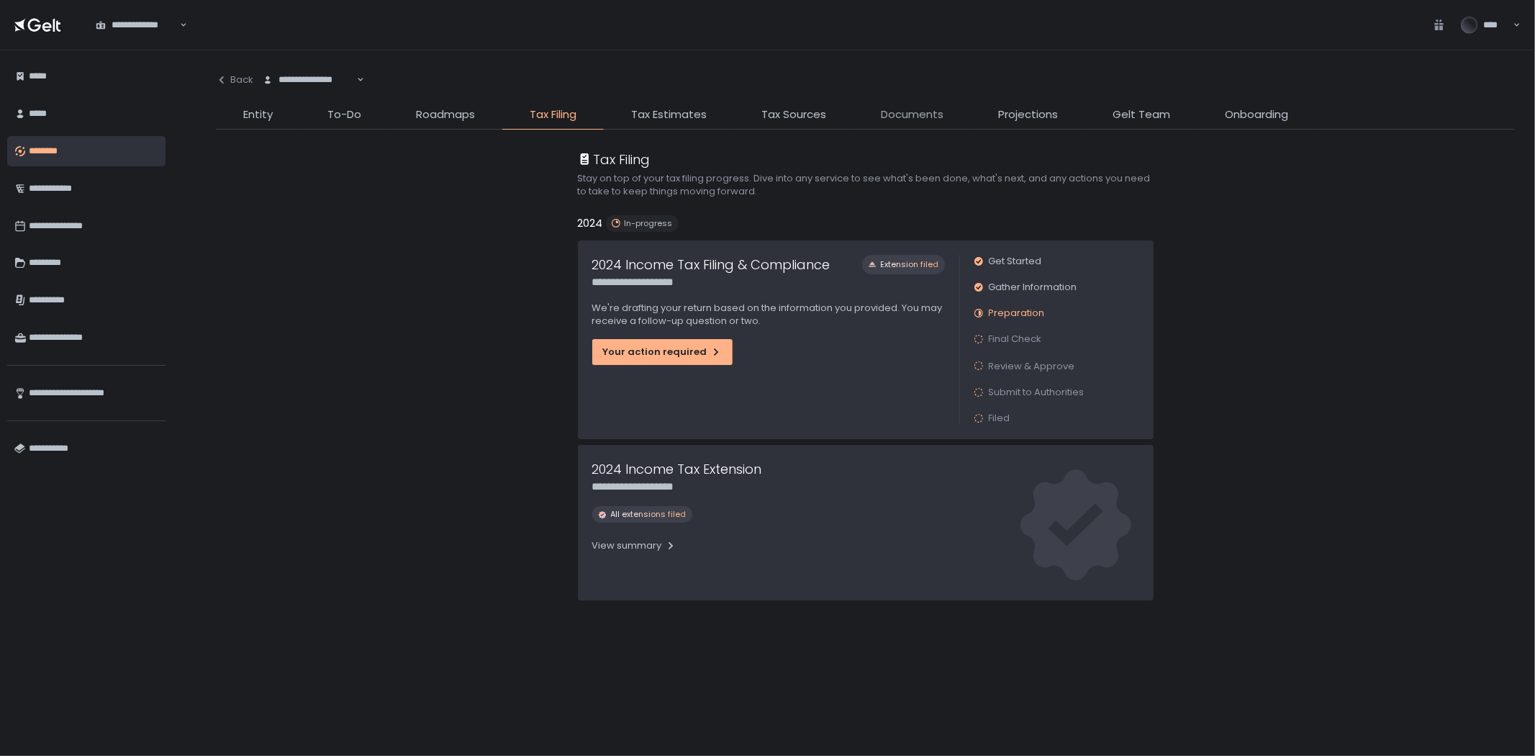
click at [893, 118] on span "Documents" at bounding box center [912, 115] width 63 height 17
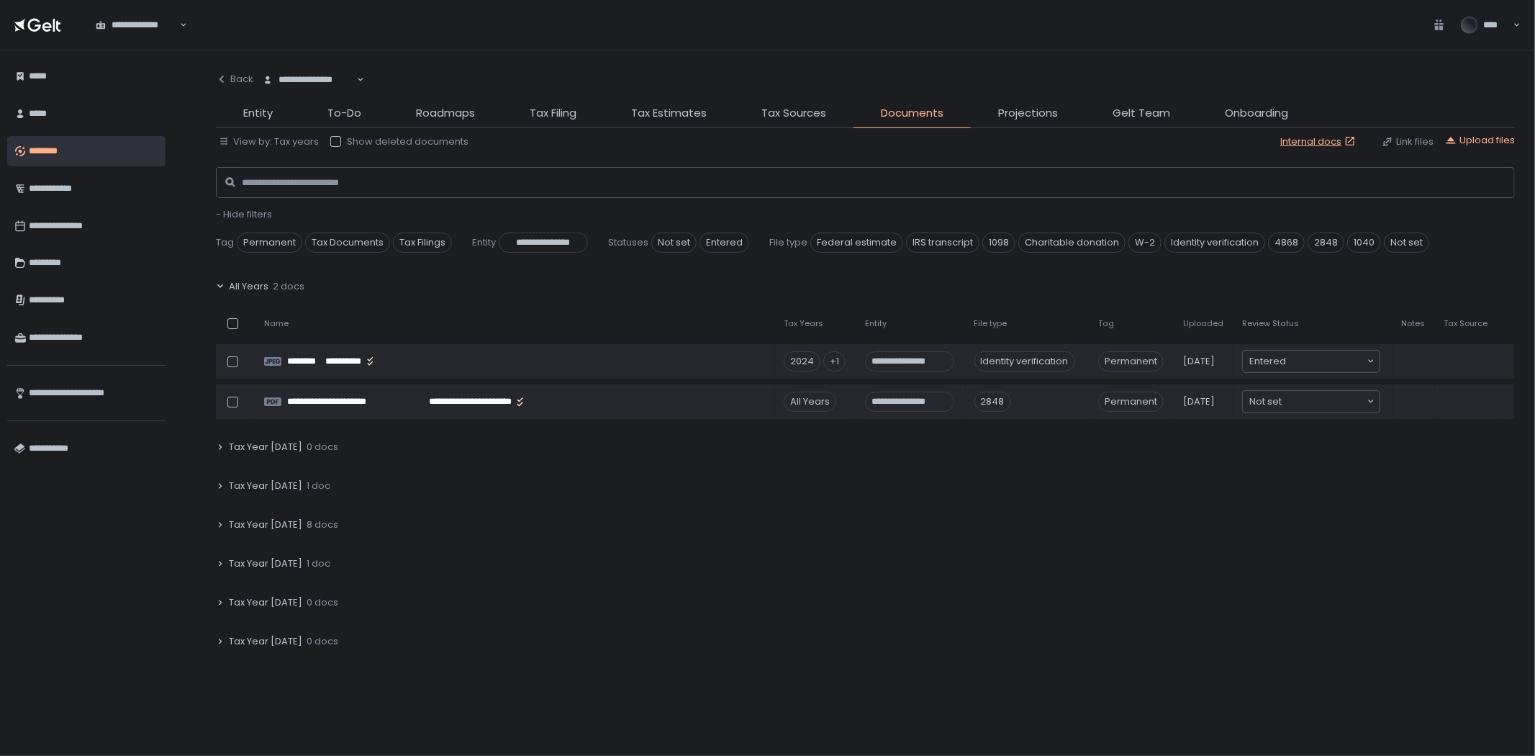
click at [318, 533] on div "Tax Year 2024 8 docs" at bounding box center [865, 524] width 1299 height 33
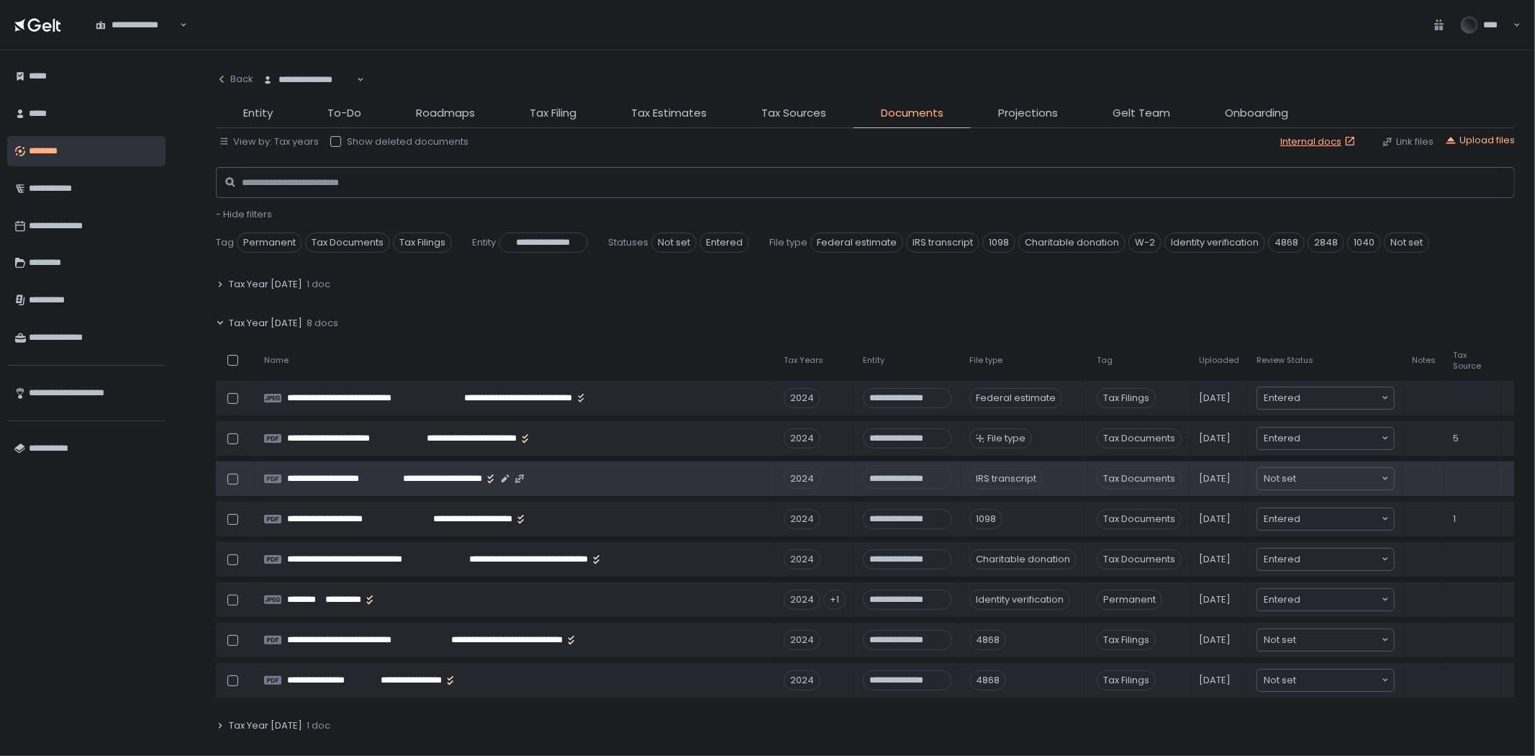
scroll to position [240, 0]
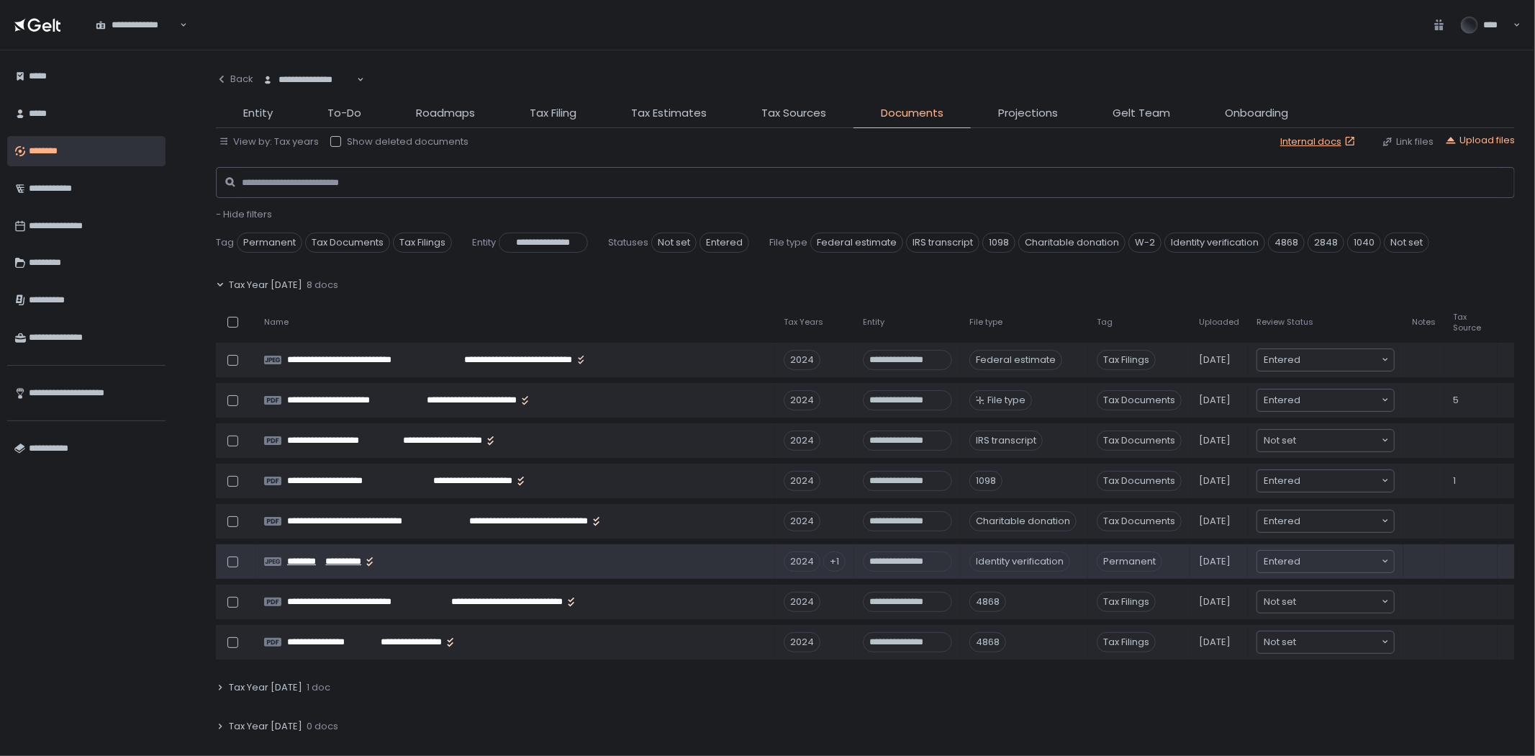
click at [335, 558] on span "**********" at bounding box center [343, 561] width 37 height 13
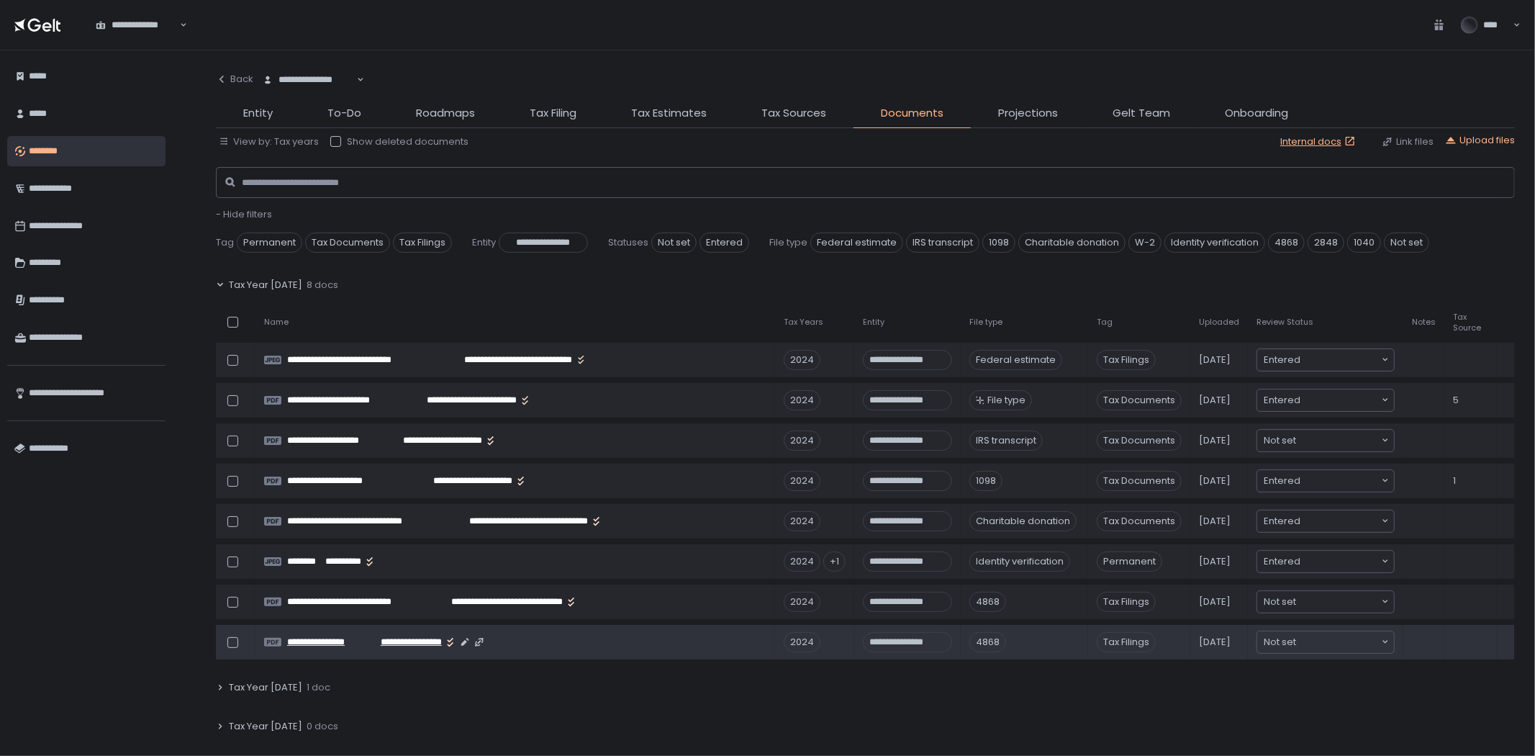
click at [400, 639] on span "**********" at bounding box center [404, 641] width 76 height 13
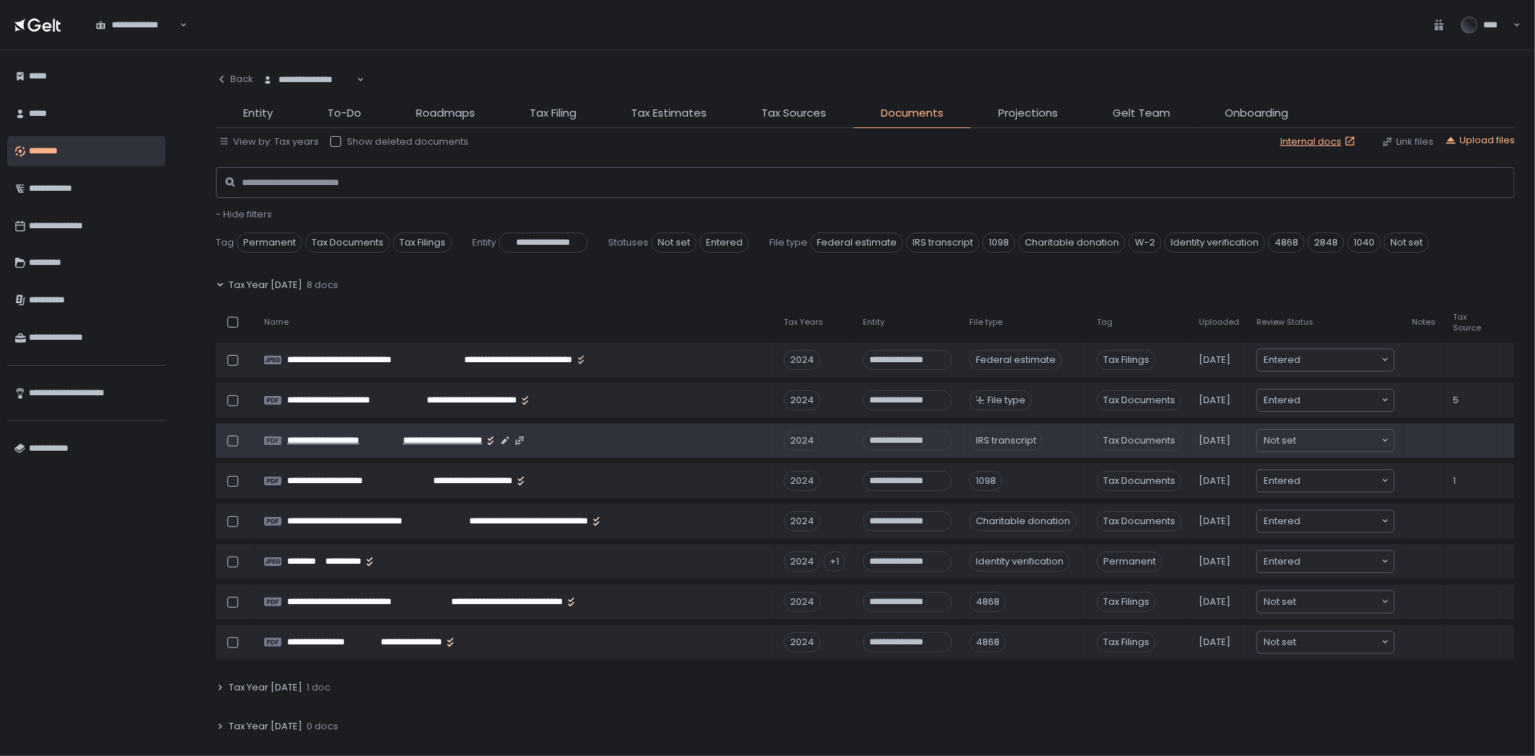
click at [394, 443] on span "**********" at bounding box center [433, 440] width 98 height 13
